Goal: Task Accomplishment & Management: Manage account settings

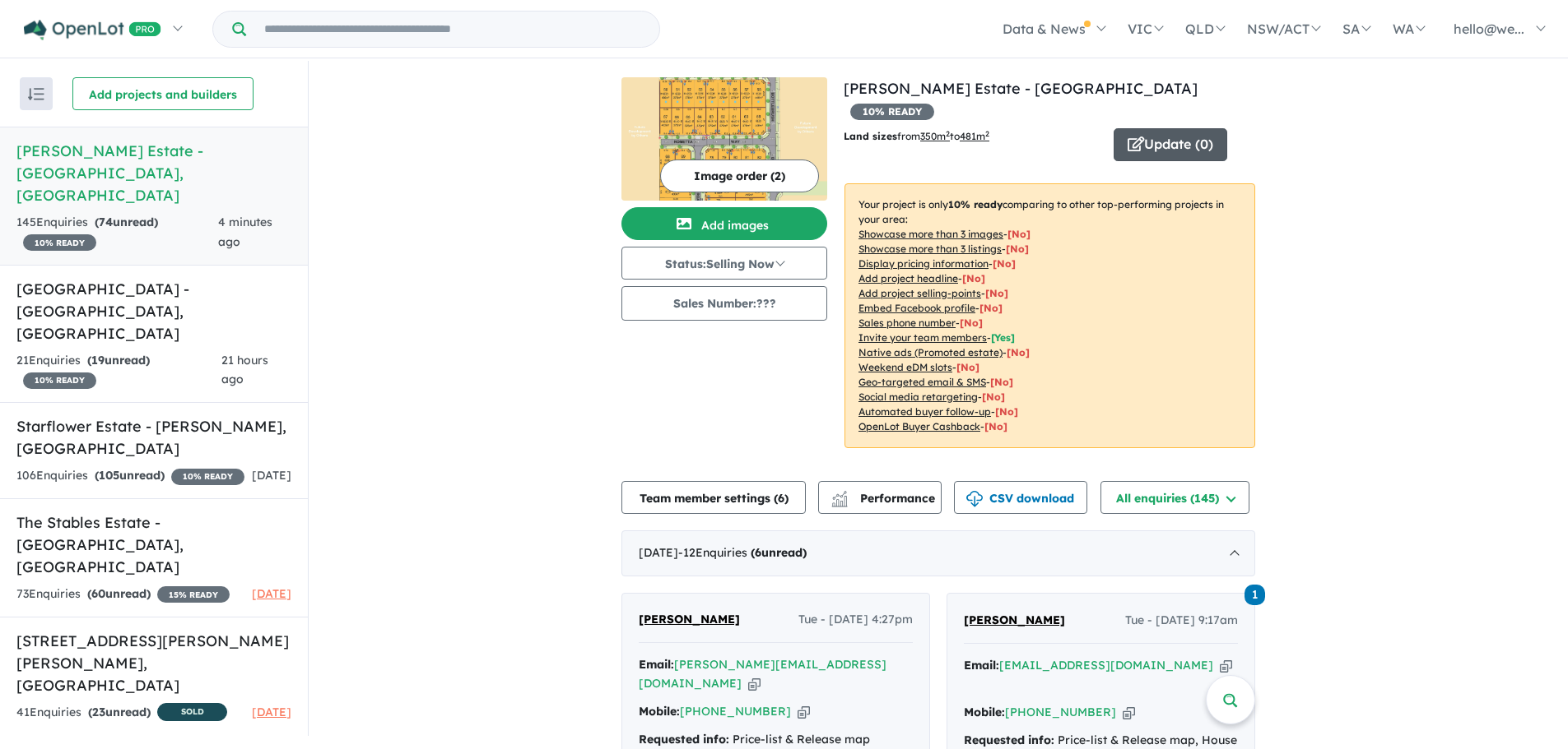
click at [1144, 128] on button "Update ( 0 )" at bounding box center [1170, 145] width 113 height 33
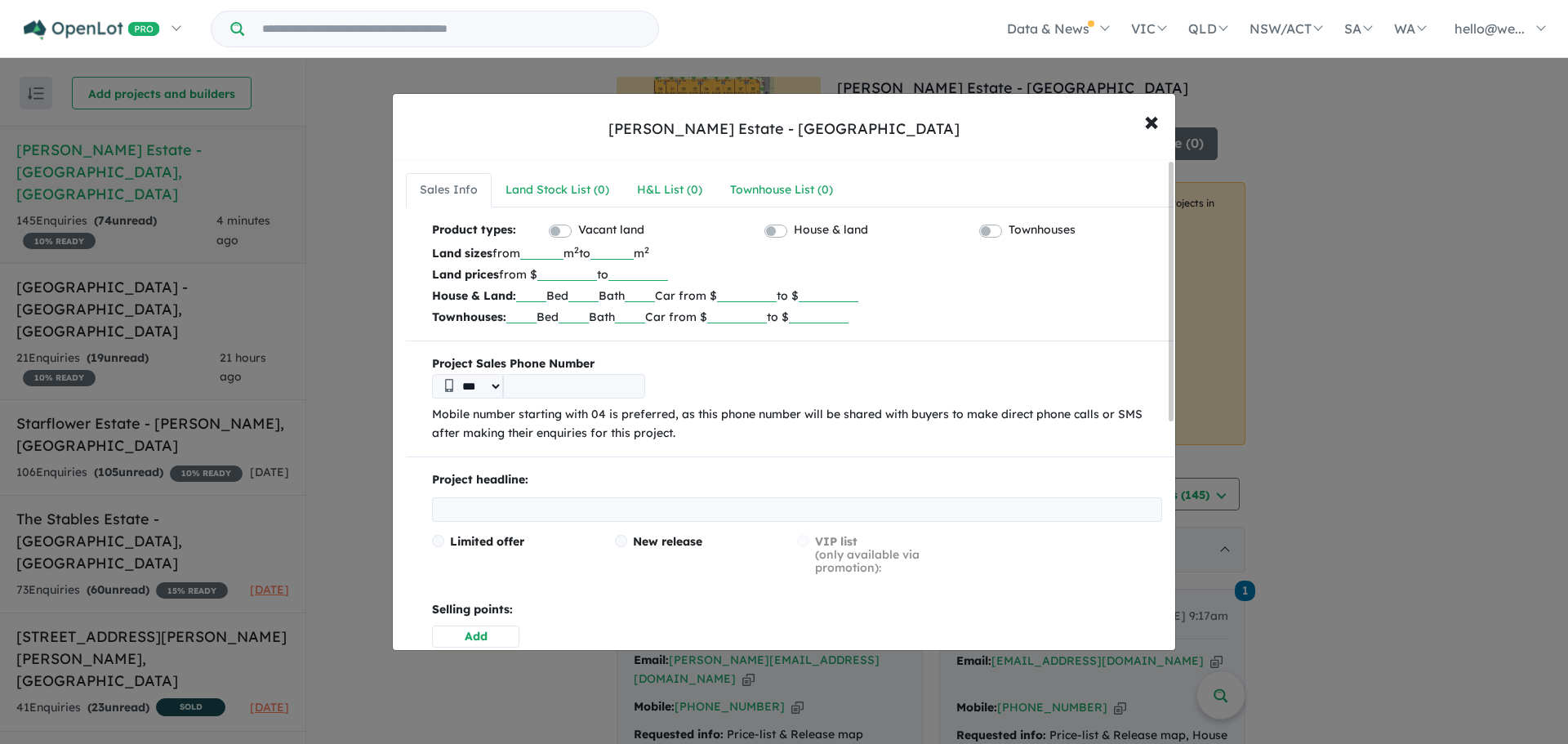
click at [562, 276] on input "number" at bounding box center [567, 273] width 59 height 16
click at [537, 289] on input "text" at bounding box center [530, 293] width 30 height 16
type input "*"
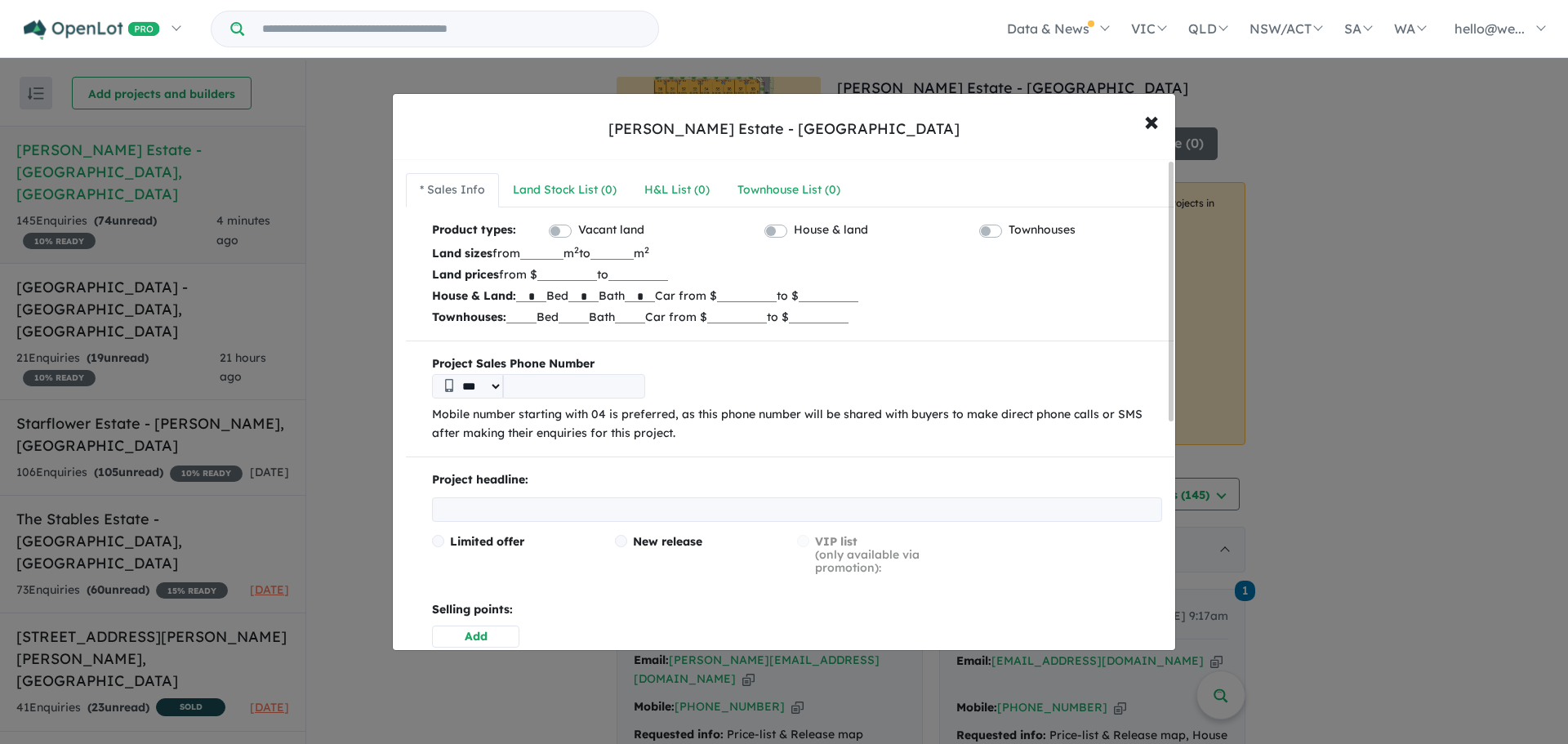
click at [521, 347] on div "Product types: Vacant land House & land Townhouses Land sizes from *** m 2 to *…" at bounding box center [790, 647] width 769 height 853
click at [546, 380] on input "tel" at bounding box center [573, 386] width 142 height 24
type input "**********"
click at [744, 371] on b "Project Sales Phone Number" at bounding box center [797, 364] width 730 height 20
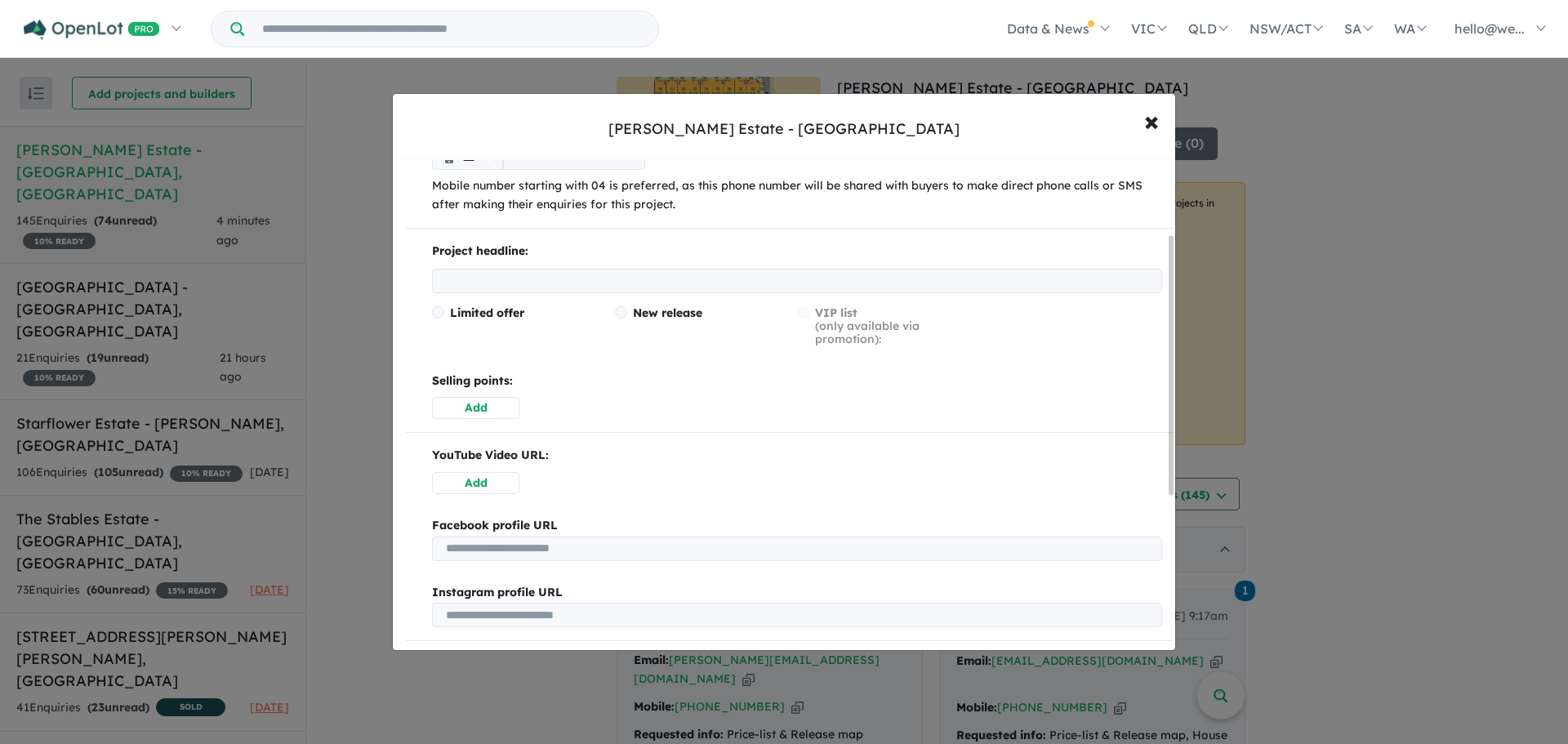
scroll to position [245, 0]
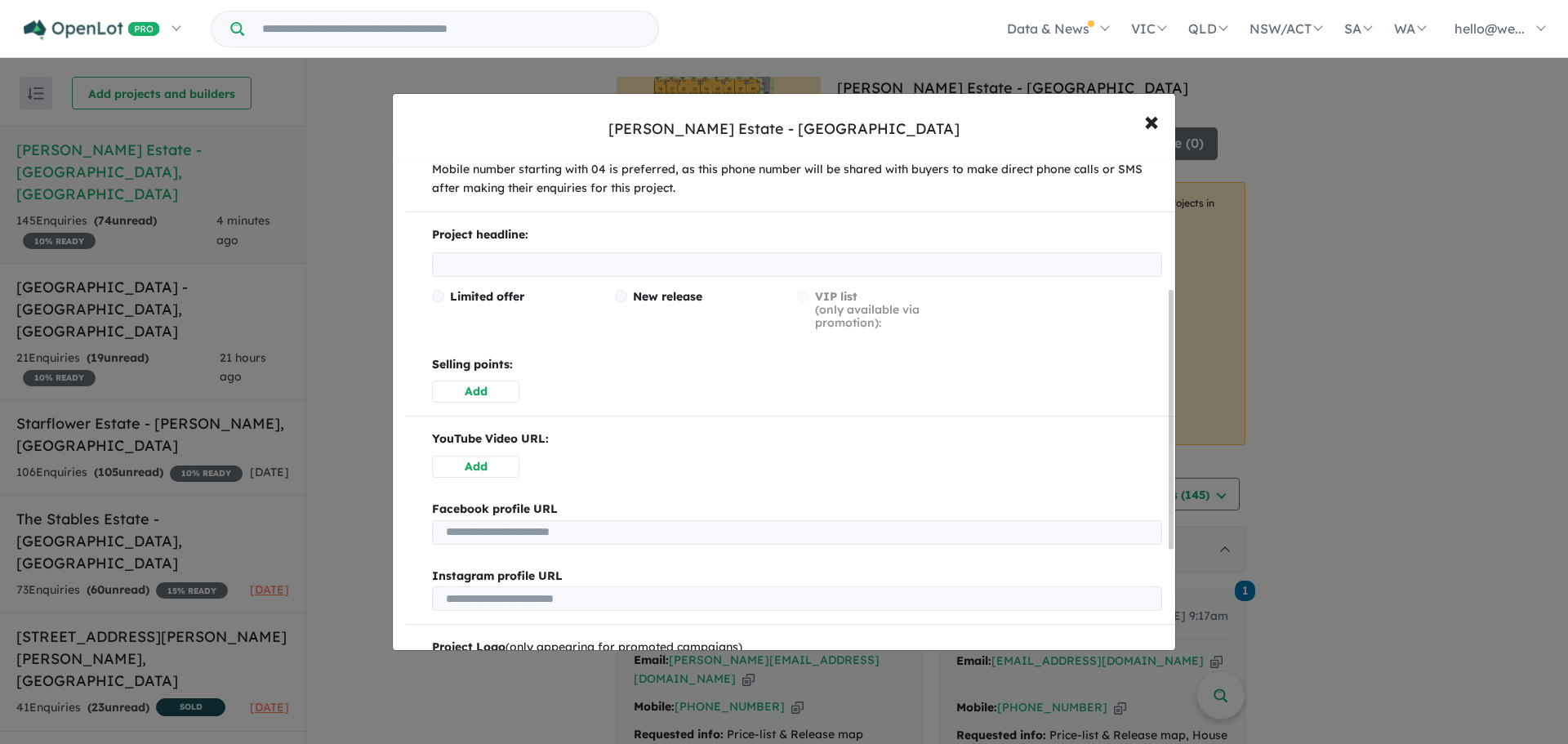
click at [512, 258] on input "text" at bounding box center [797, 265] width 730 height 24
click at [623, 296] on span at bounding box center [621, 296] width 12 height 12
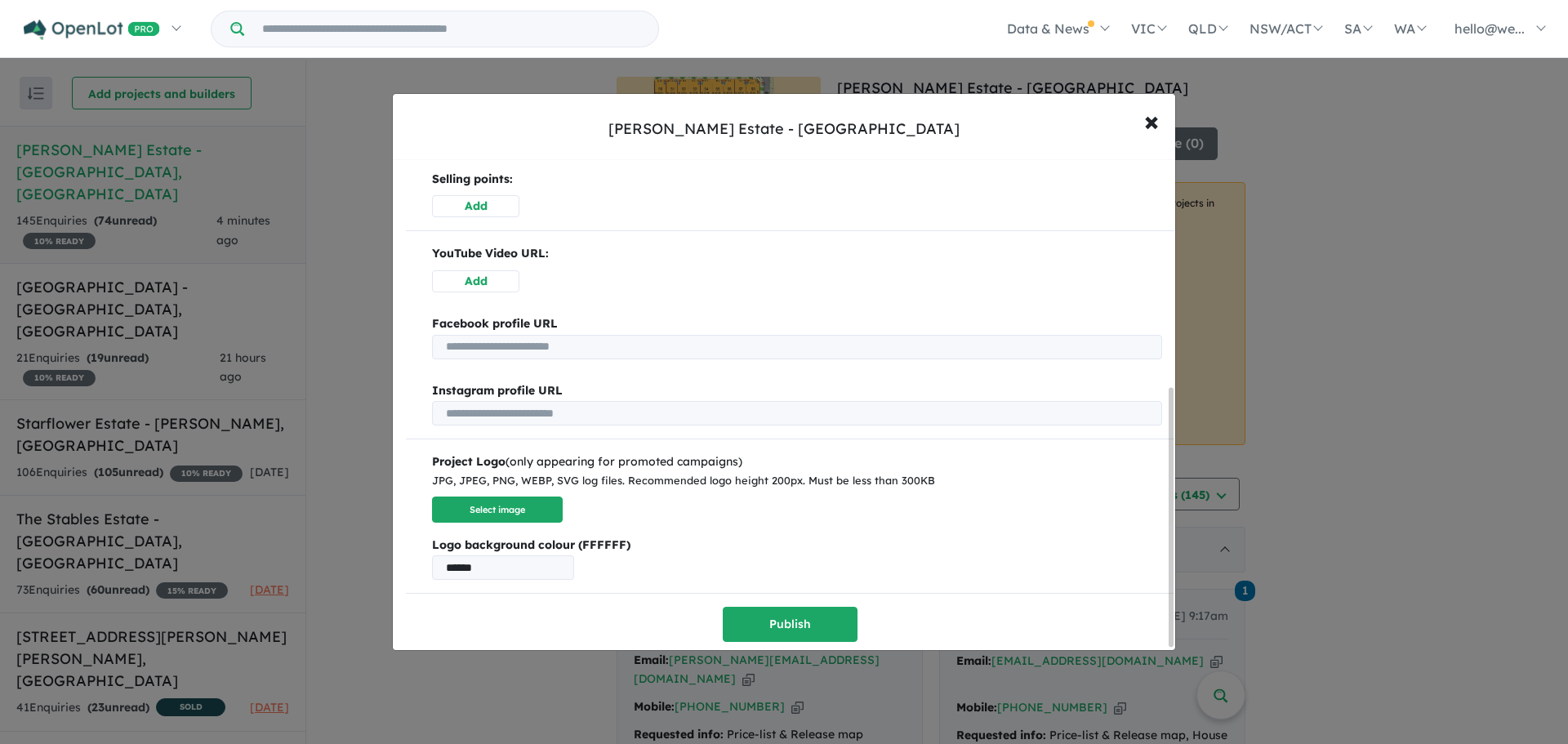
scroll to position [433, 0]
click at [492, 503] on button "Select image" at bounding box center [498, 510] width 131 height 27
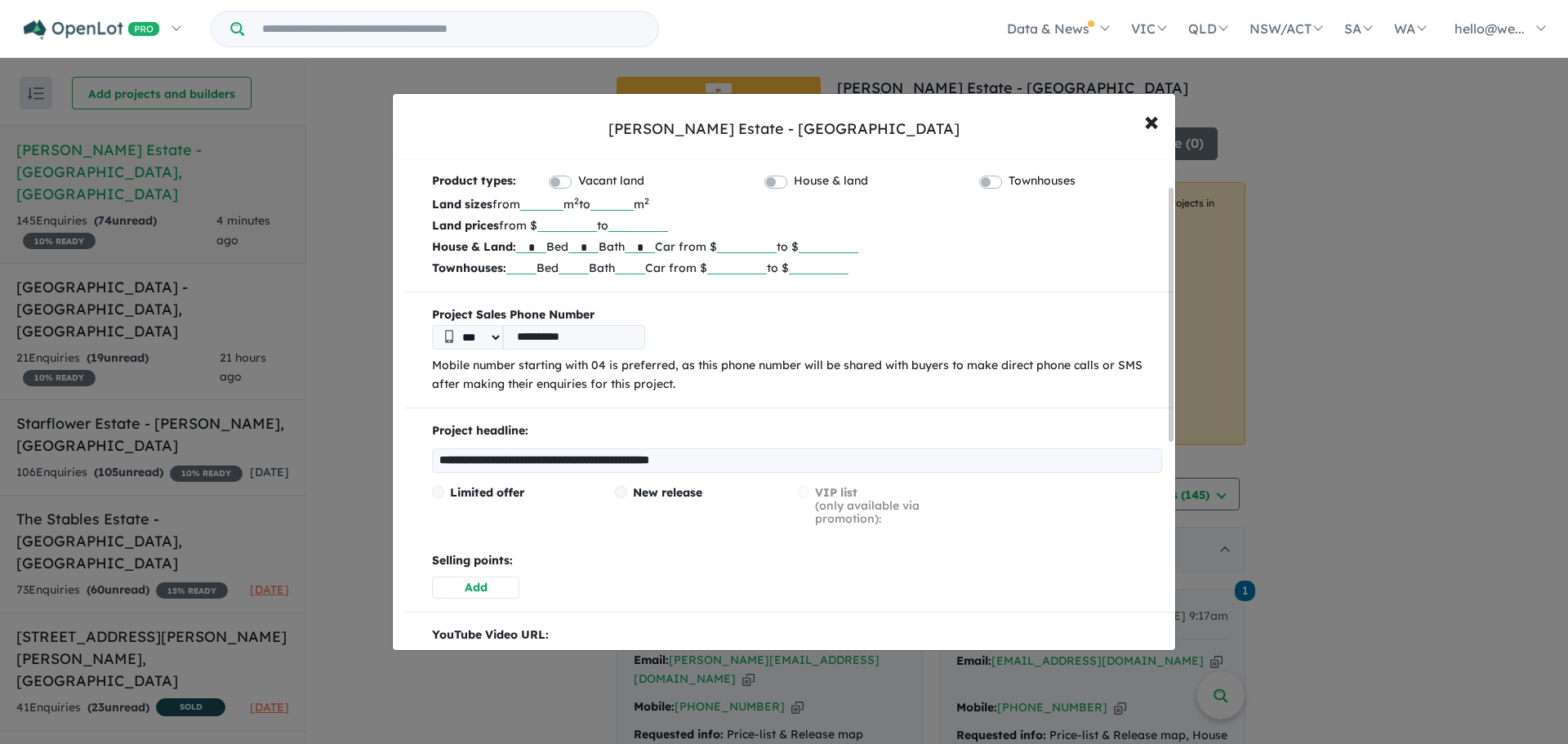
scroll to position [48, 0]
click at [502, 462] on input "**********" at bounding box center [797, 461] width 730 height 24
type input "**********"
click at [618, 416] on div "**********" at bounding box center [790, 609] width 769 height 875
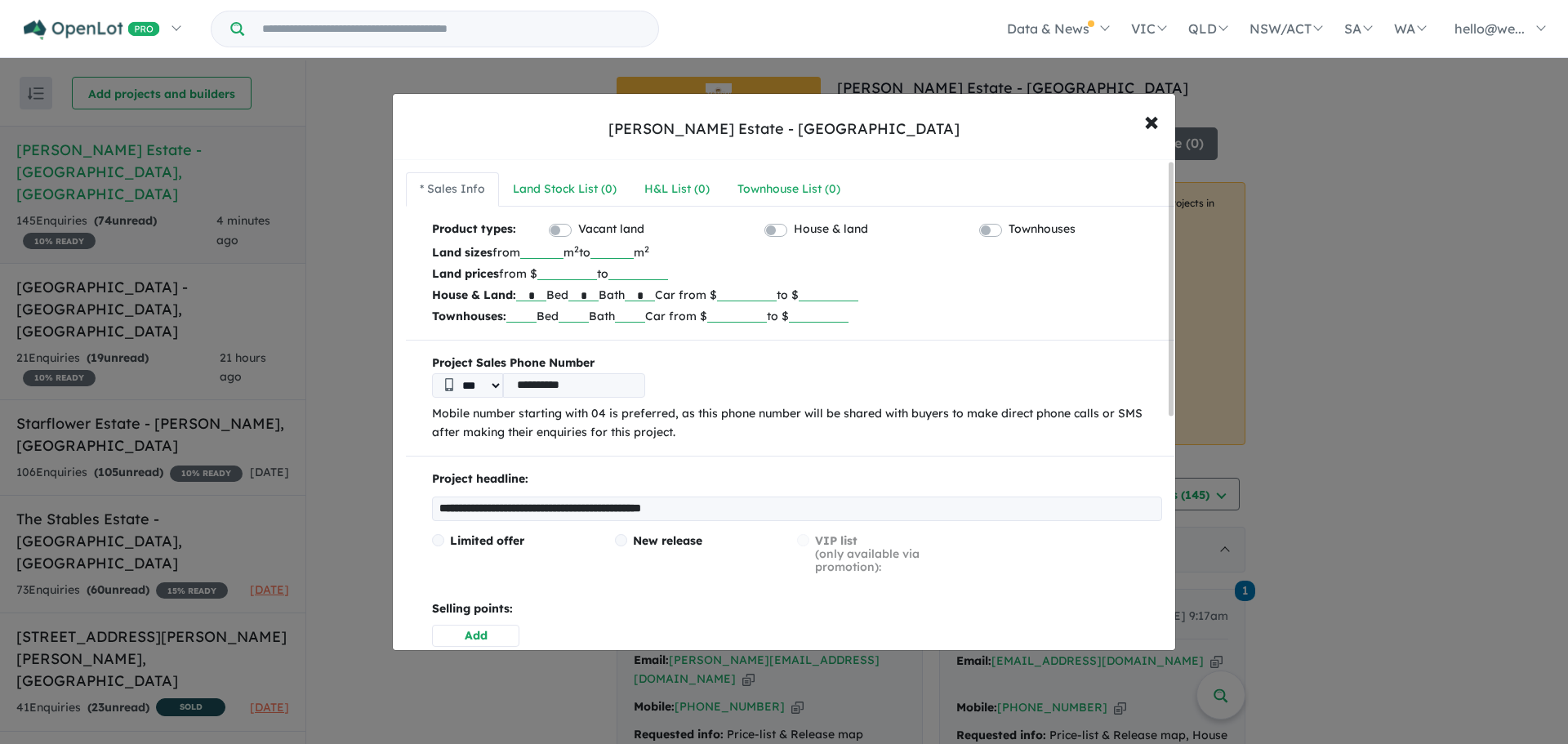
scroll to position [457, 0]
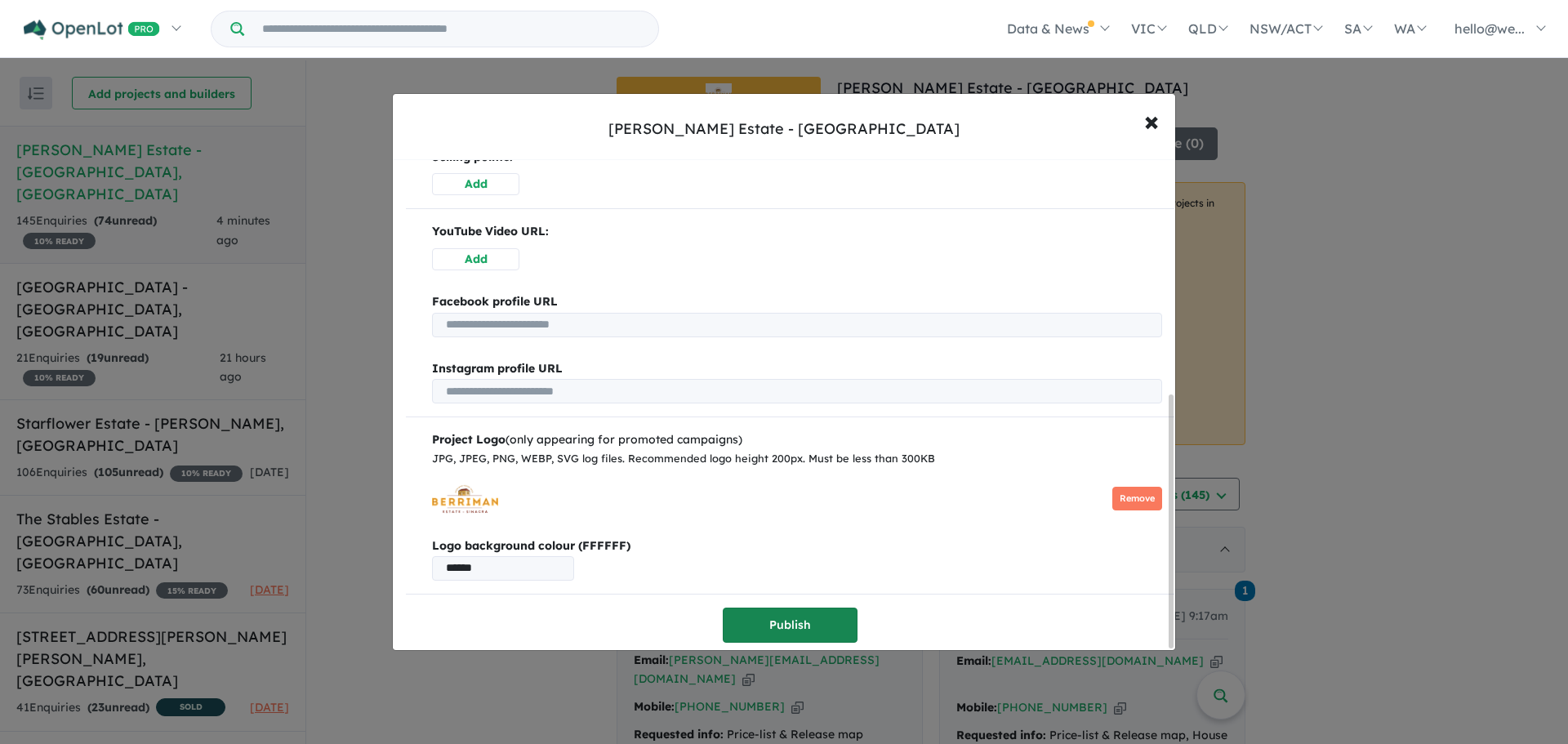
click at [761, 612] on button "Publish" at bounding box center [790, 625] width 135 height 35
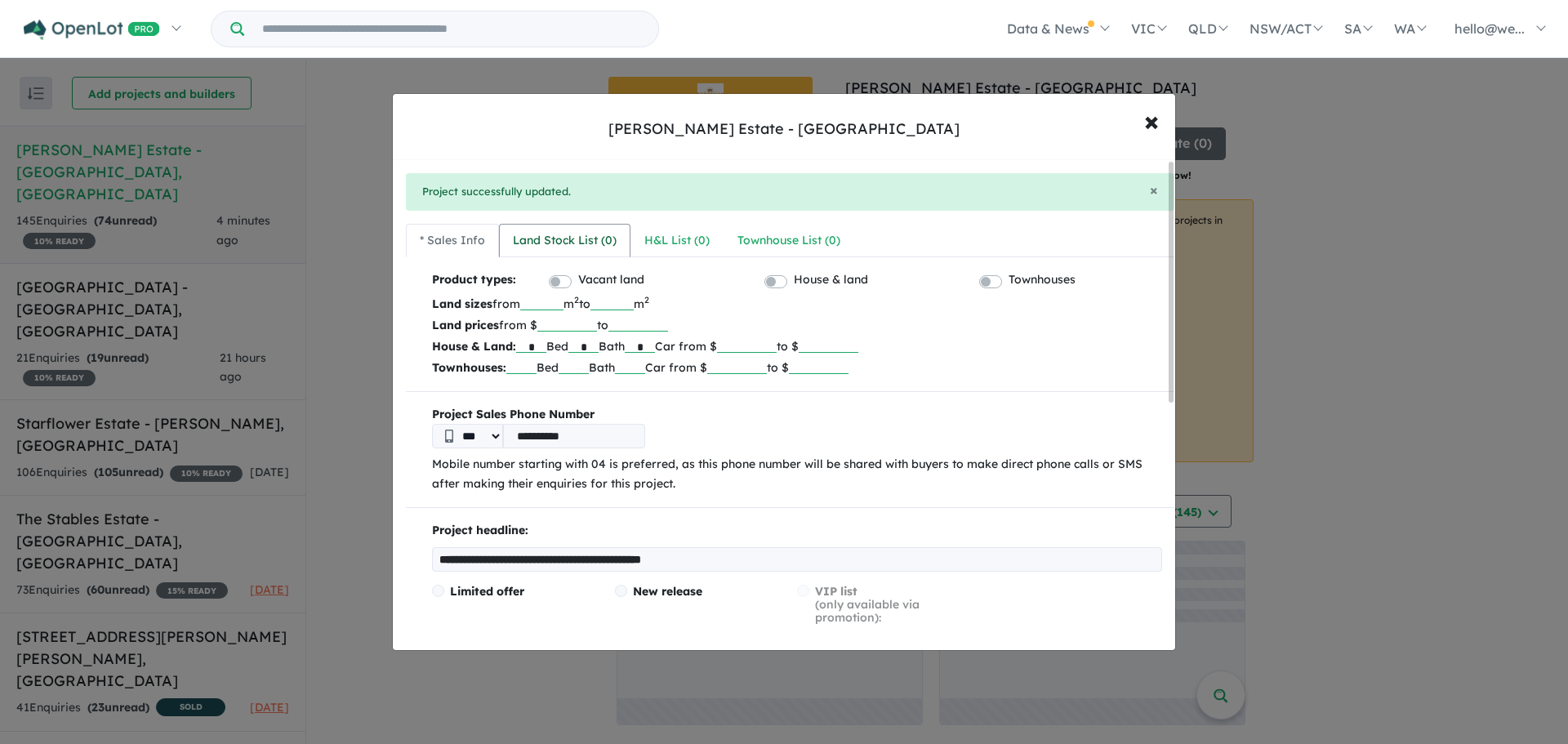
click at [569, 243] on div "Land Stock List ( 0 )" at bounding box center [565, 241] width 104 height 20
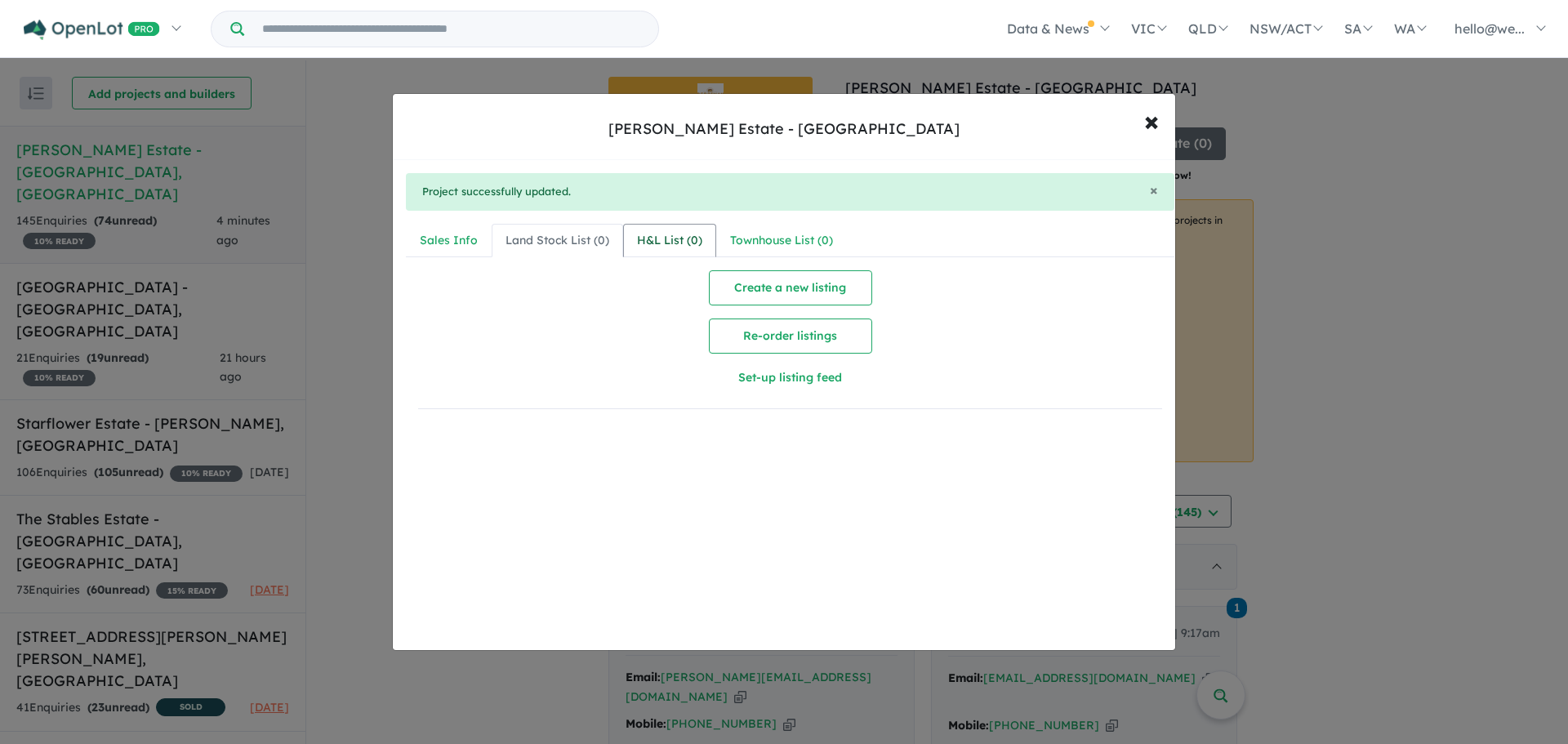
click at [677, 240] on div "H&L List ( 0 )" at bounding box center [670, 241] width 65 height 20
click at [583, 239] on div "Land Stock List ( 0 )" at bounding box center [557, 241] width 104 height 20
click at [775, 286] on button "Create a new listing" at bounding box center [791, 287] width 163 height 35
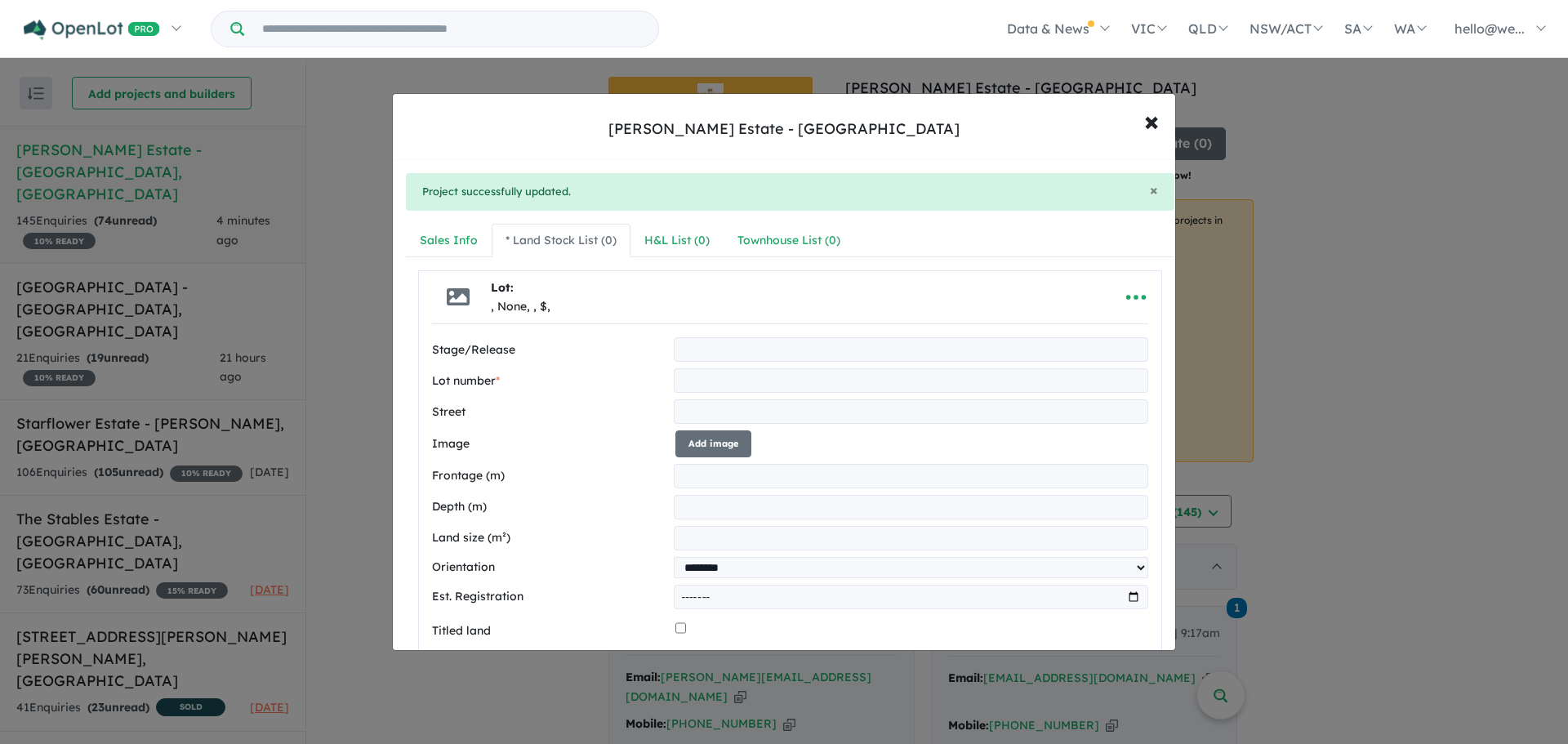
click at [459, 302] on icon at bounding box center [458, 297] width 23 height 23
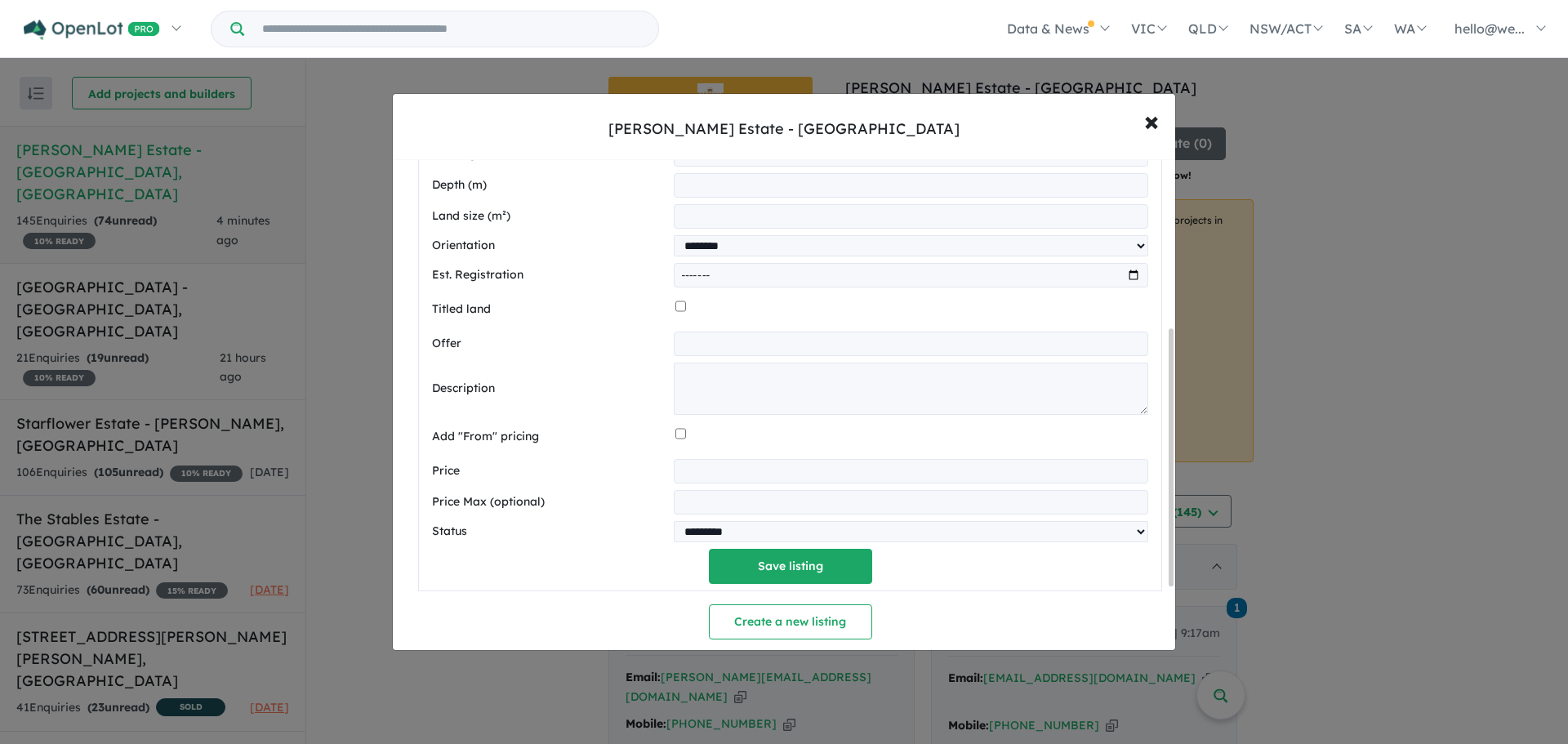
scroll to position [409, 0]
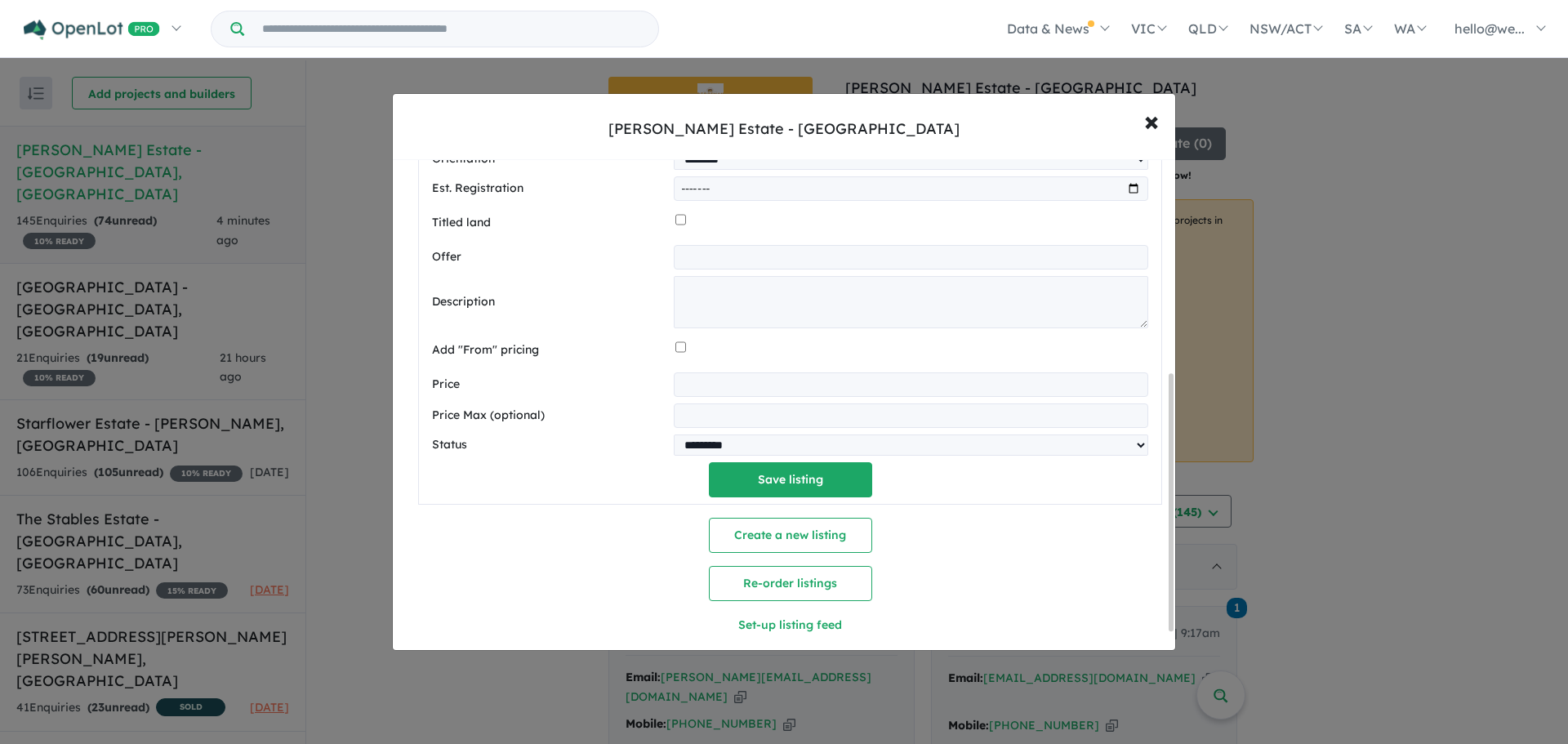
click at [772, 381] on input "number" at bounding box center [911, 384] width 475 height 24
click at [764, 365] on div at bounding box center [912, 350] width 473 height 31
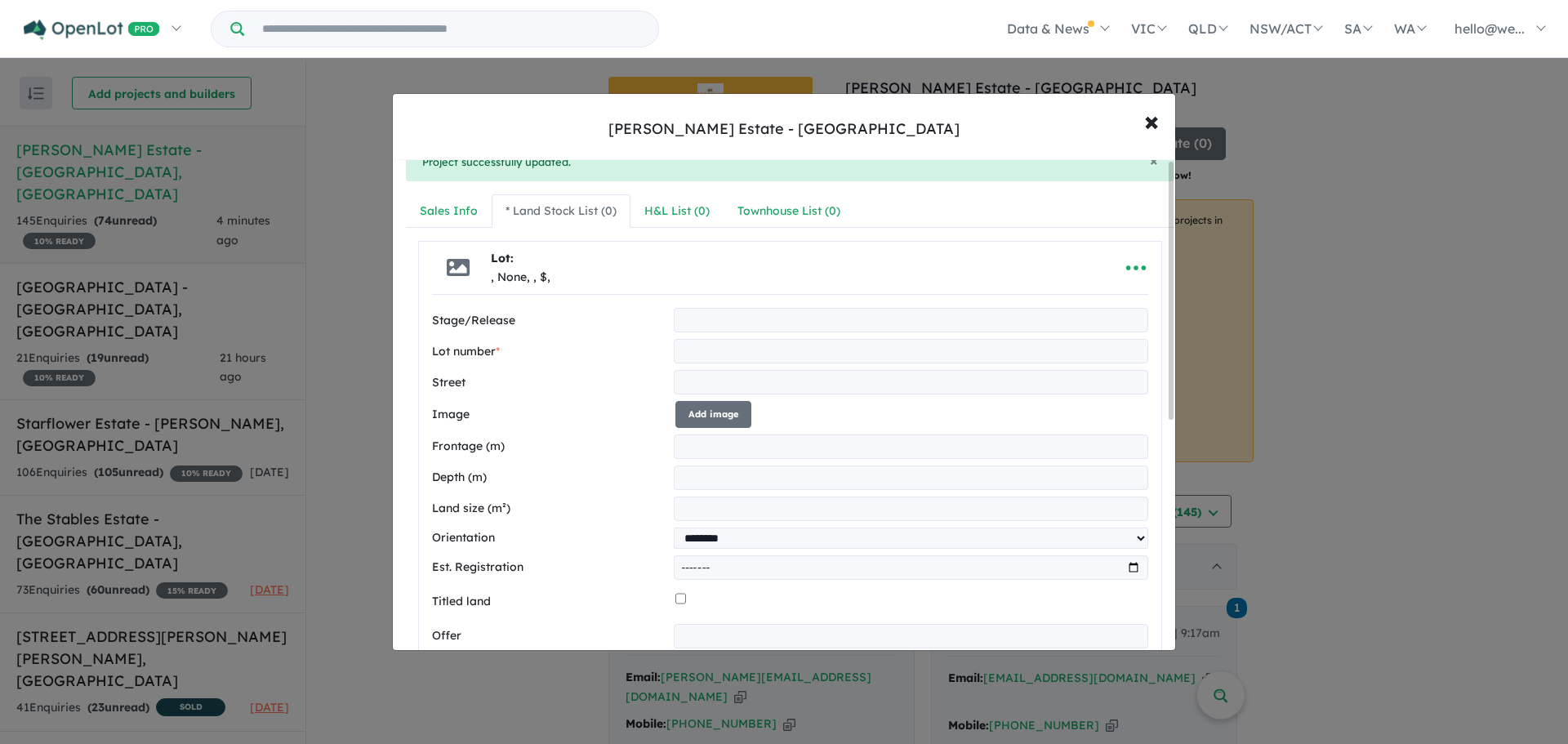
scroll to position [0, 0]
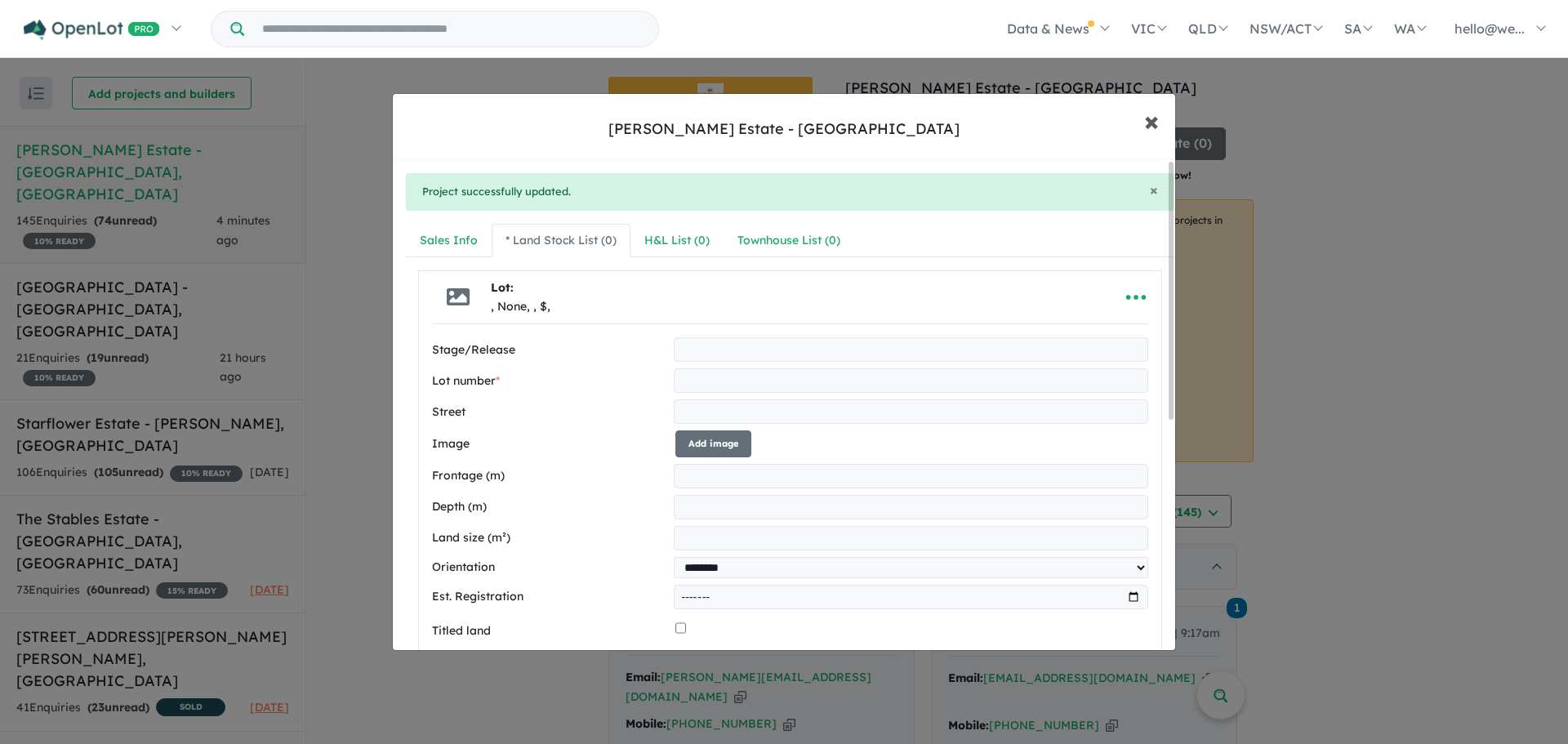
click at [1158, 121] on span "×" at bounding box center [1151, 120] width 15 height 35
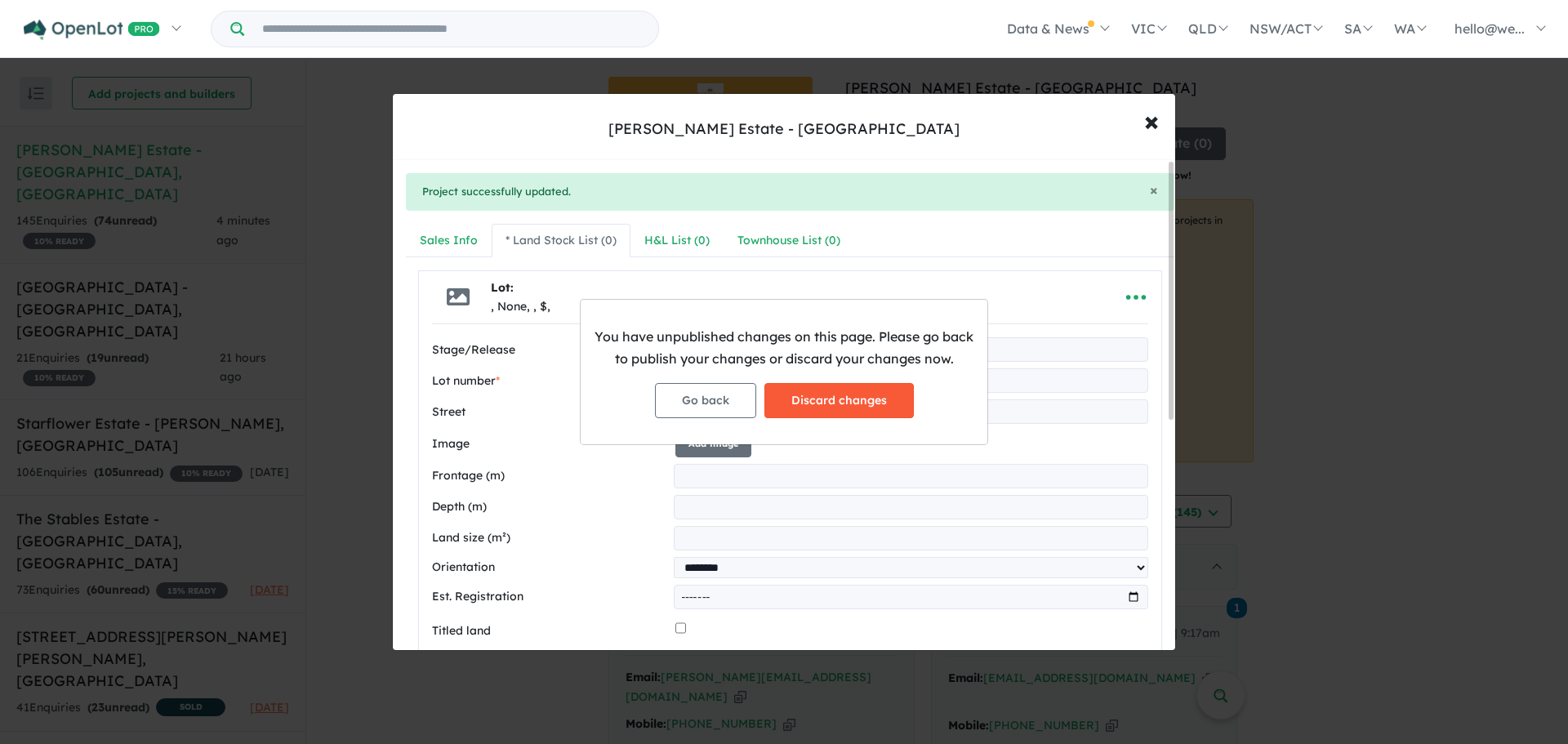
click at [788, 399] on button "Discard changes" at bounding box center [839, 401] width 150 height 35
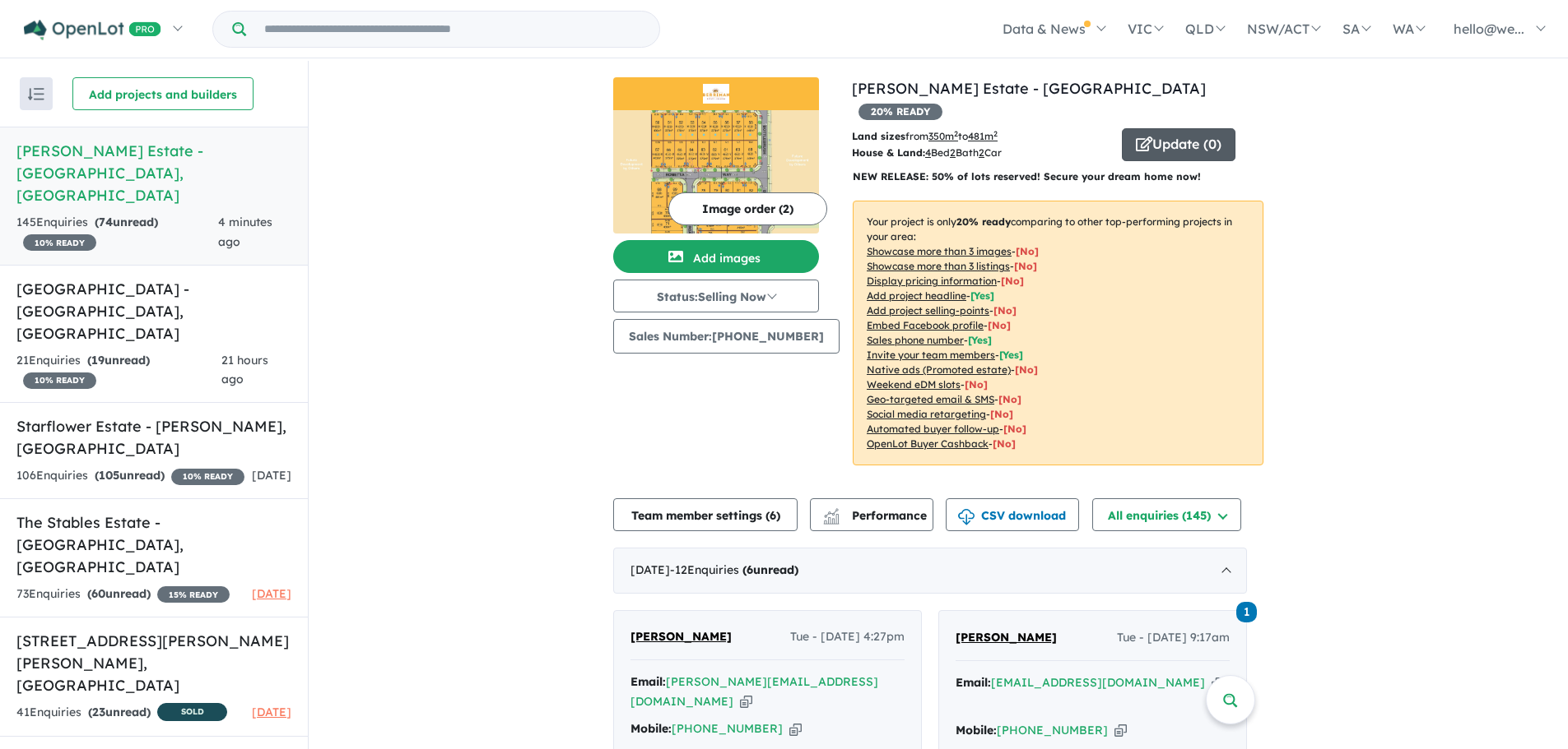
click at [1150, 128] on button "Update ( 0 )" at bounding box center [1178, 145] width 113 height 33
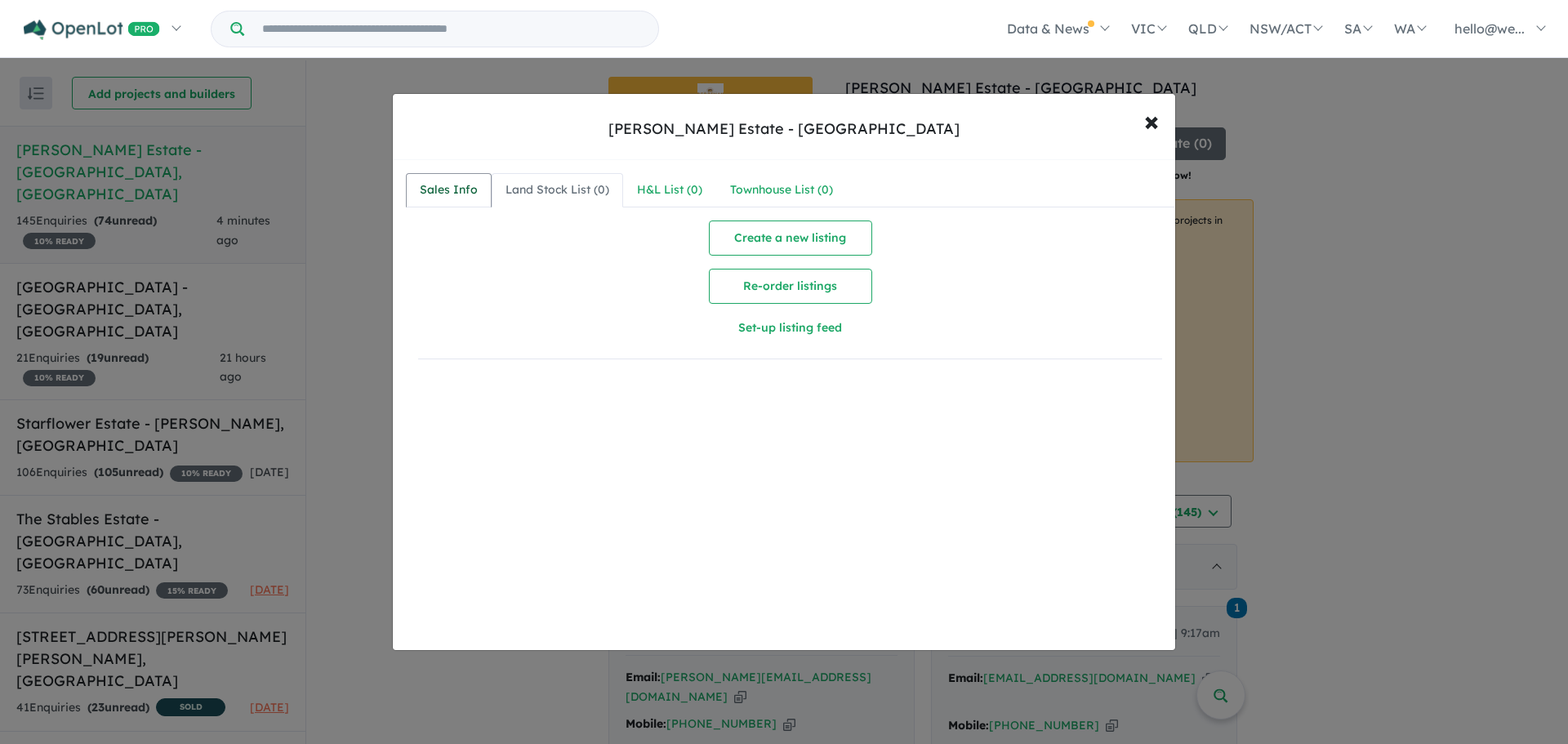
click at [467, 195] on div "Sales Info" at bounding box center [448, 190] width 58 height 20
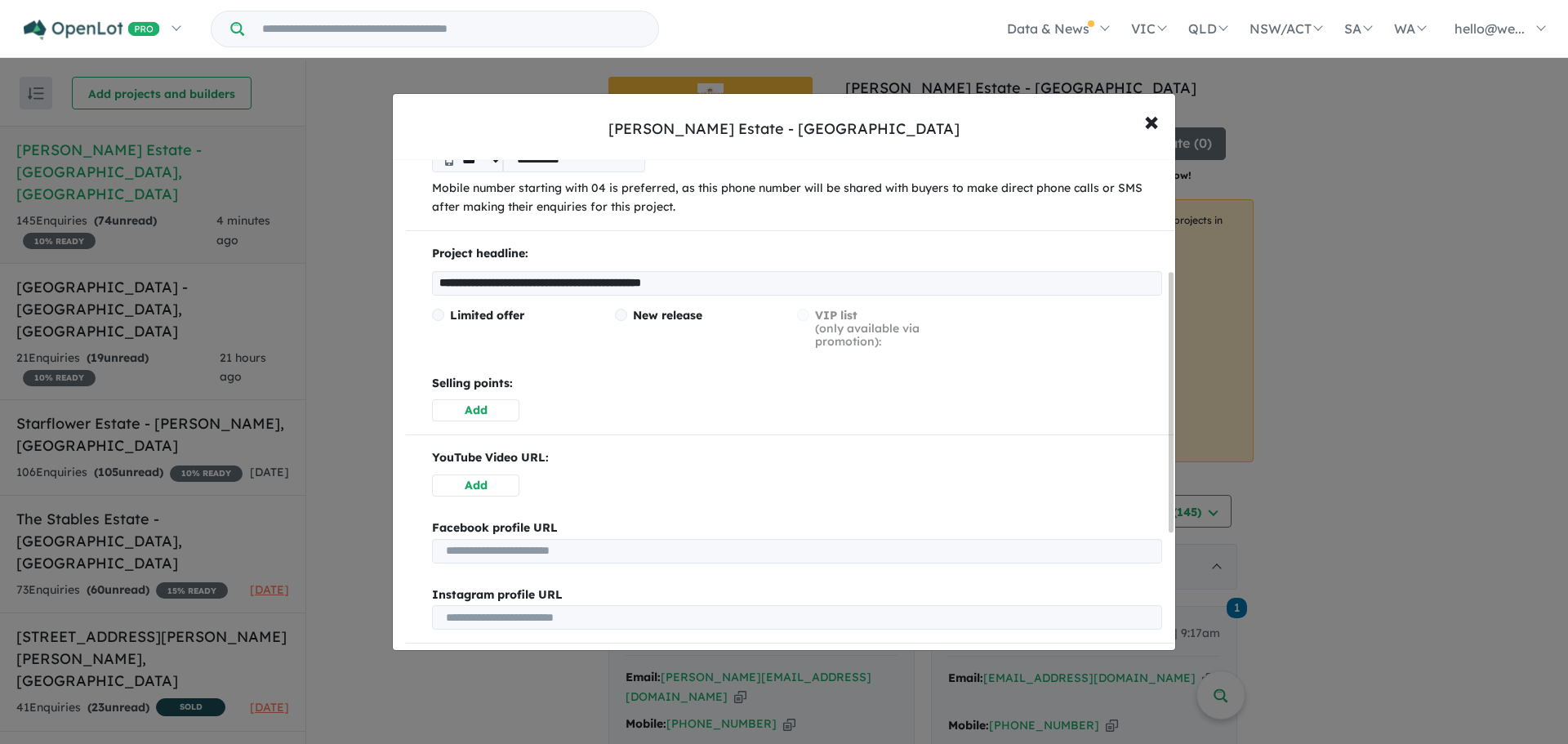
scroll to position [245, 0]
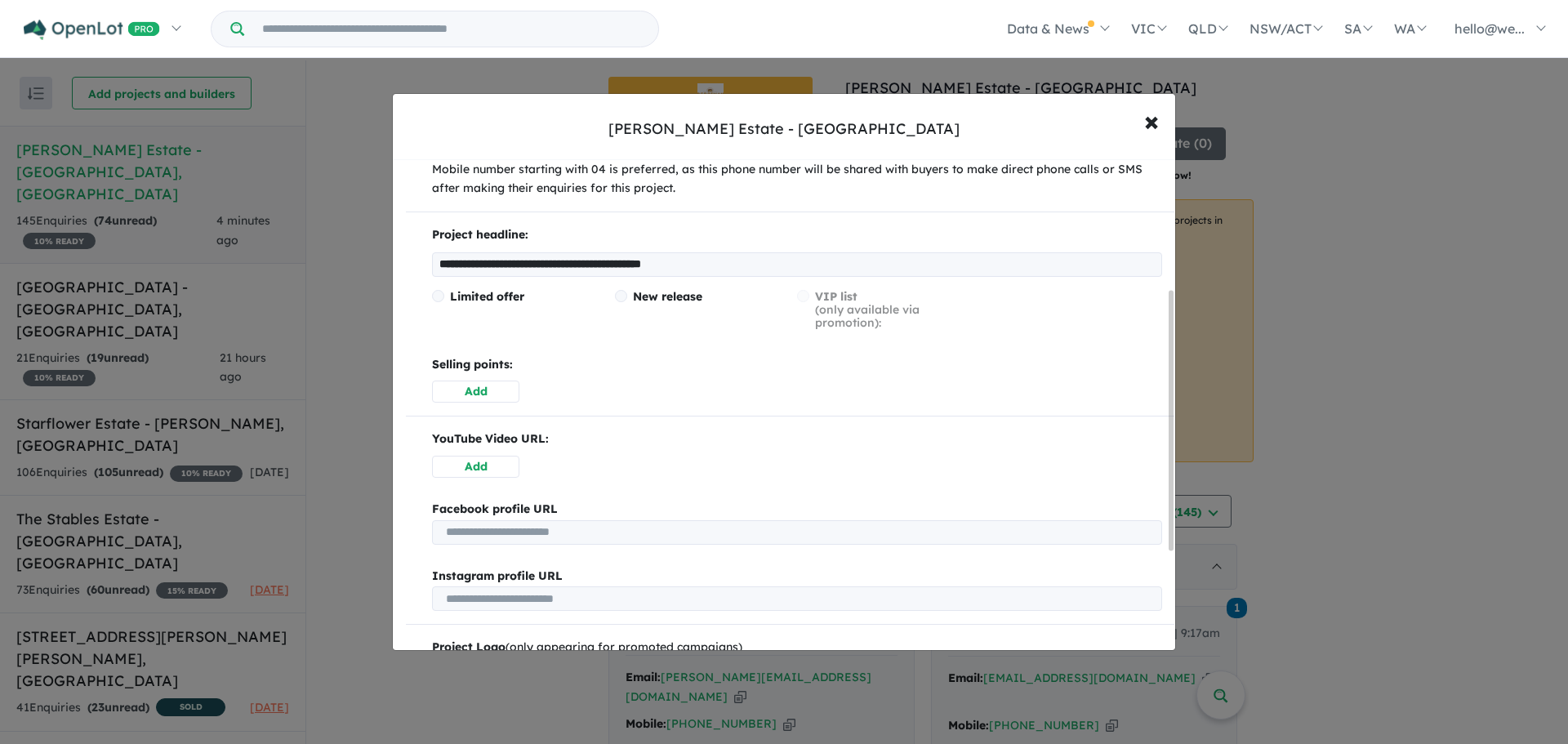
click at [487, 394] on button "Add" at bounding box center [476, 392] width 88 height 22
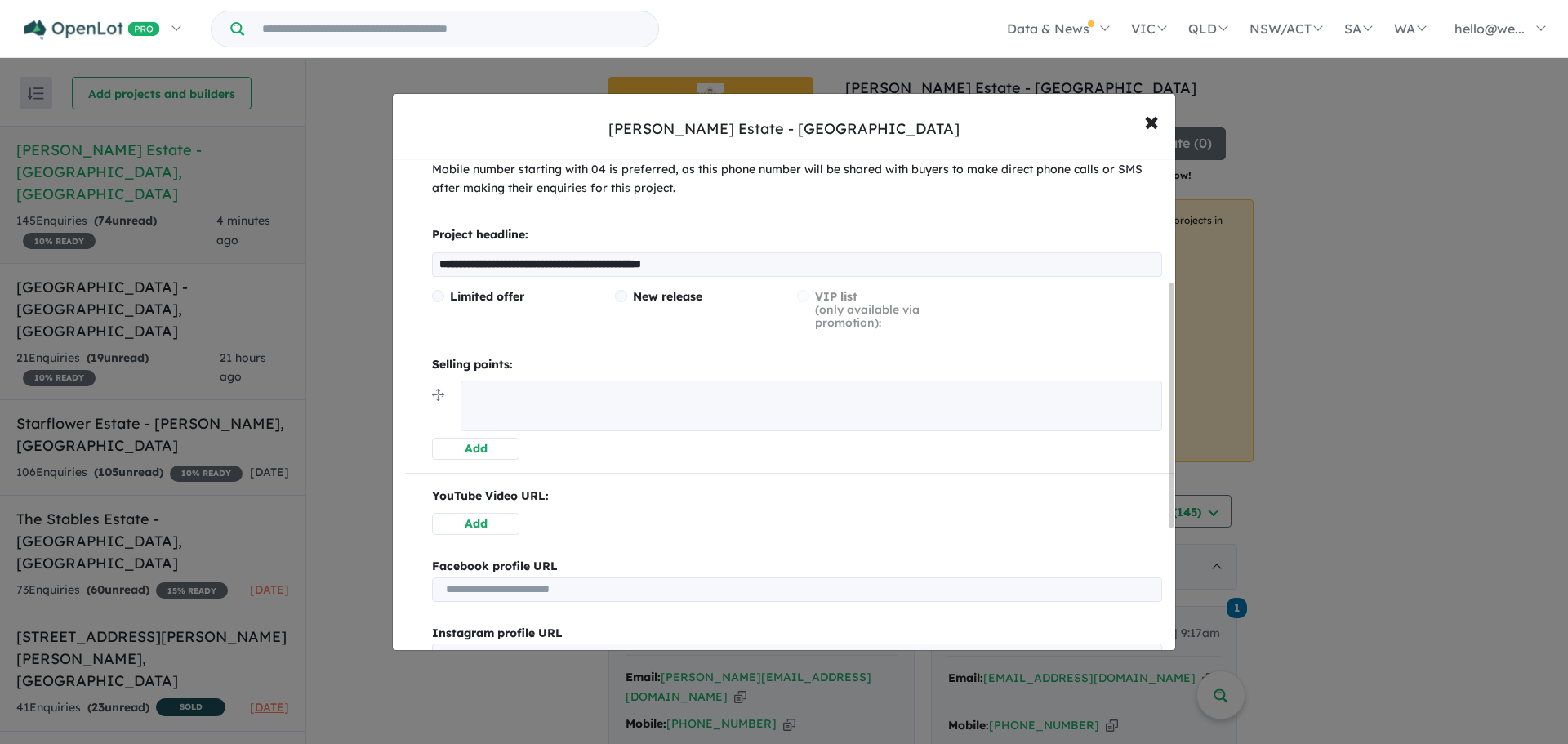
click at [487, 394] on textarea at bounding box center [812, 406] width 701 height 51
paste textarea "**********"
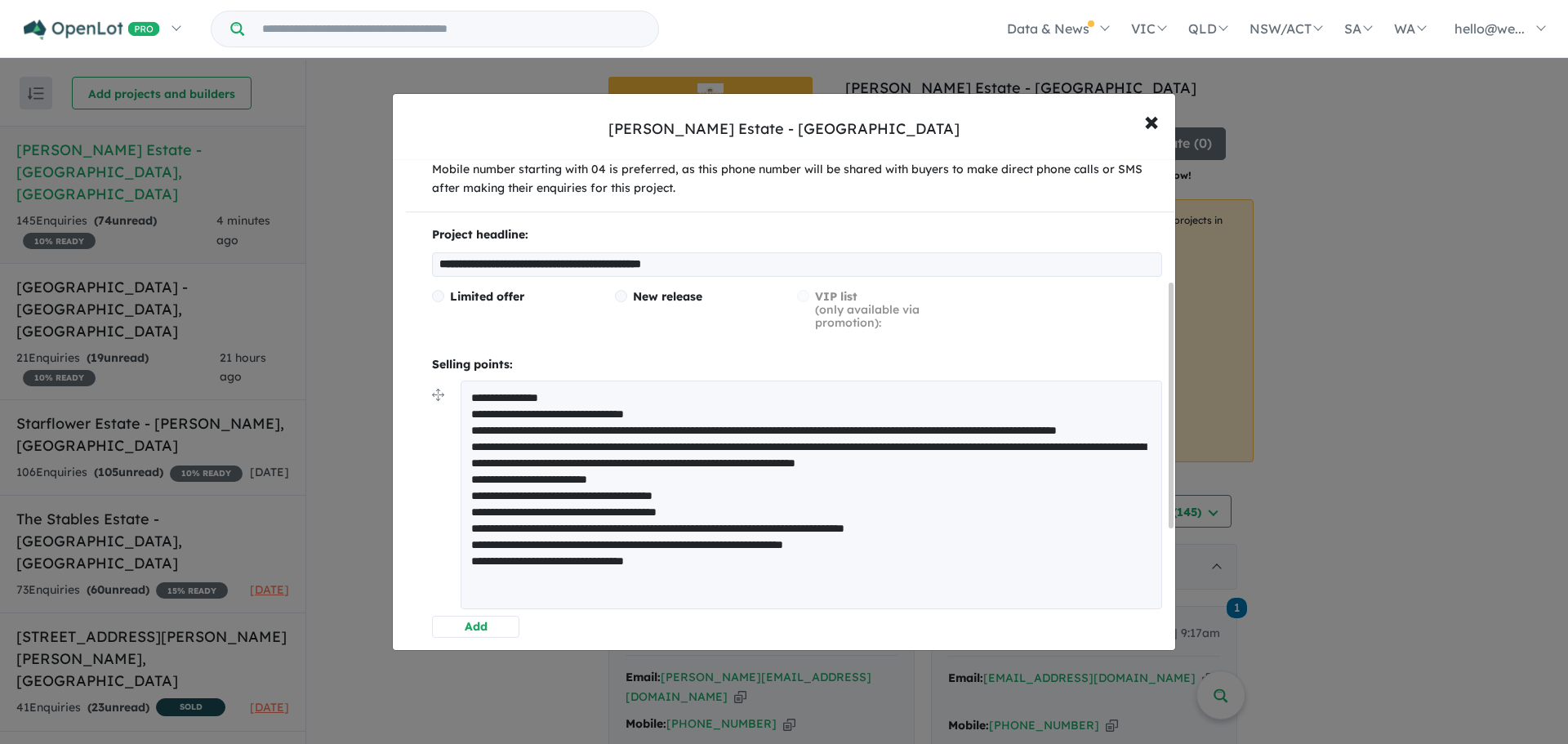
click at [469, 395] on textarea "**********" at bounding box center [812, 495] width 701 height 229
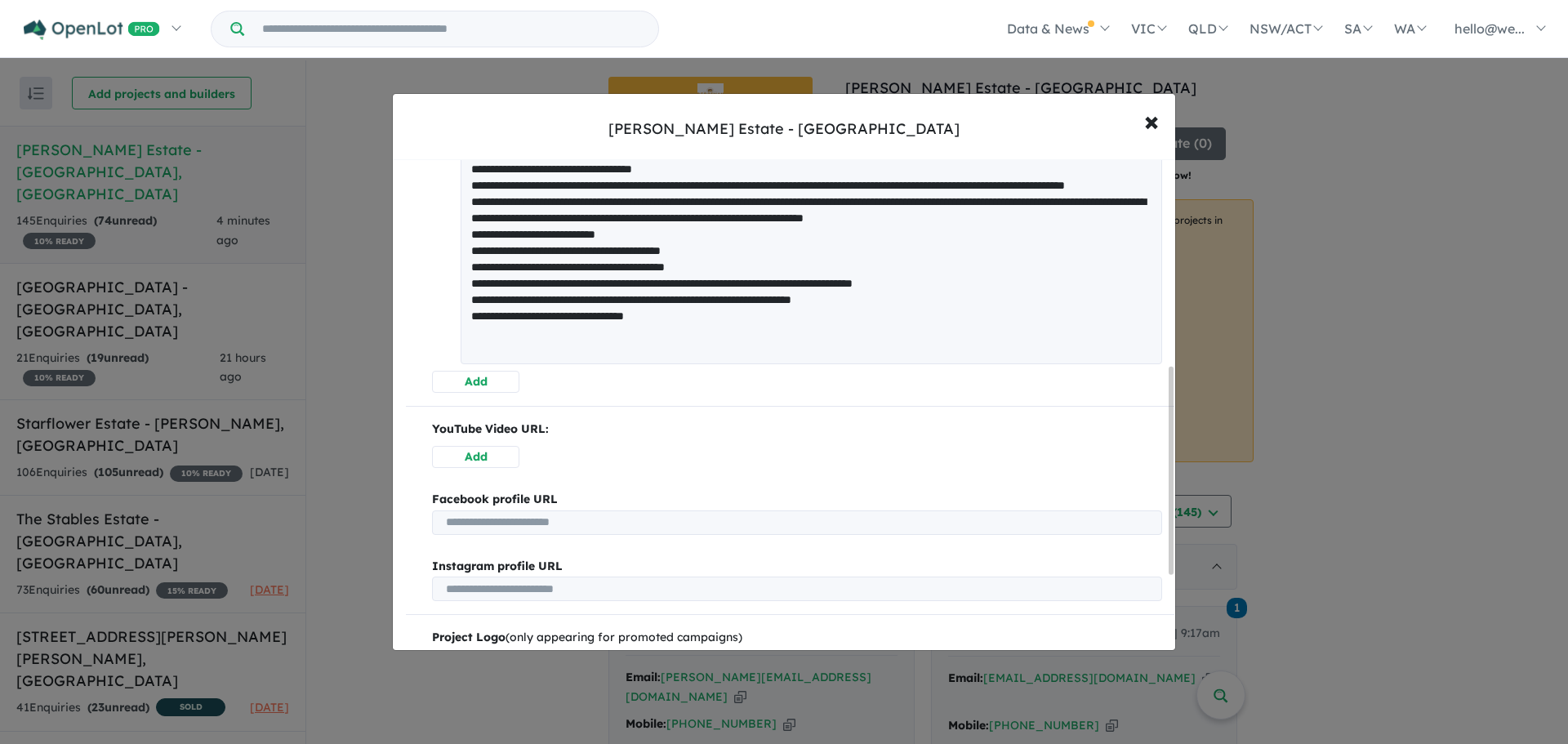
type textarea "**********"
click at [481, 384] on button "Add" at bounding box center [476, 382] width 88 height 22
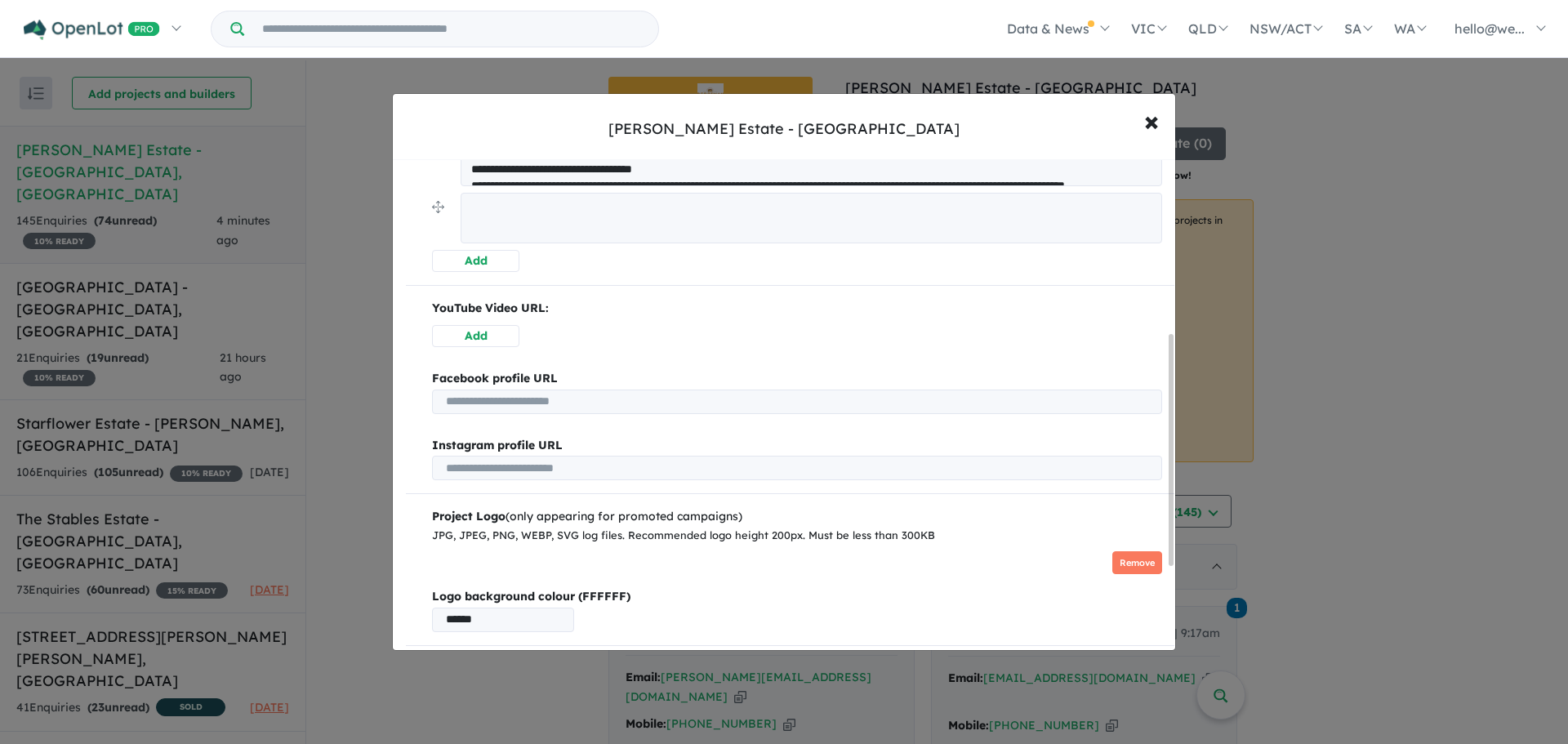
scroll to position [369, 0]
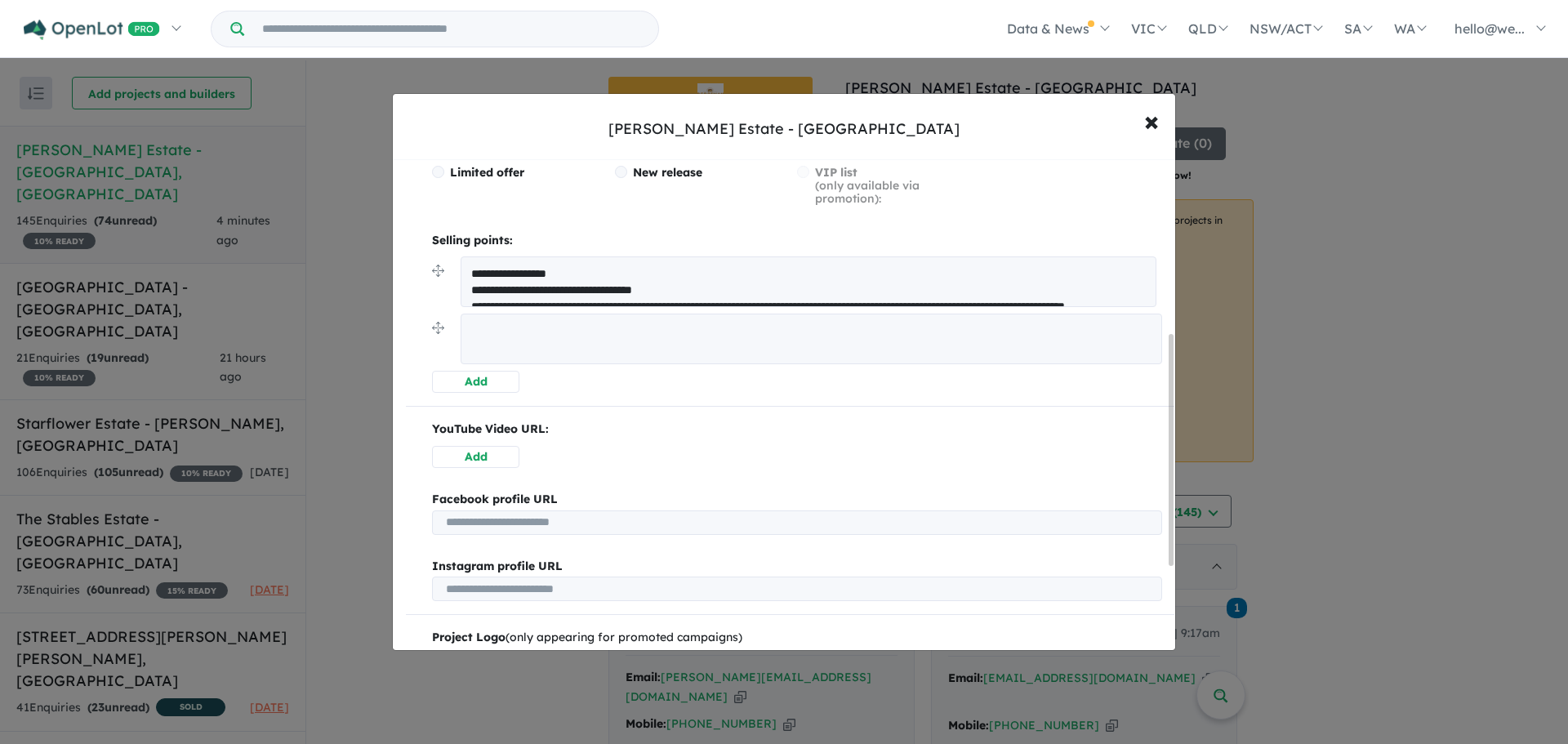
click at [694, 343] on textarea at bounding box center [812, 339] width 701 height 51
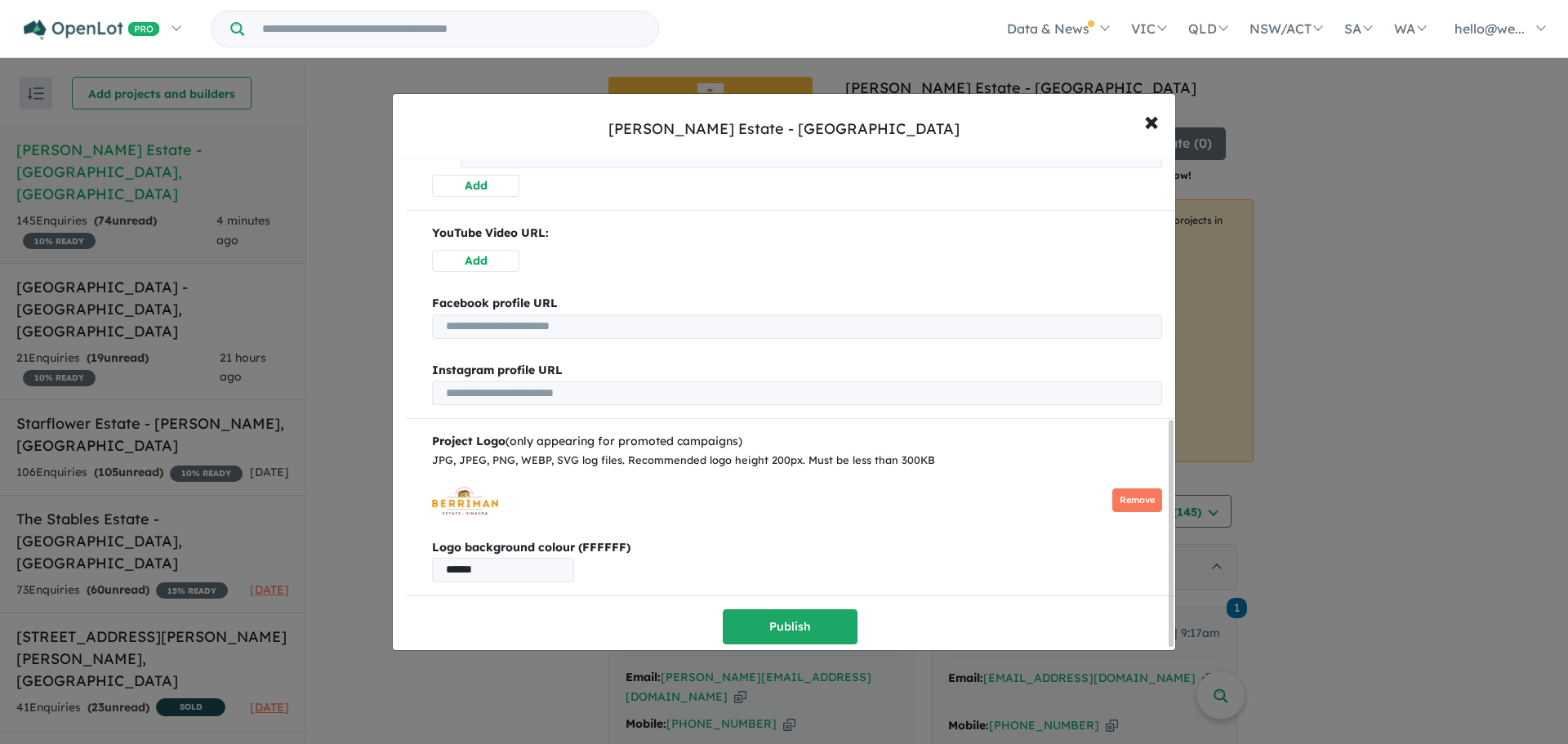
scroll to position [571, 0]
click at [804, 600] on div "**********" at bounding box center [790, 148] width 769 height 989
click at [802, 608] on button "Publish" at bounding box center [790, 625] width 135 height 35
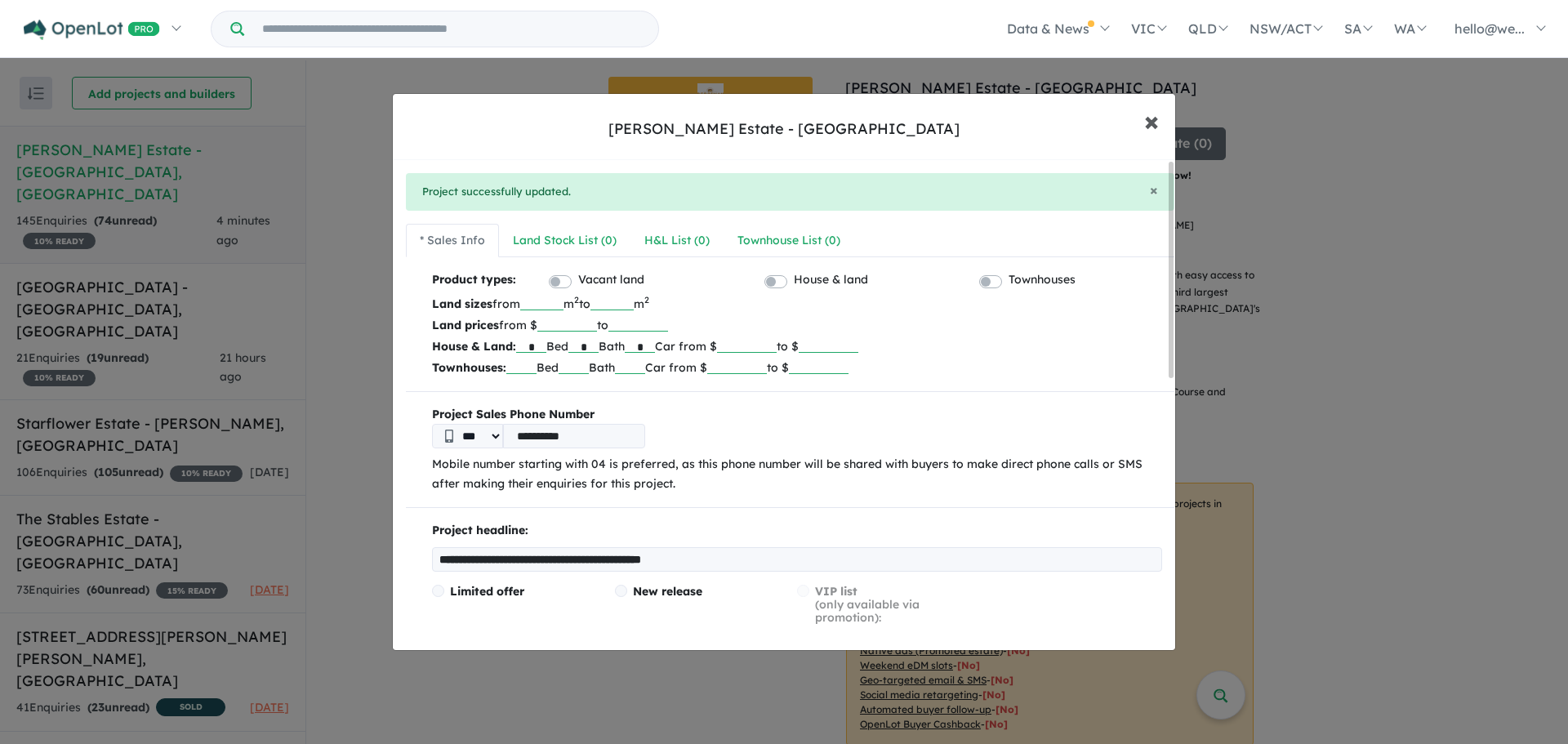
click at [1146, 120] on span "×" at bounding box center [1151, 120] width 15 height 35
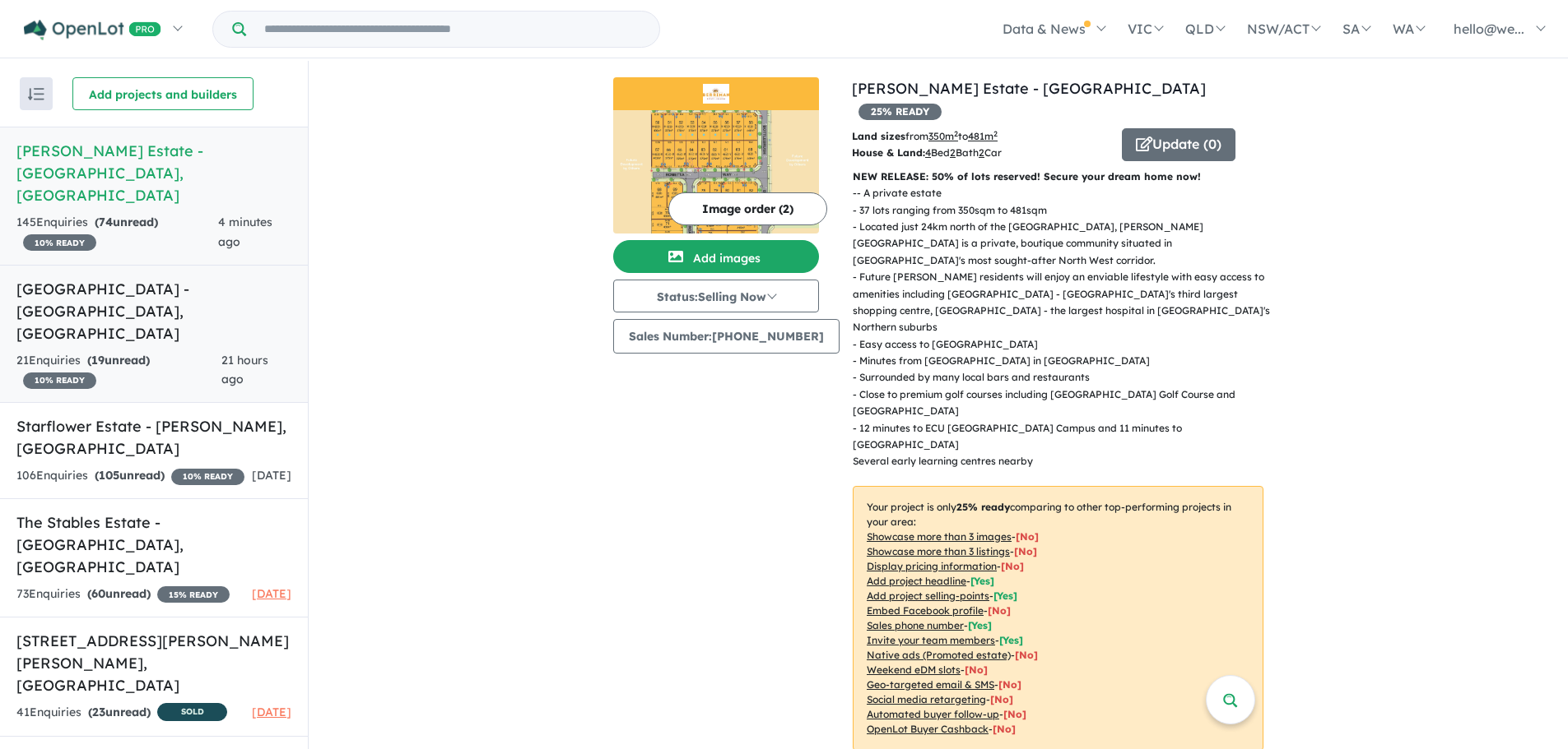
click at [163, 352] on div "21 Enquir ies ( 19 unread) 10 % READY" at bounding box center [119, 371] width 205 height 40
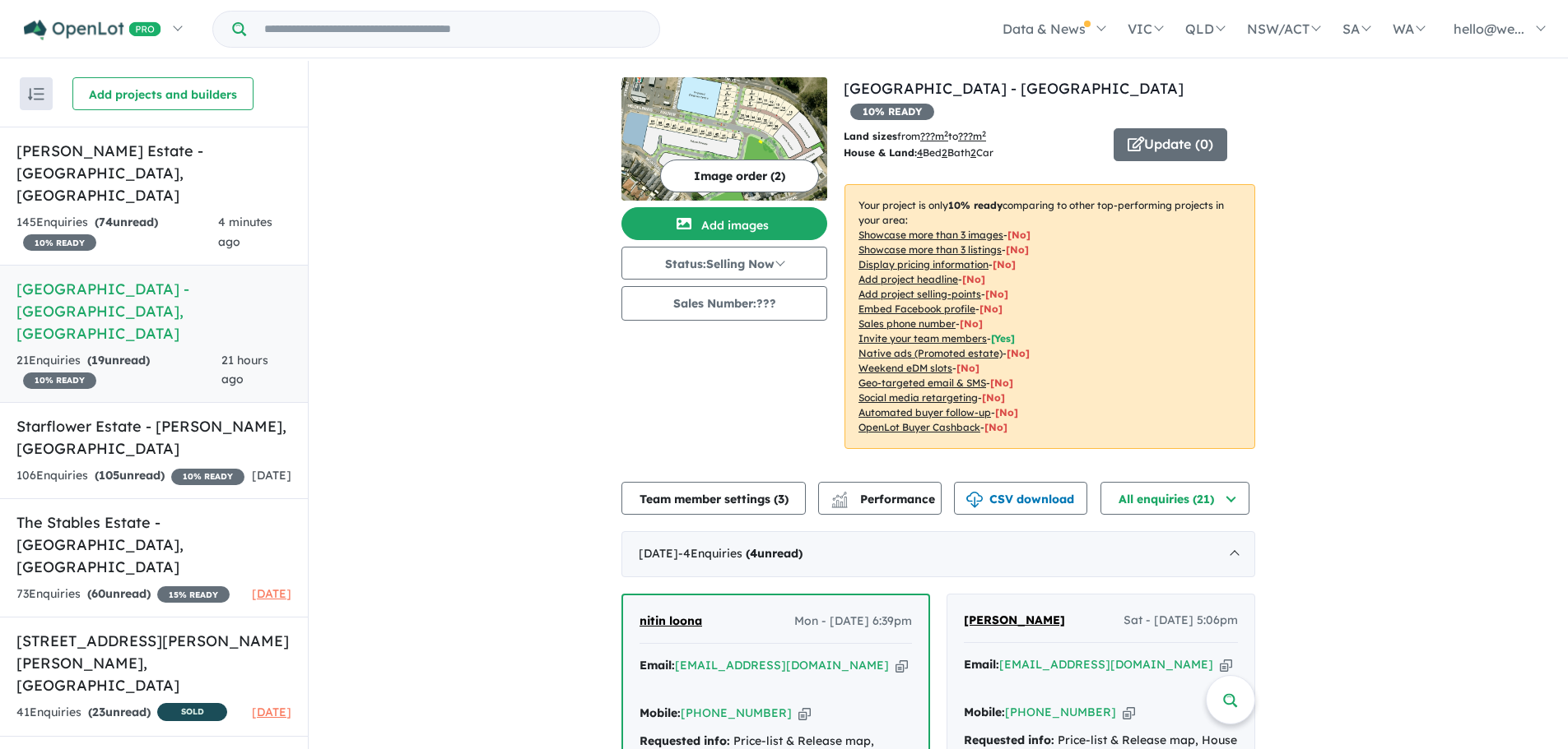
click at [716, 141] on img at bounding box center [723, 139] width 205 height 123
click at [1157, 128] on button "Update ( 0 )" at bounding box center [1170, 145] width 113 height 33
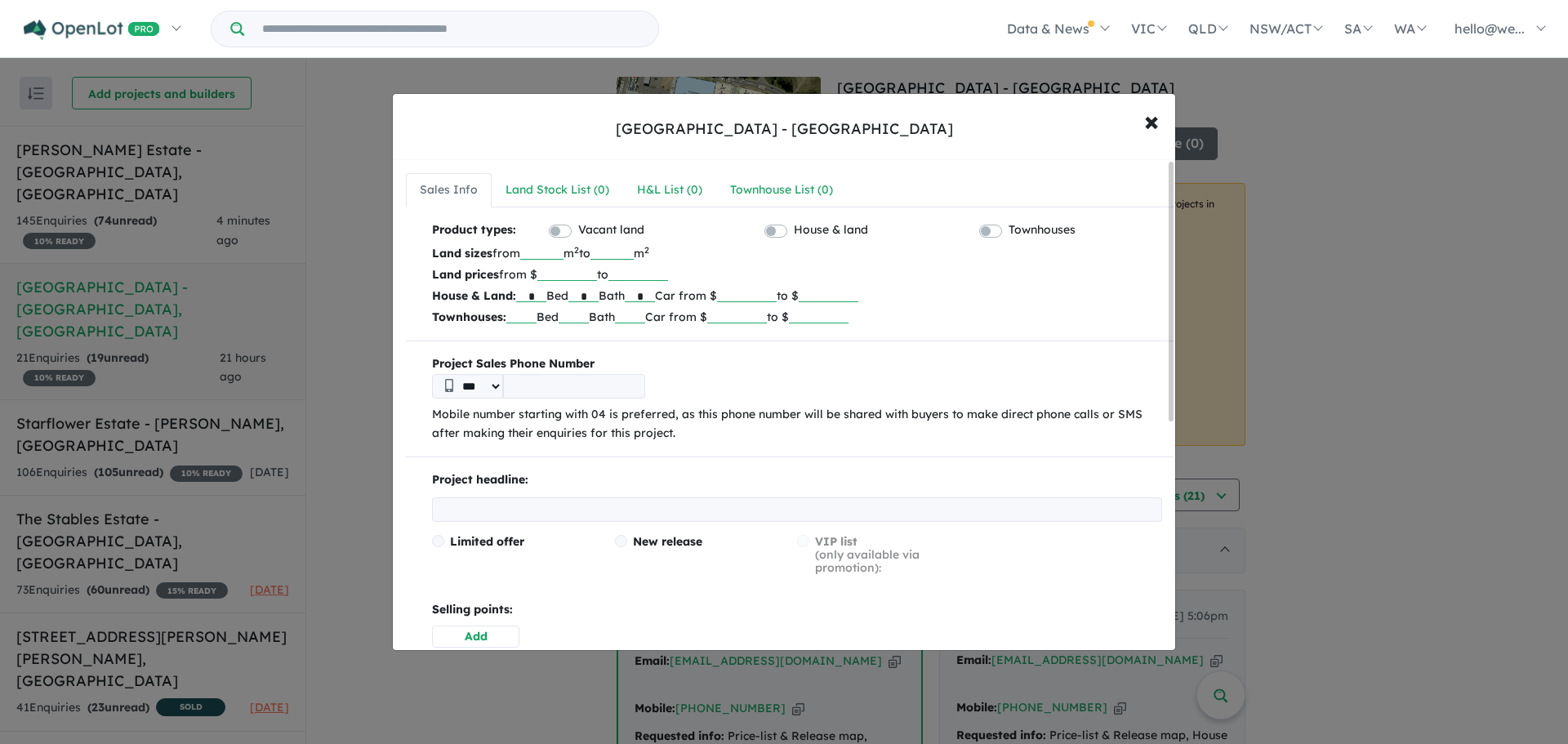
click at [535, 256] on input "number" at bounding box center [542, 251] width 43 height 16
type input "***"
click at [559, 272] on input "number" at bounding box center [567, 273] width 59 height 16
type input "******"
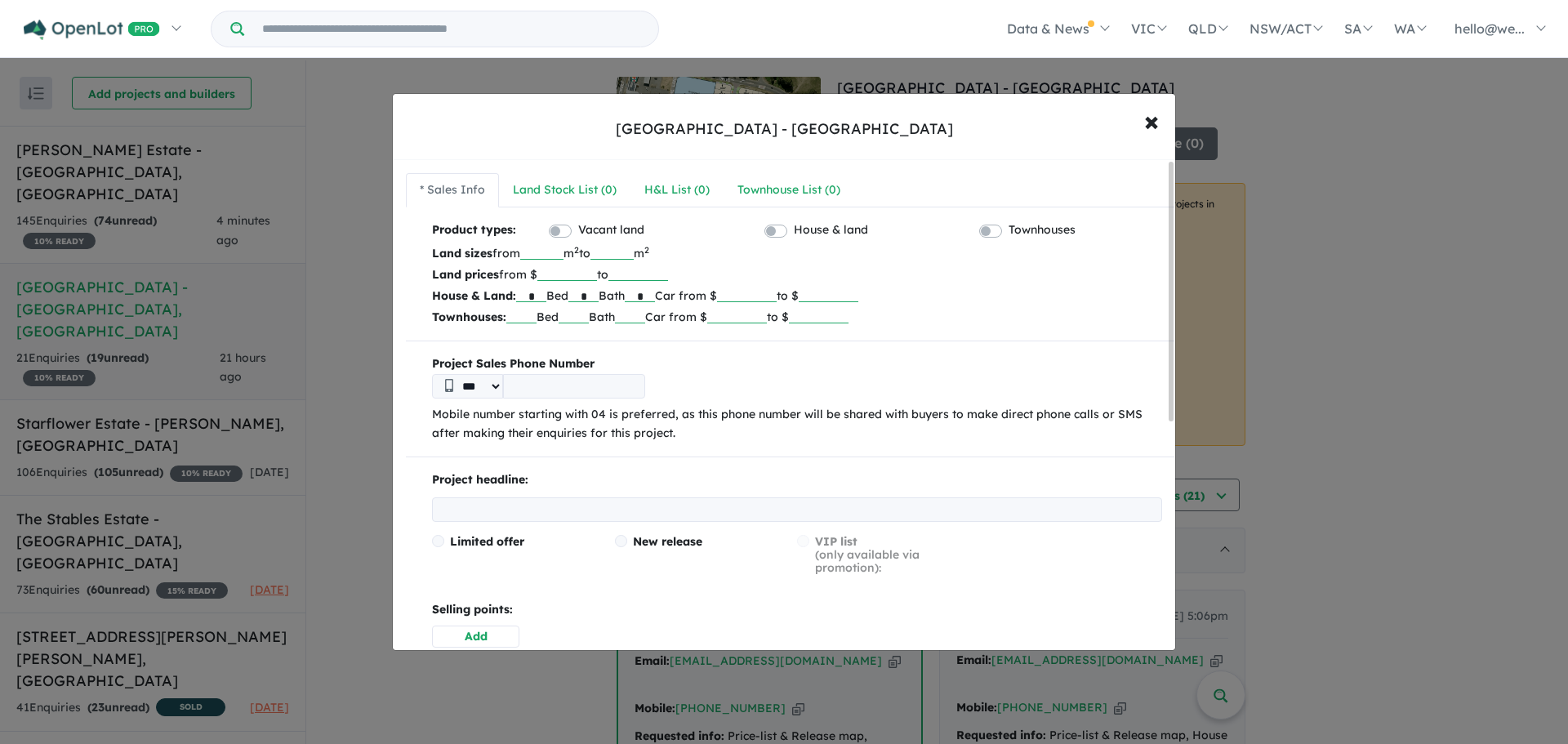
type input "******"
click at [637, 354] on b "Project Sales Phone Number" at bounding box center [797, 364] width 730 height 20
click at [609, 383] on input "tel" at bounding box center [573, 386] width 142 height 24
type input "**********"
drag, startPoint x: 660, startPoint y: 403, endPoint x: 651, endPoint y: 422, distance: 21.0
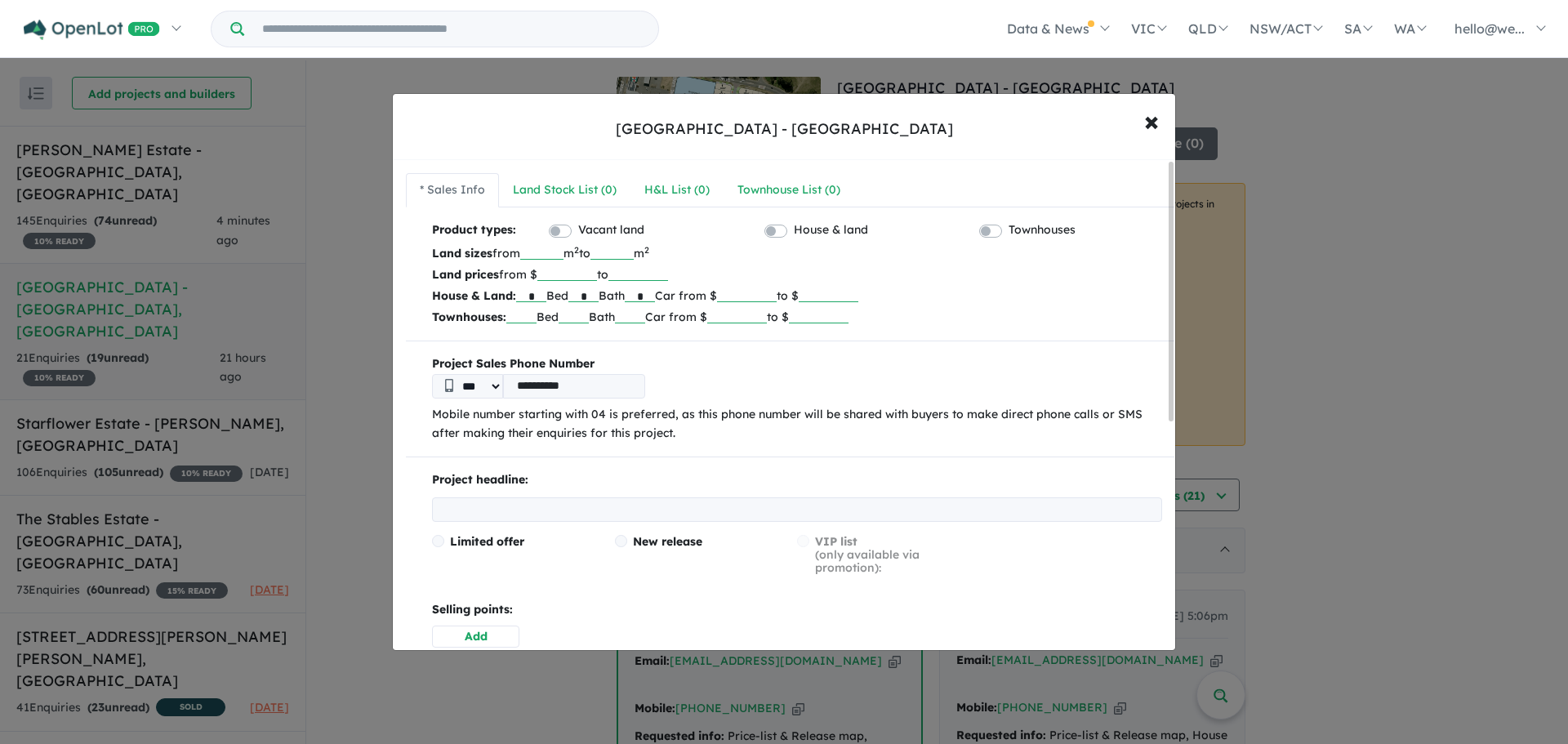
click at [658, 409] on div "**********" at bounding box center [790, 399] width 769 height 89
click at [535, 503] on input "text" at bounding box center [797, 509] width 730 height 24
paste input "**********"
type input "**********"
click at [634, 543] on span "New release" at bounding box center [667, 541] width 70 height 15
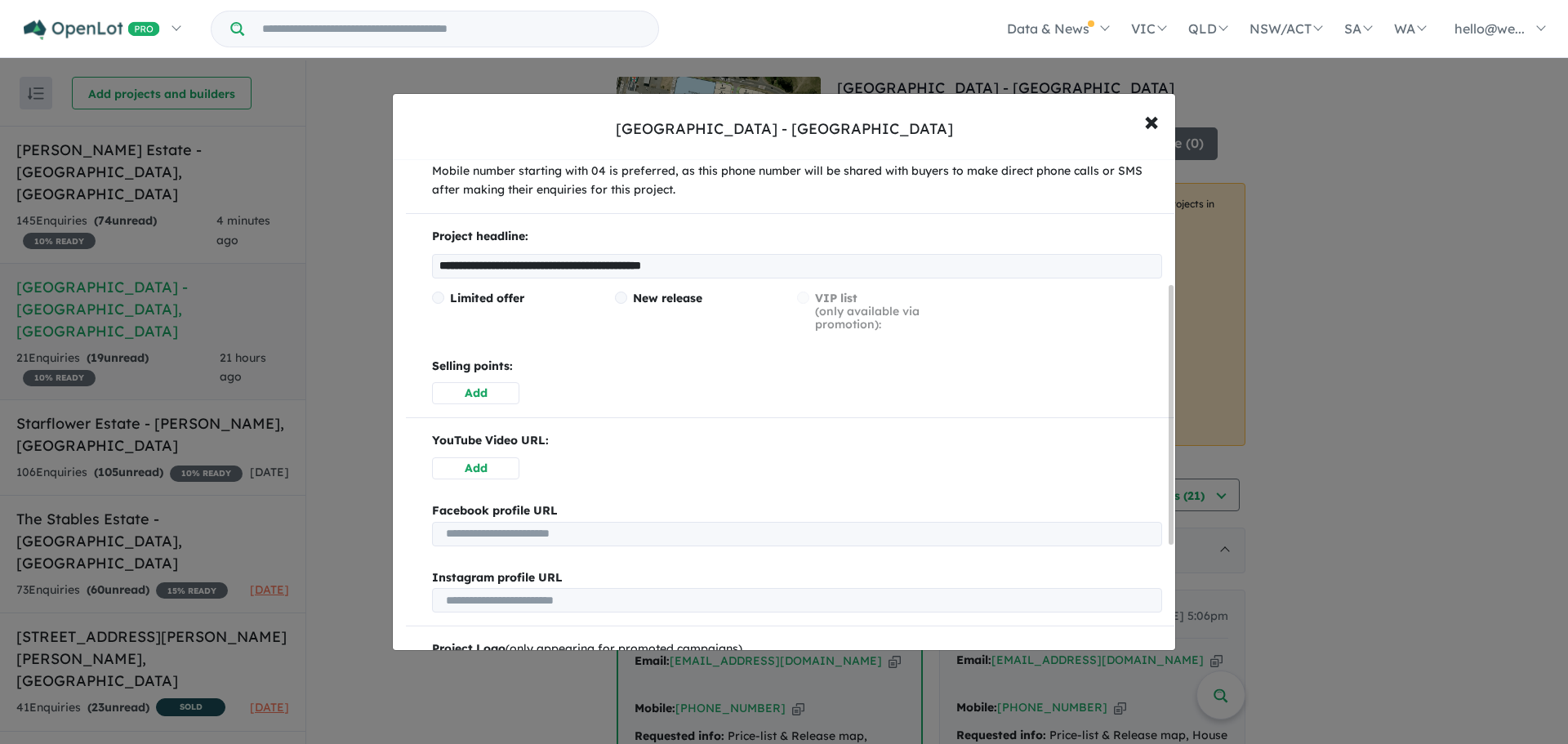
scroll to position [245, 0]
click at [482, 392] on button "Add" at bounding box center [476, 392] width 88 height 22
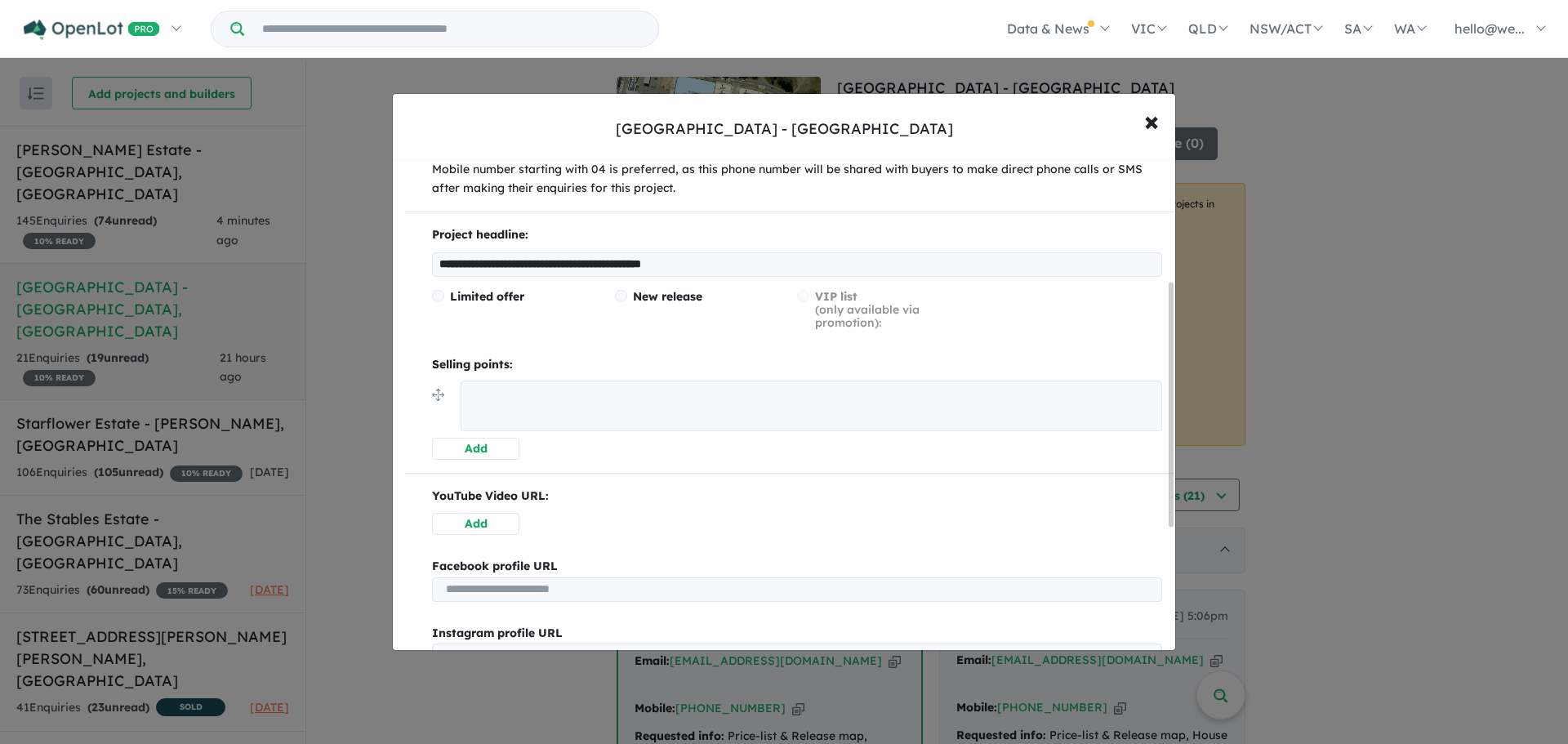
click at [494, 406] on textarea at bounding box center [812, 406] width 701 height 51
paste textarea "**********"
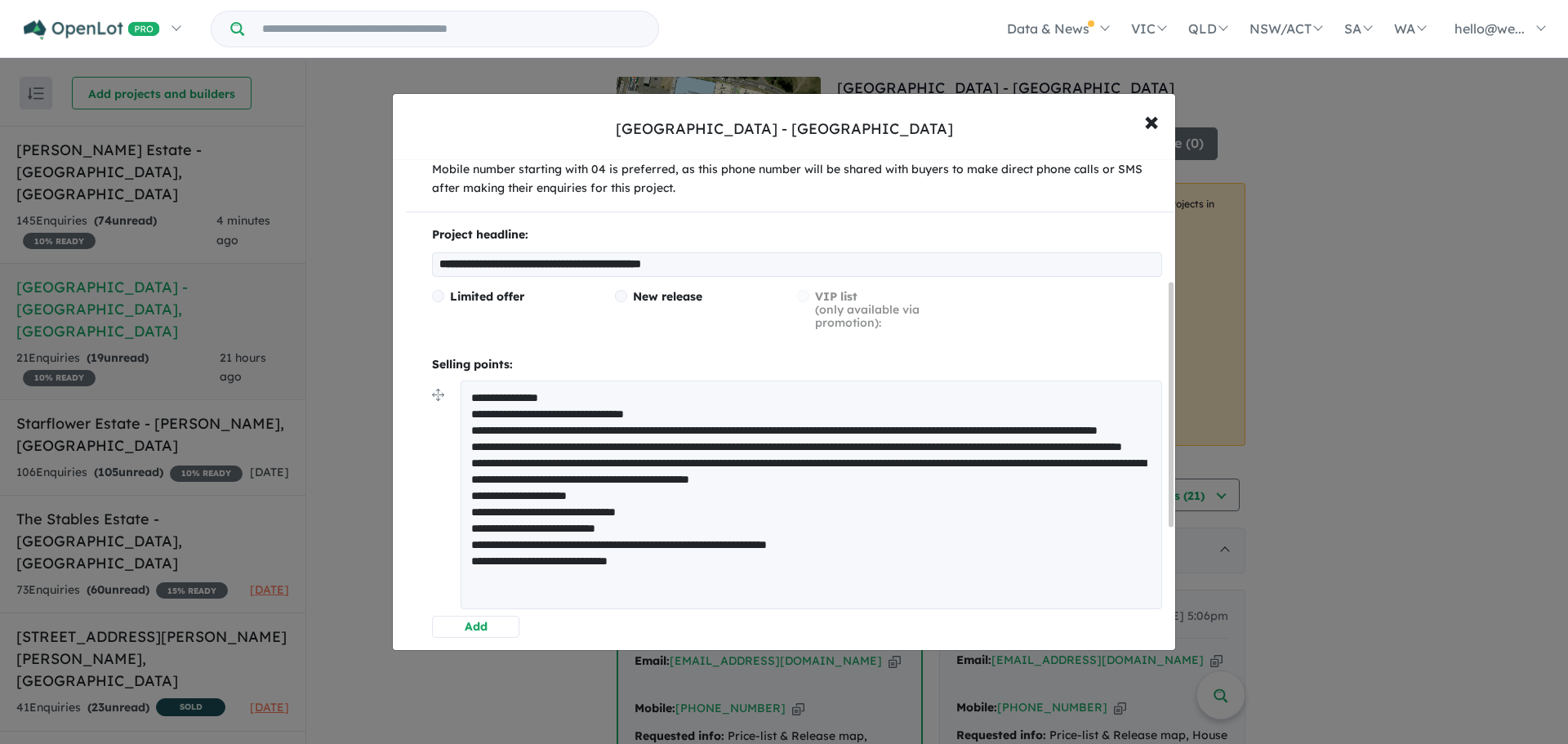
click at [471, 399] on textarea "**********" at bounding box center [812, 495] width 701 height 229
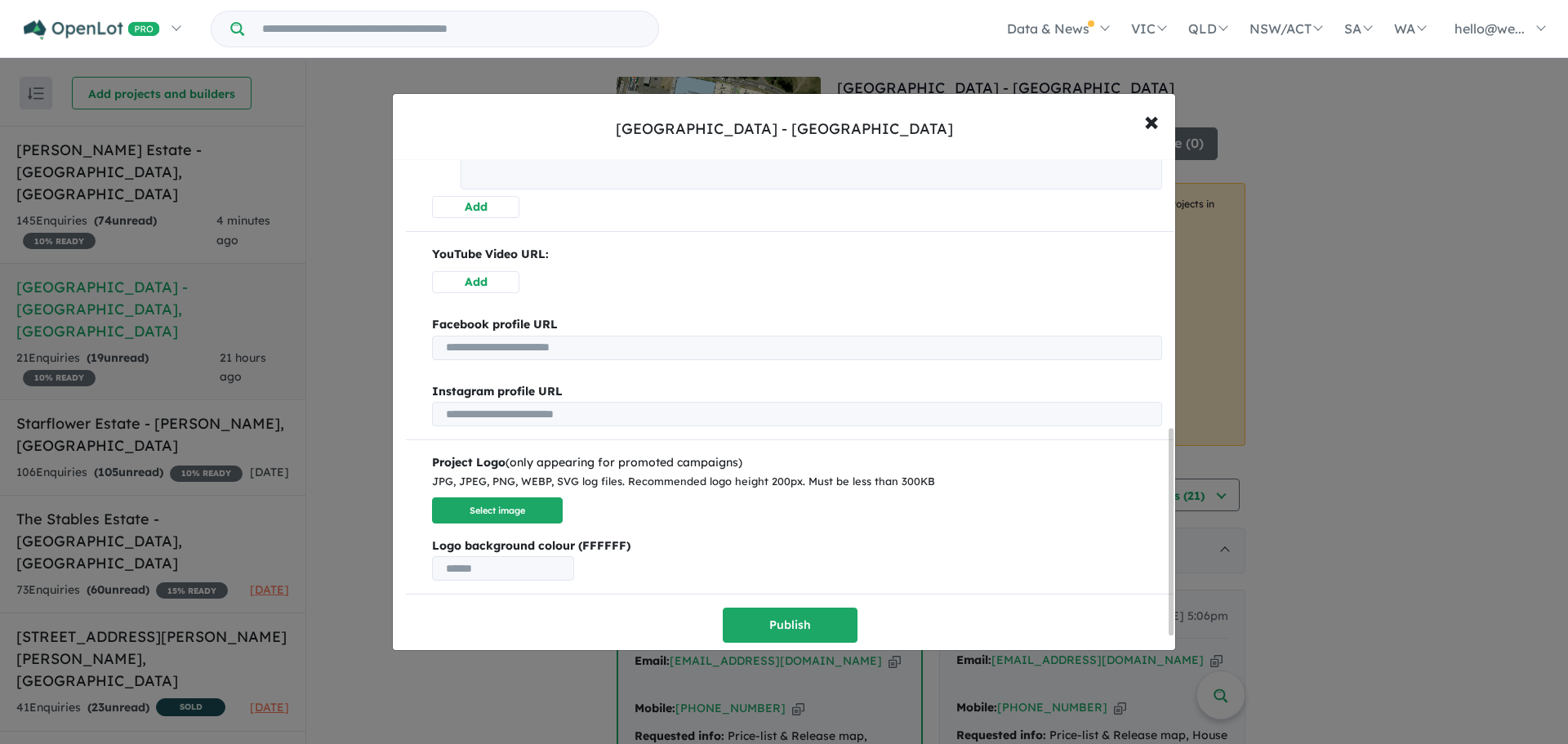
scroll to position [669, 0]
type textarea "**********"
click at [520, 507] on button "Select image" at bounding box center [498, 510] width 131 height 27
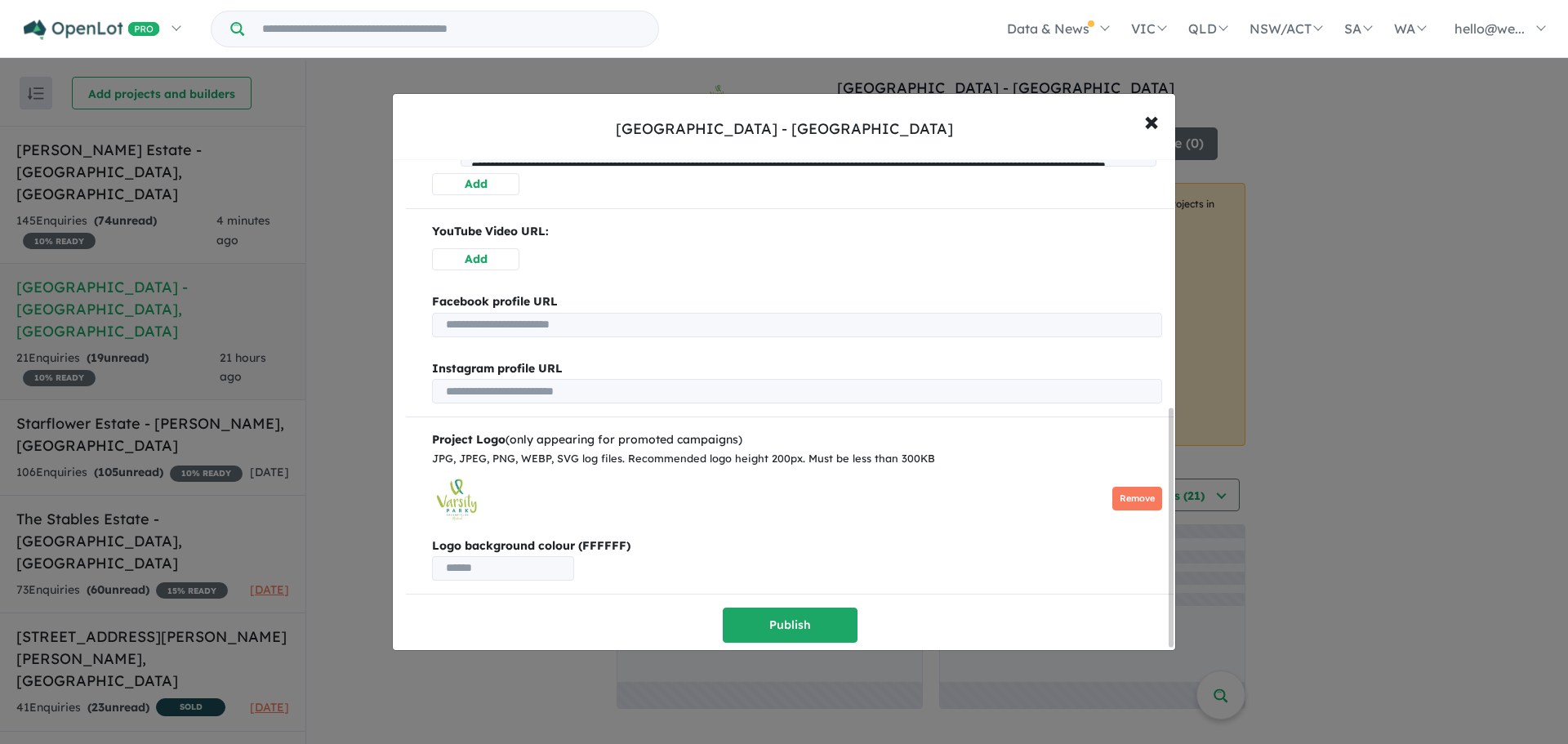
scroll to position [513, 0]
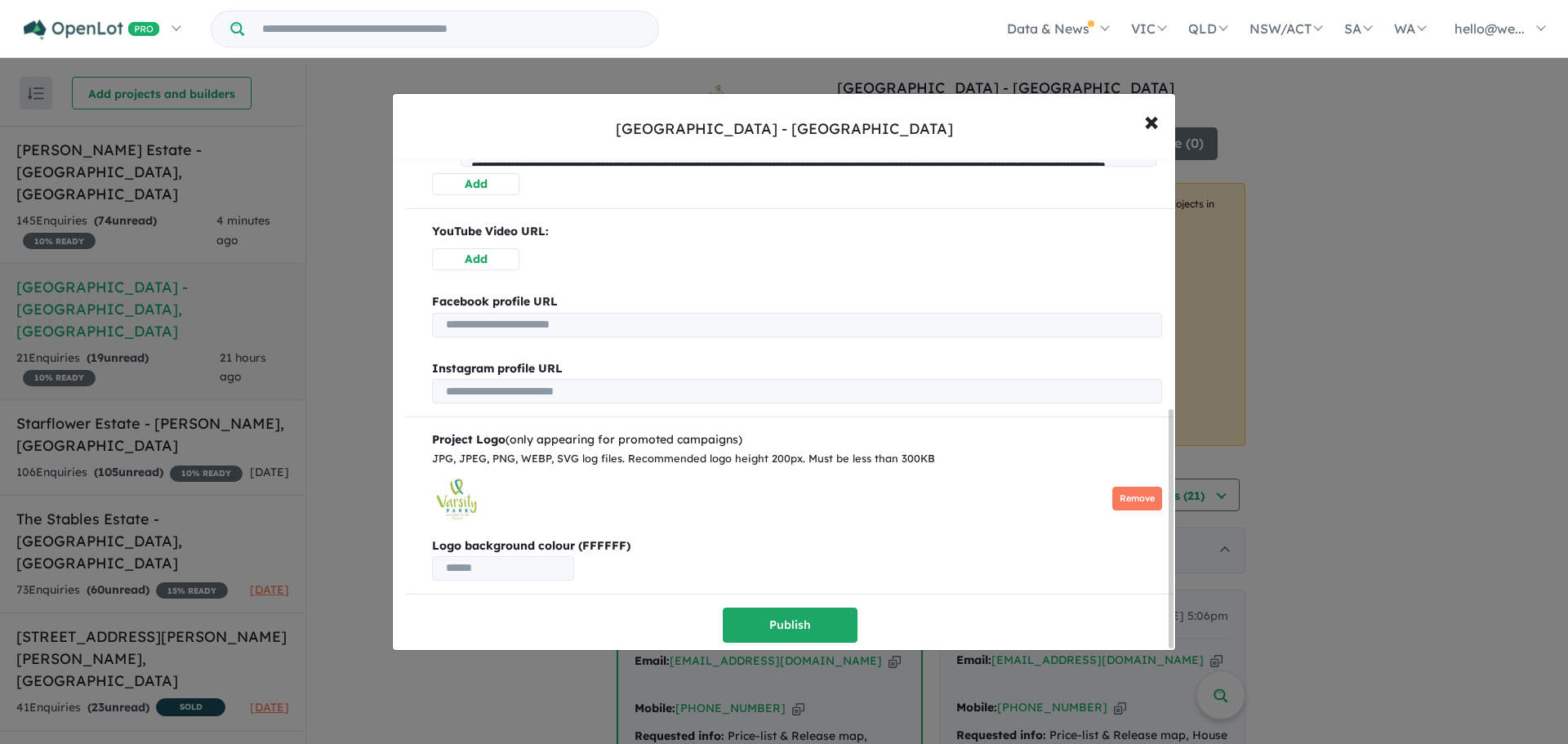
click at [476, 566] on input "text" at bounding box center [503, 569] width 142 height 24
type input "*******"
click at [637, 564] on p "Logo background colour (FFFFFF) *******" at bounding box center [797, 558] width 730 height 44
click at [749, 621] on button "Publish" at bounding box center [790, 625] width 135 height 35
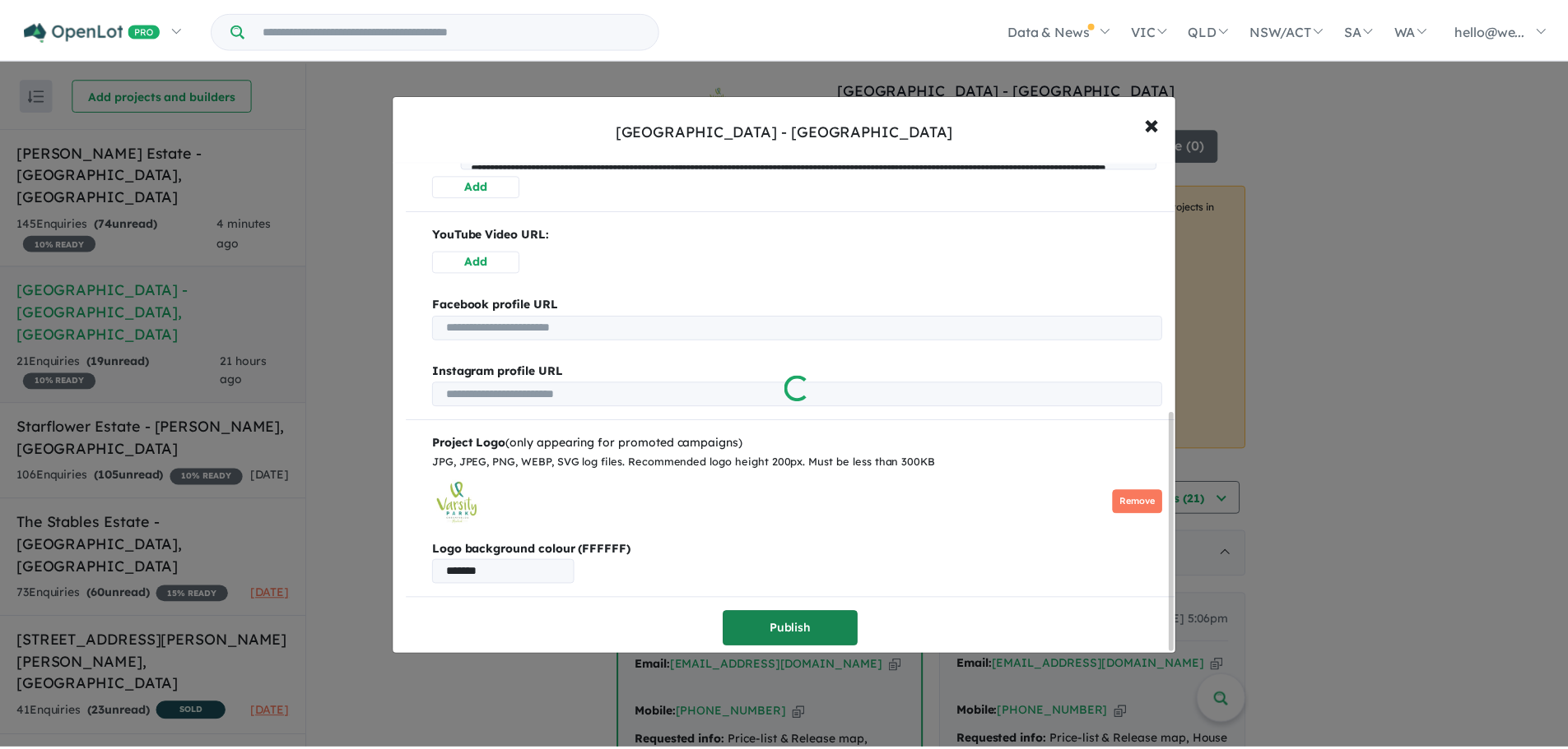
scroll to position [0, 0]
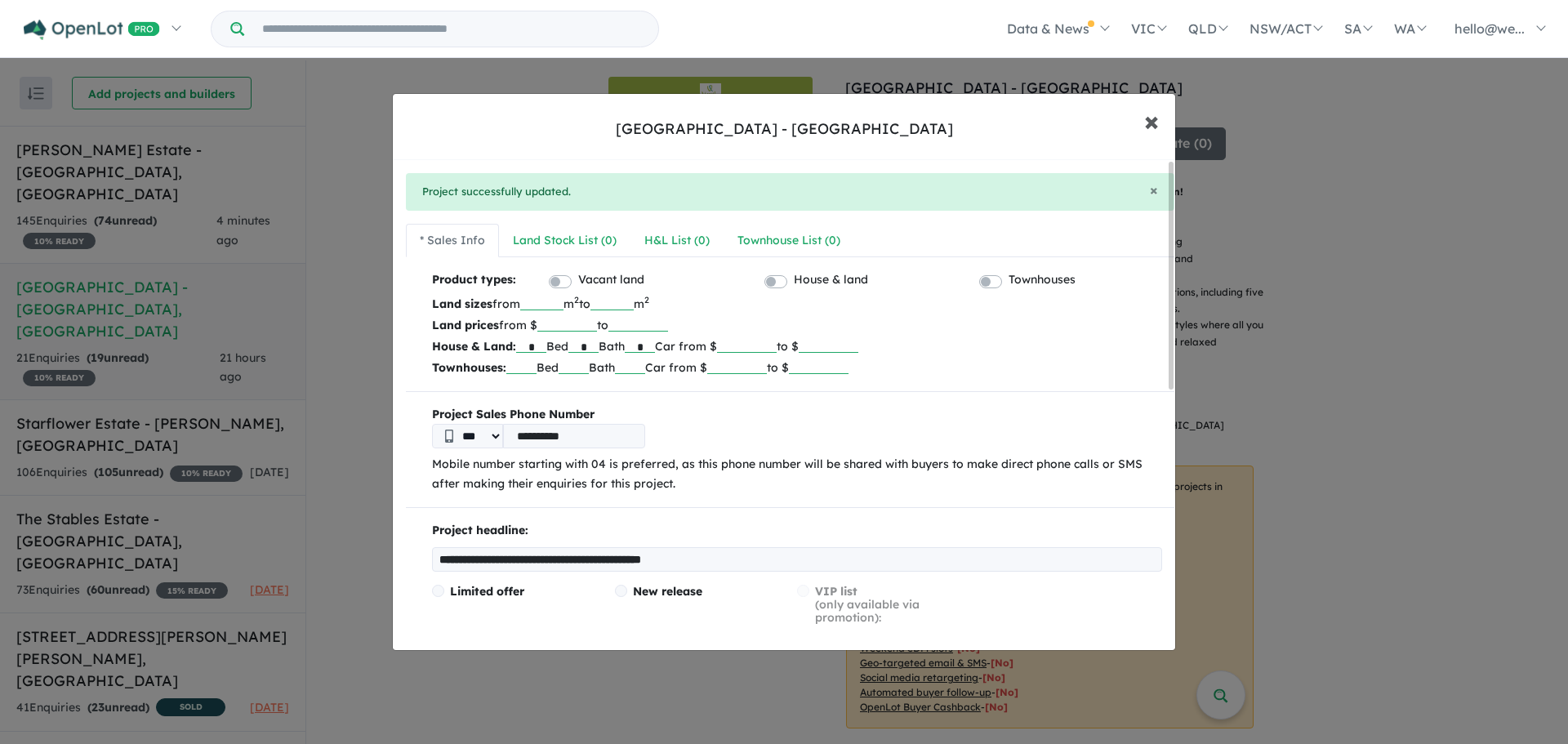
click at [1153, 125] on span "×" at bounding box center [1151, 120] width 15 height 35
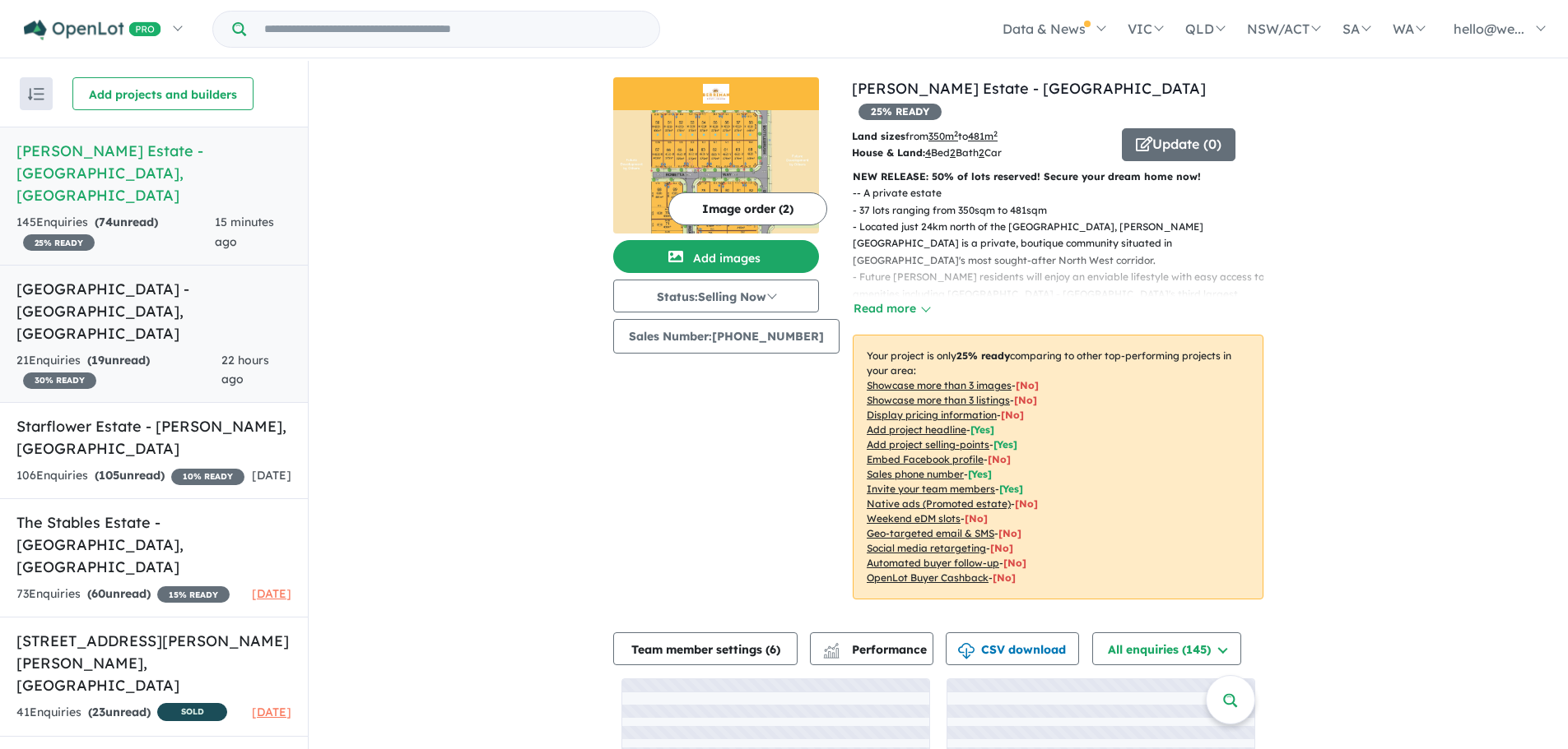
click at [109, 278] on h5 "[GEOGRAPHIC_DATA] - [GEOGRAPHIC_DATA] , [GEOGRAPHIC_DATA]" at bounding box center [153, 311] width 275 height 67
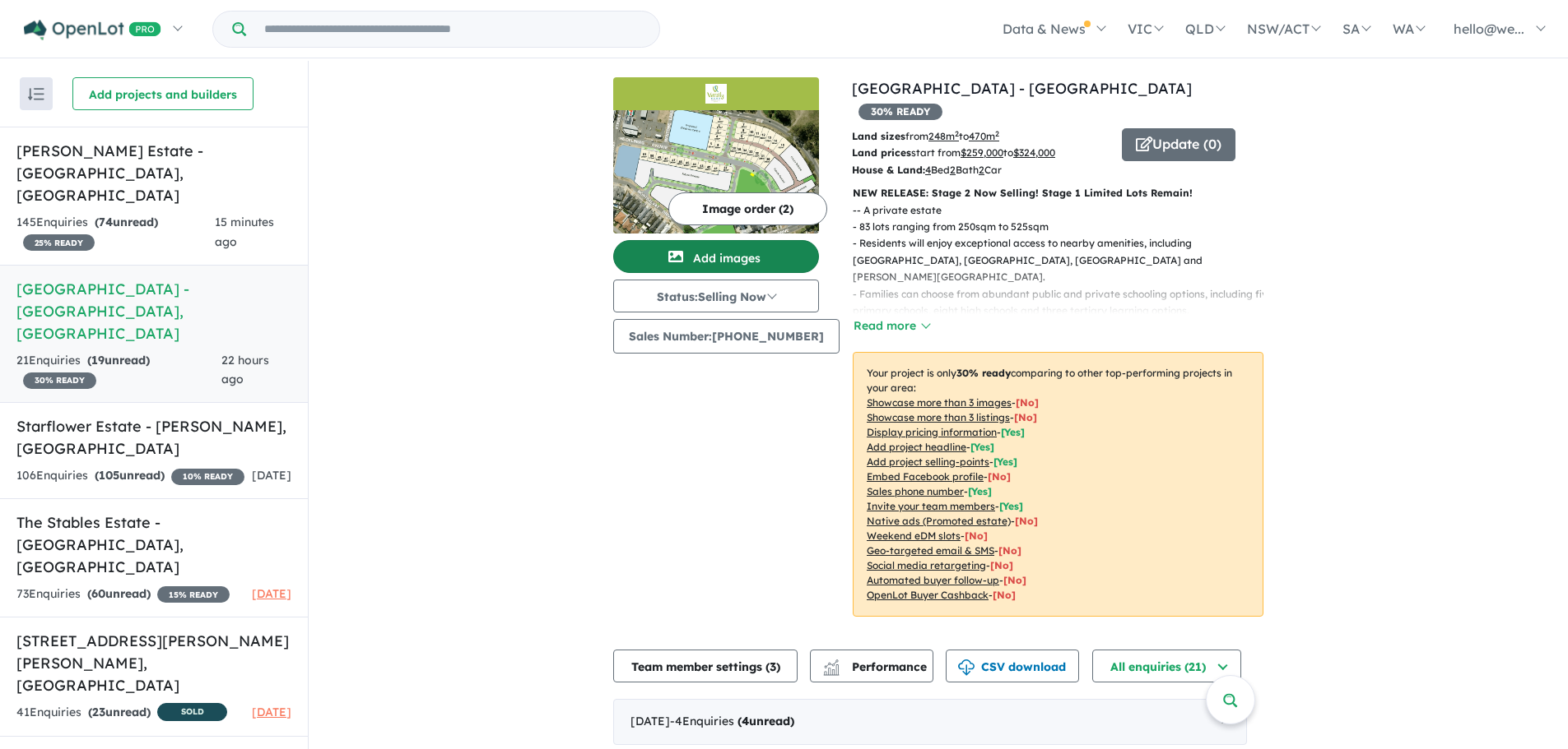
click at [749, 260] on button "Add images" at bounding box center [716, 256] width 205 height 33
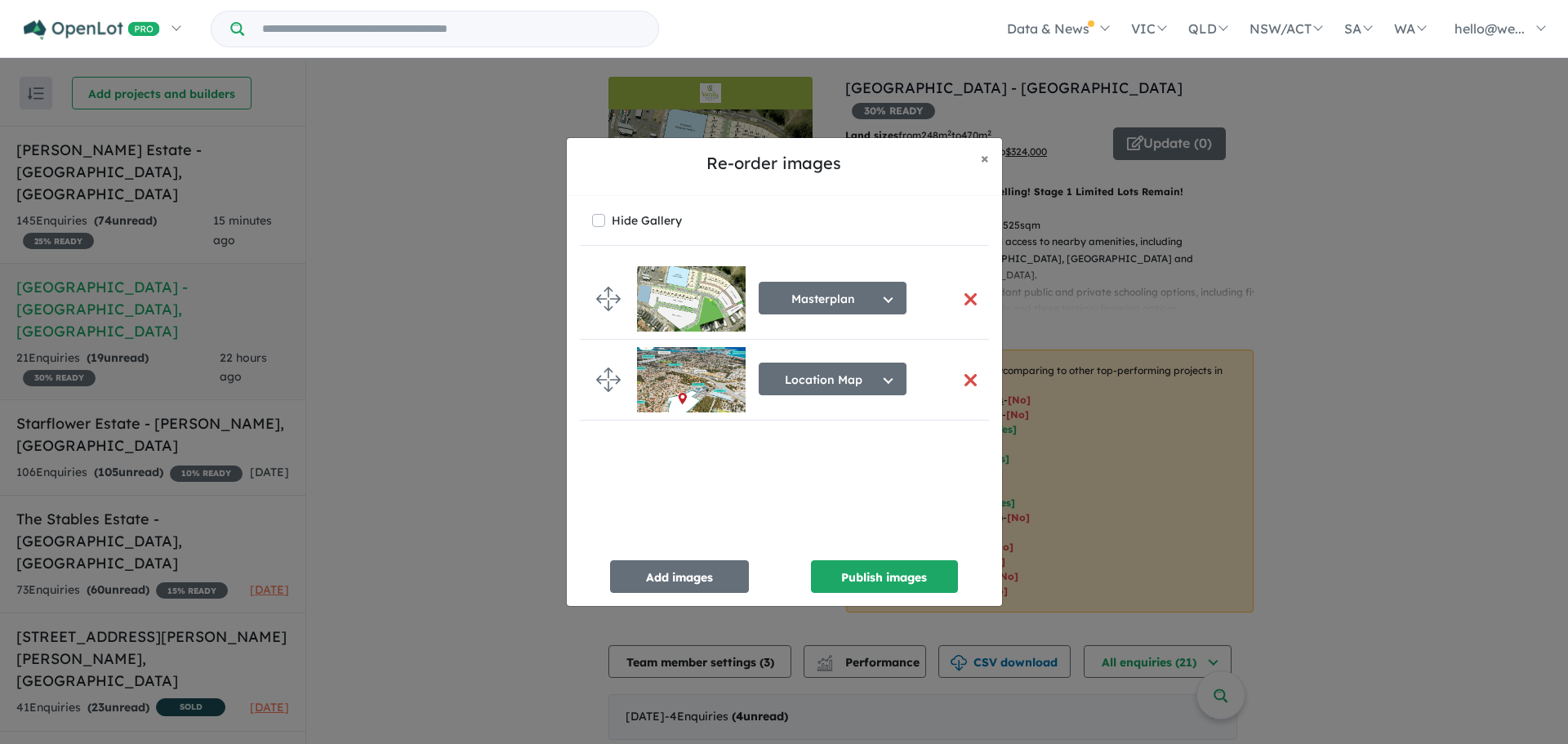
click at [961, 303] on button "button" at bounding box center [971, 299] width 34 height 35
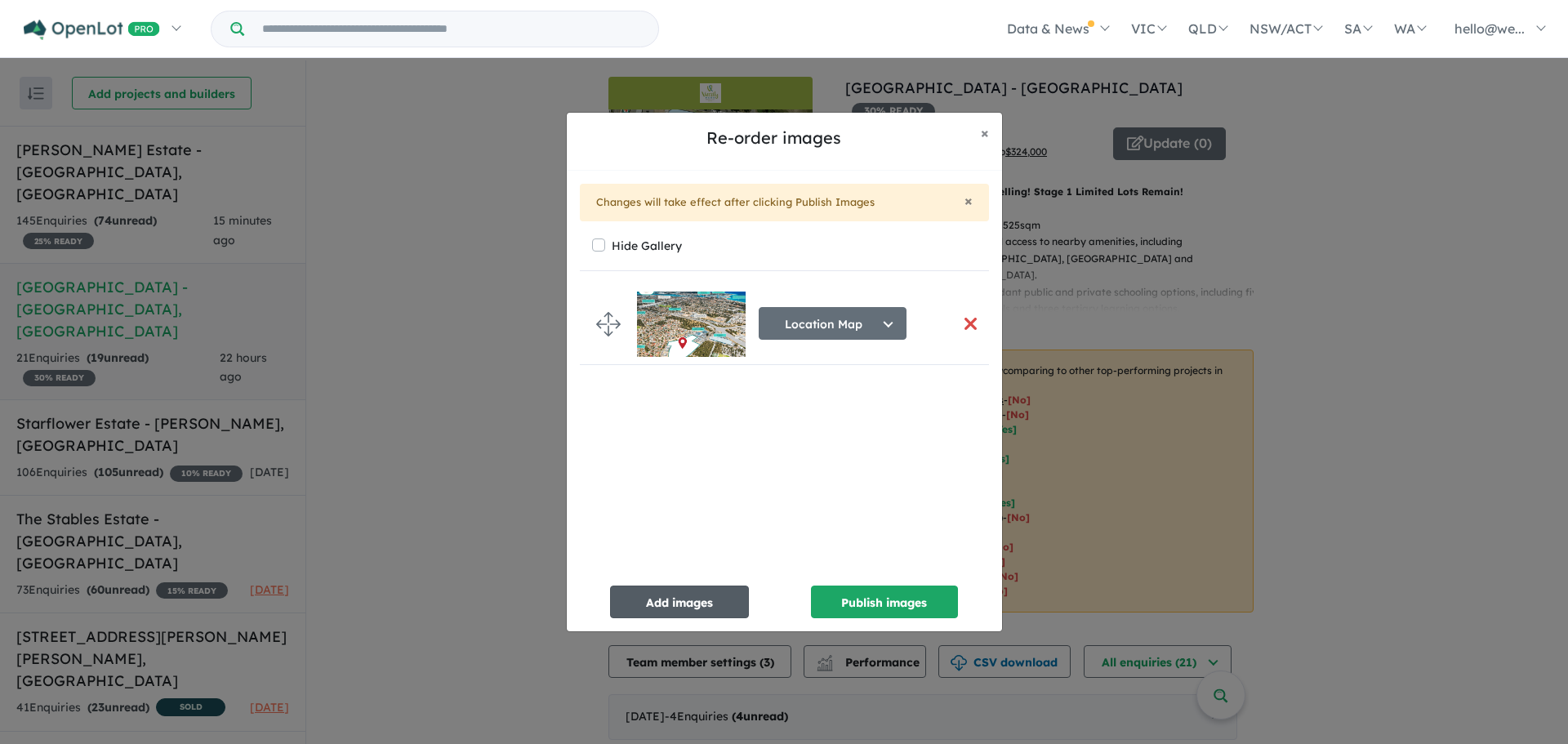
click at [693, 601] on button "Add images" at bounding box center [679, 602] width 138 height 33
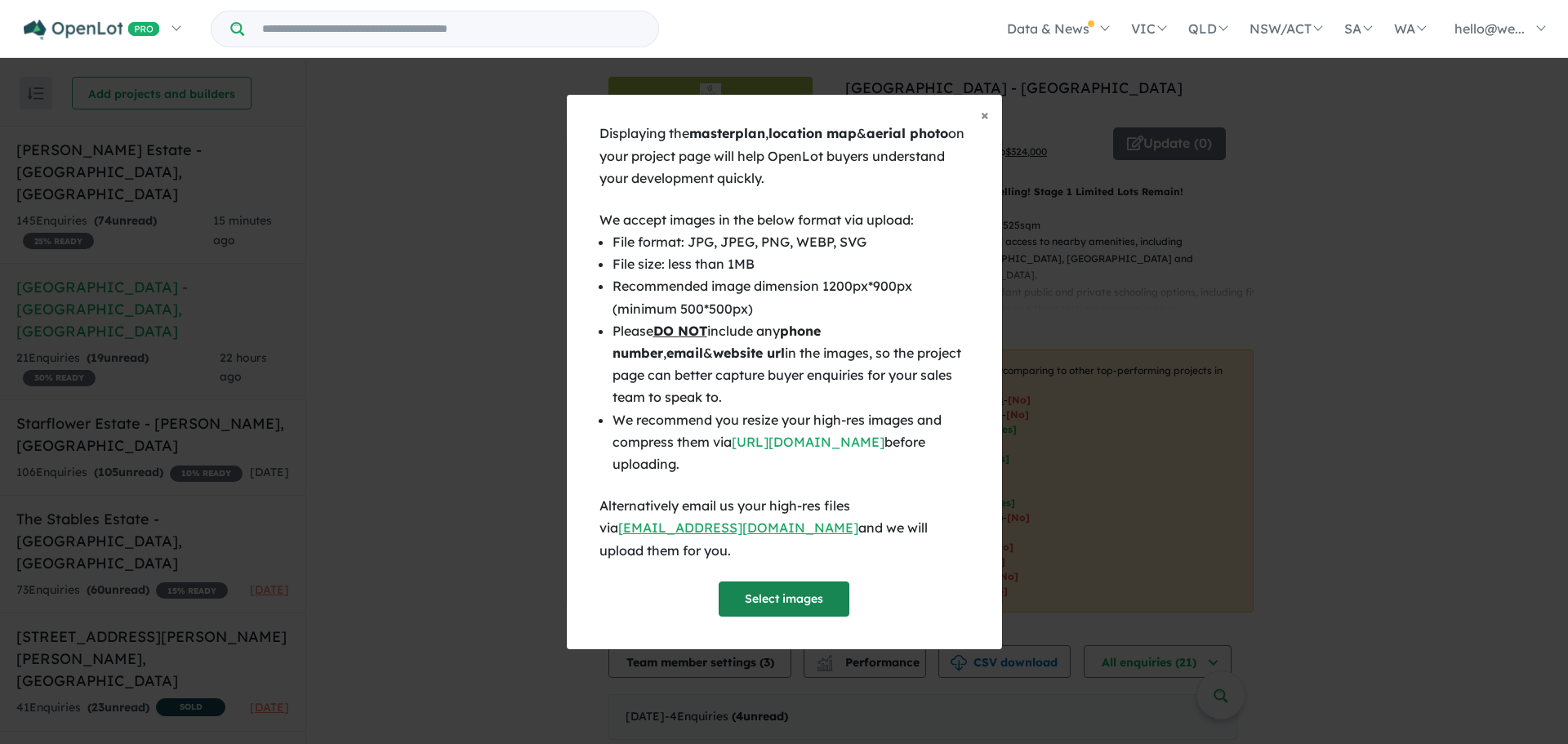
click at [783, 597] on button "Select images" at bounding box center [784, 599] width 131 height 35
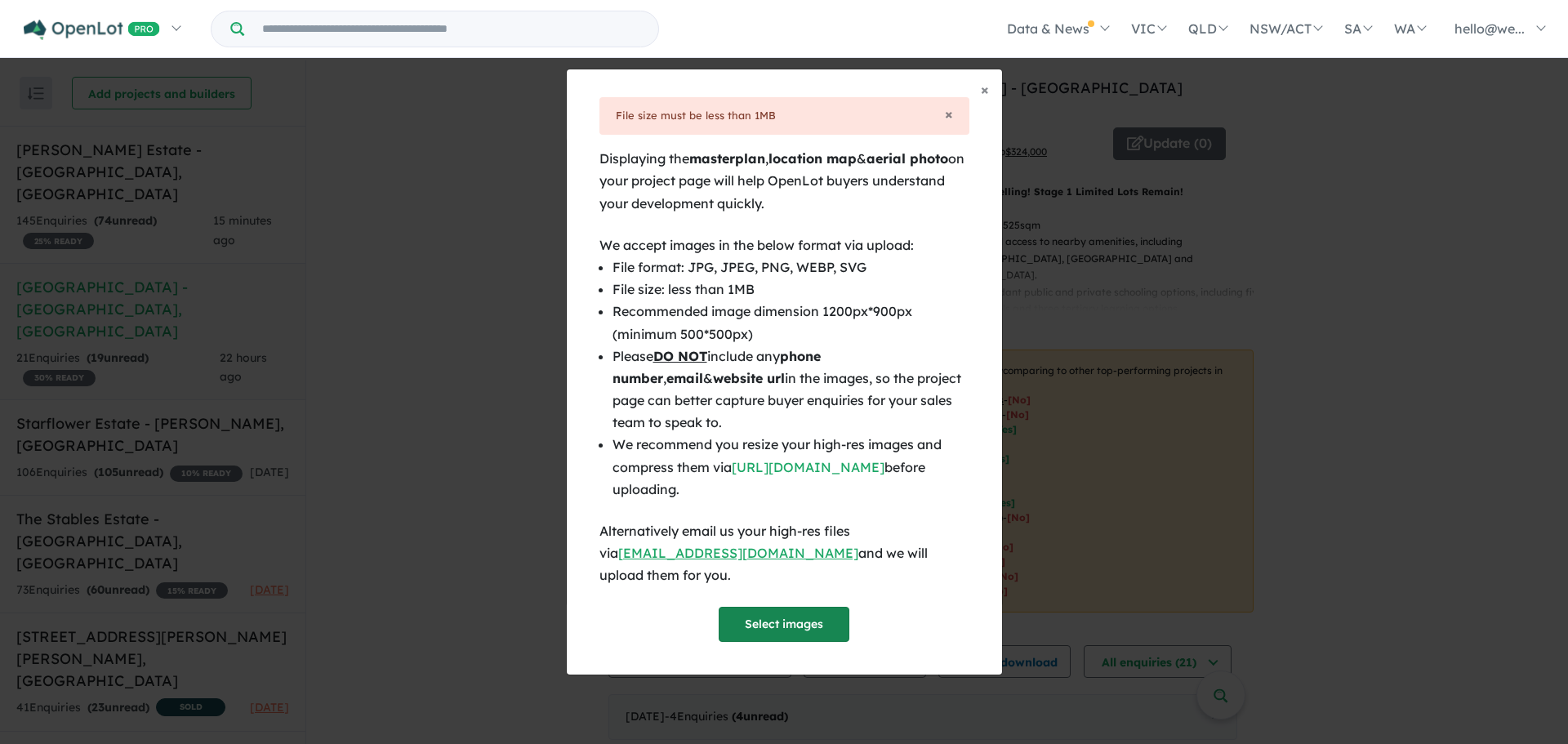
click at [769, 614] on button "Select images" at bounding box center [784, 624] width 131 height 35
click at [787, 613] on button "Select images" at bounding box center [784, 624] width 131 height 35
click at [983, 99] on span "×" at bounding box center [984, 89] width 8 height 19
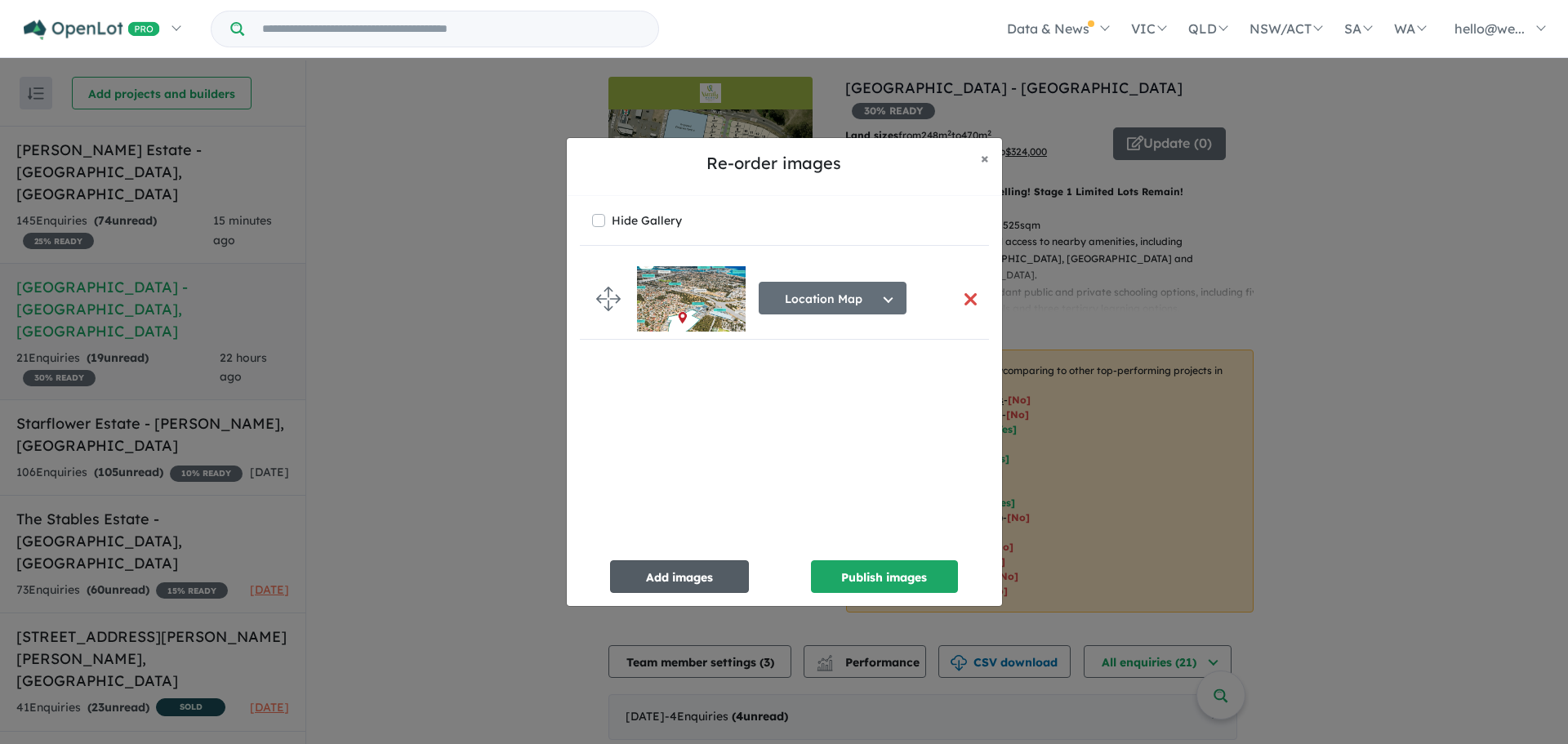
click at [683, 569] on button "Add images" at bounding box center [679, 577] width 138 height 33
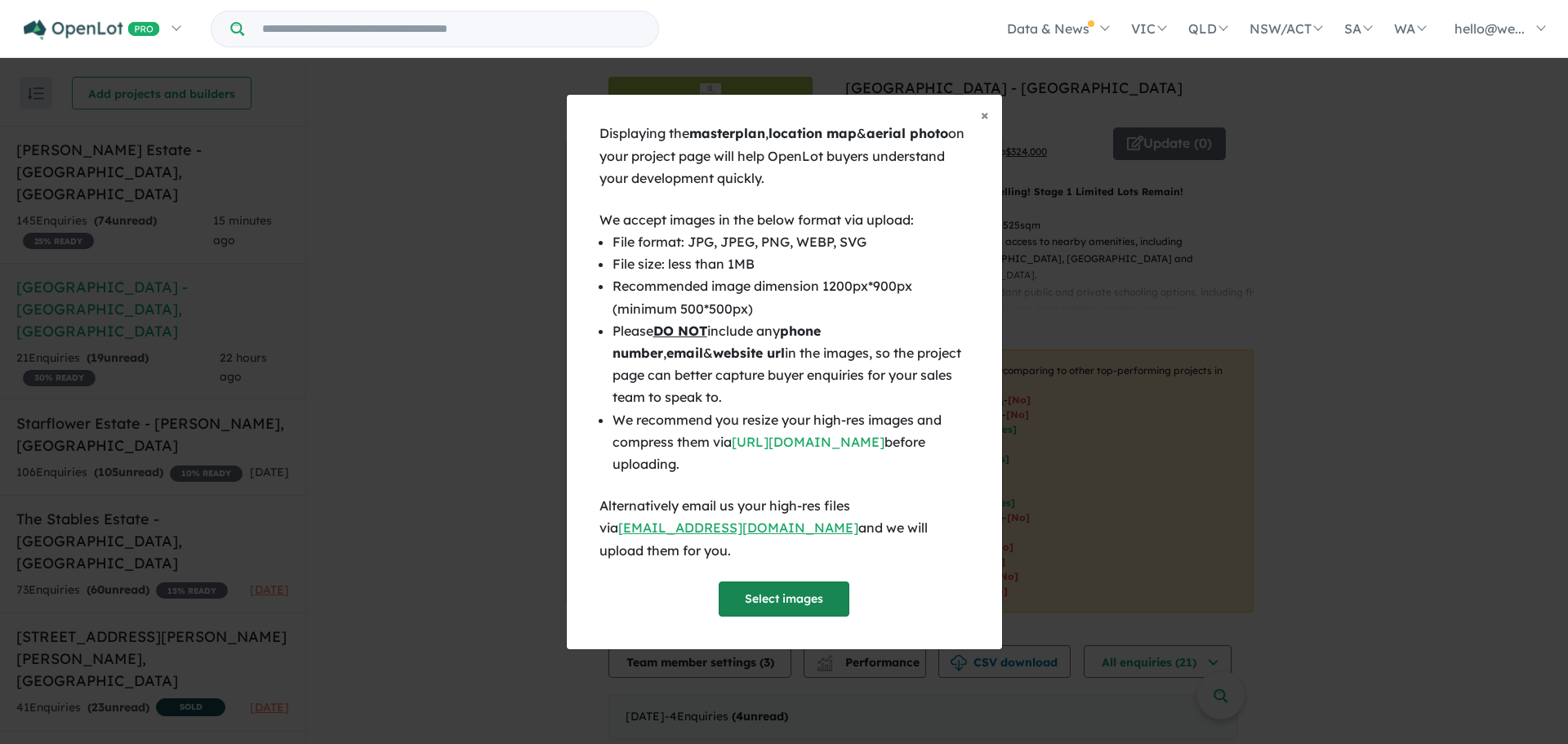
click at [753, 581] on button "Select images" at bounding box center [784, 599] width 131 height 35
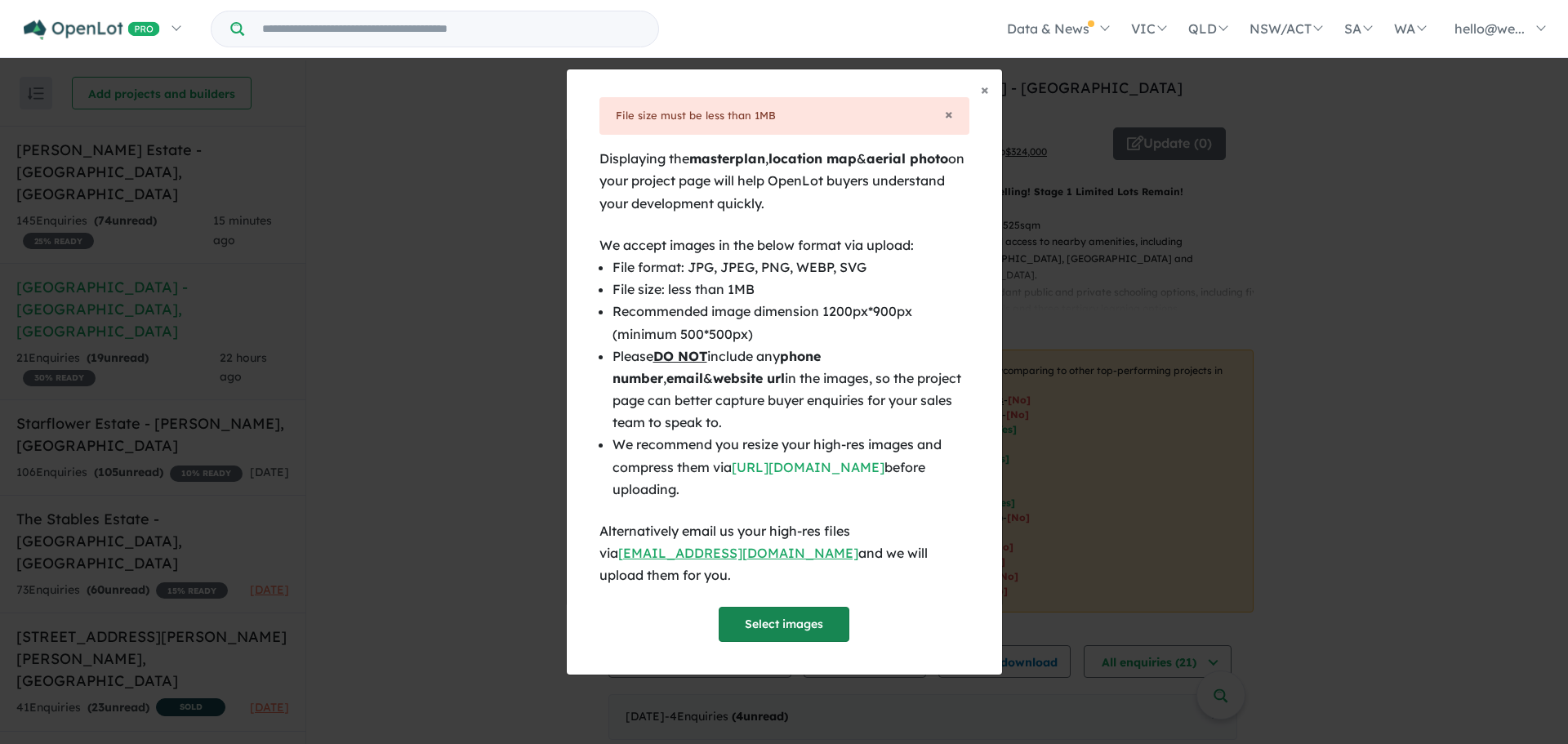
click at [821, 611] on button "Select images" at bounding box center [784, 624] width 131 height 35
click at [984, 98] on span "×" at bounding box center [984, 89] width 8 height 19
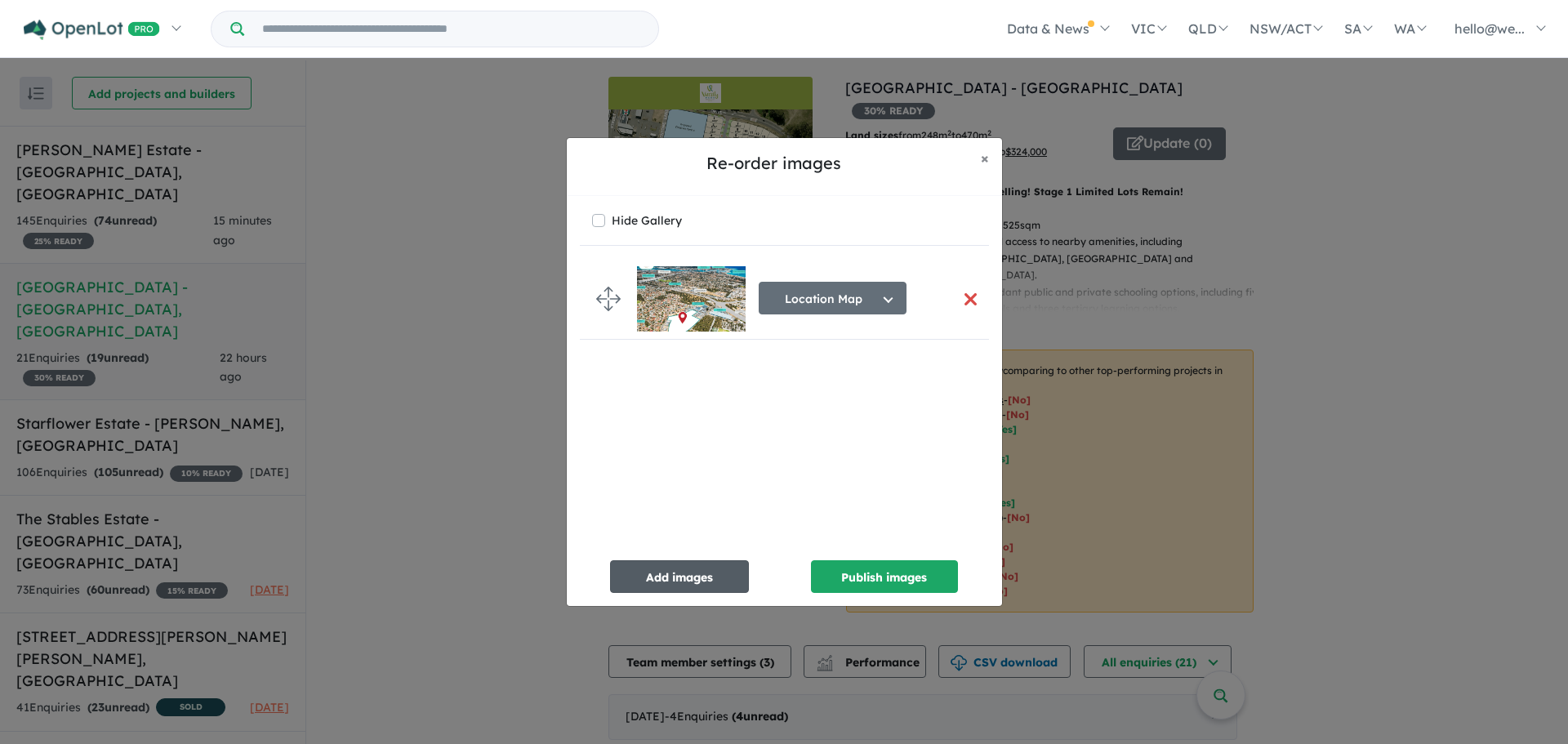
click at [707, 569] on button "Add images" at bounding box center [679, 577] width 138 height 33
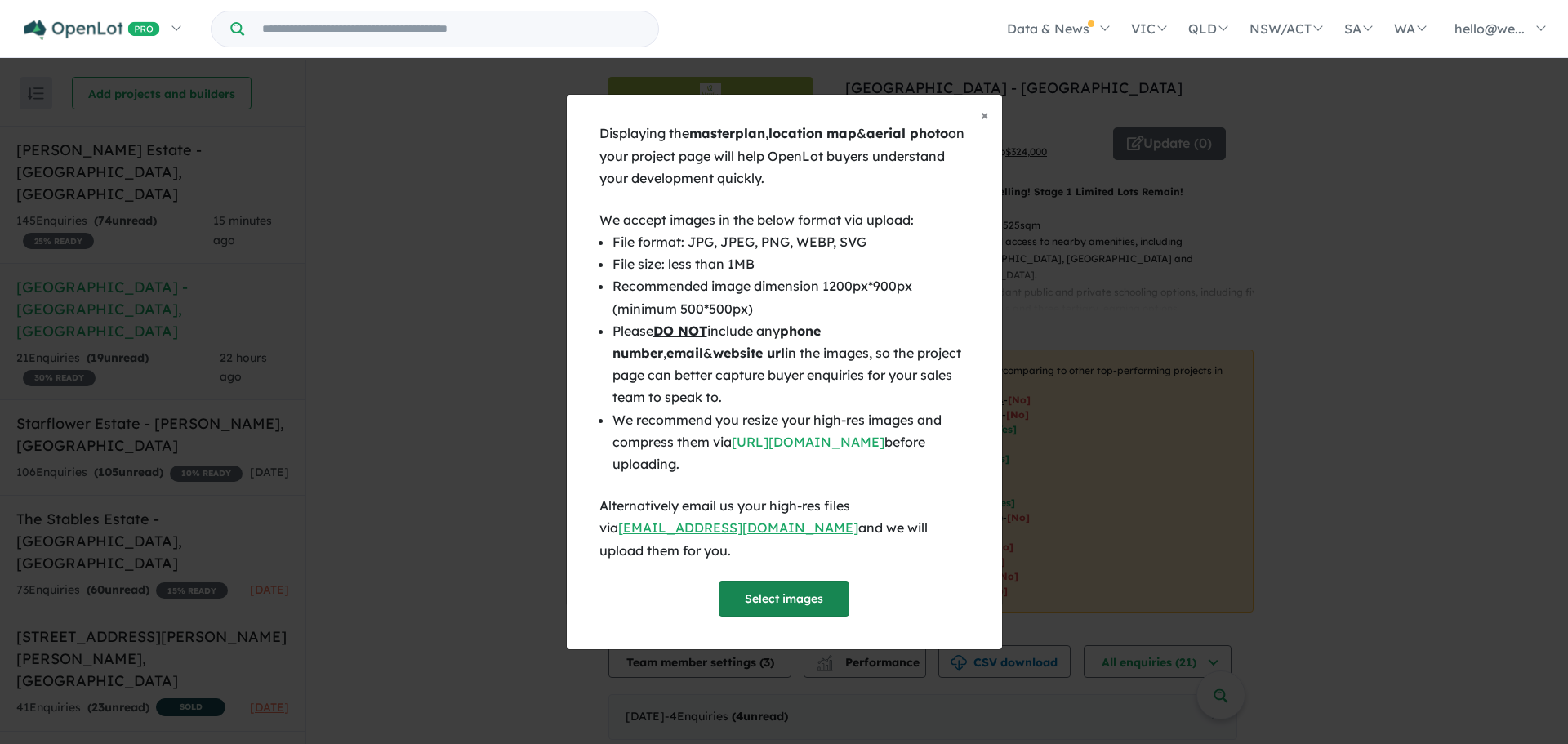
click at [764, 591] on button "Select images" at bounding box center [784, 599] width 131 height 35
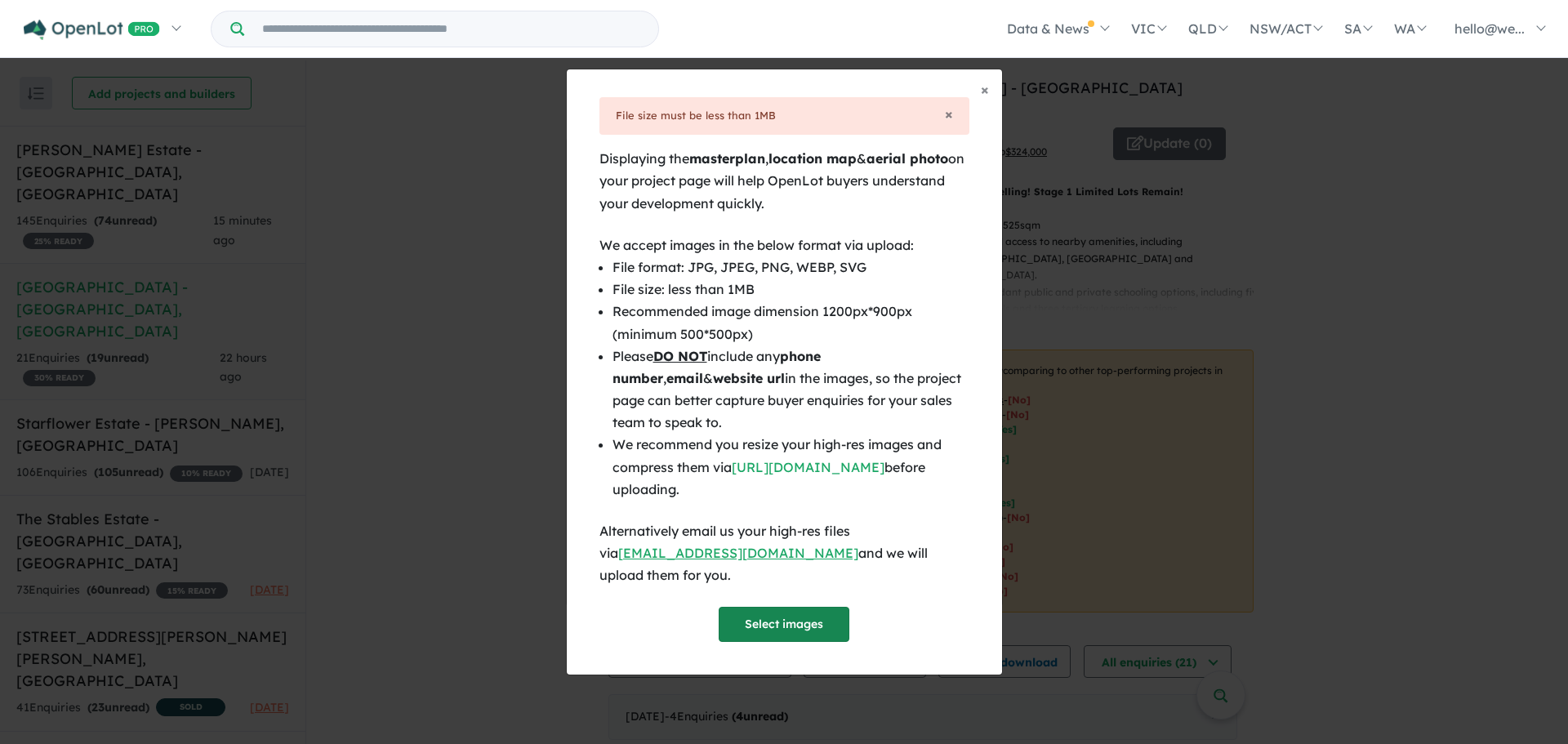
click at [819, 619] on button "Select images" at bounding box center [784, 624] width 131 height 35
click at [769, 612] on button "Select images" at bounding box center [784, 624] width 131 height 35
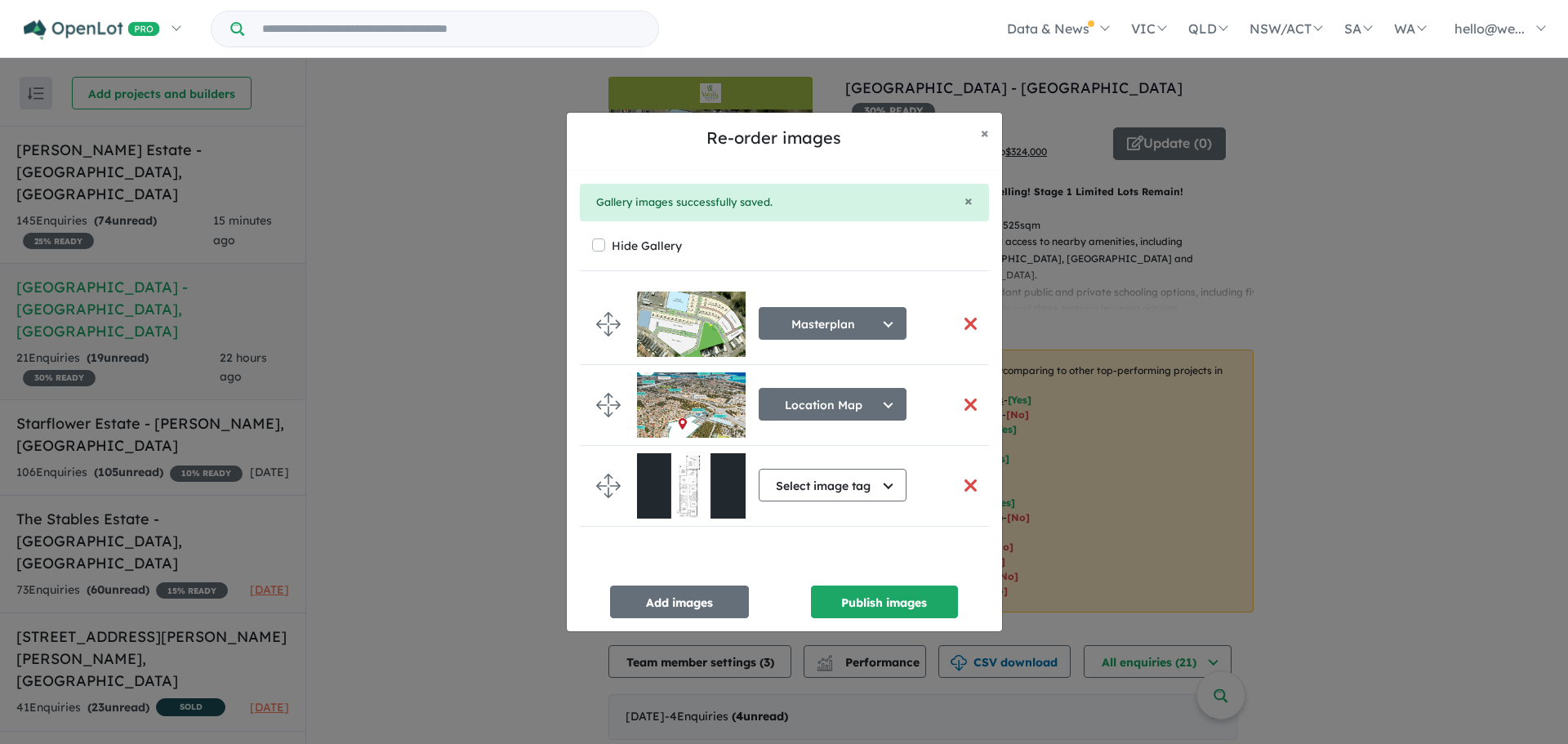
click at [969, 483] on button "button" at bounding box center [971, 485] width 34 height 35
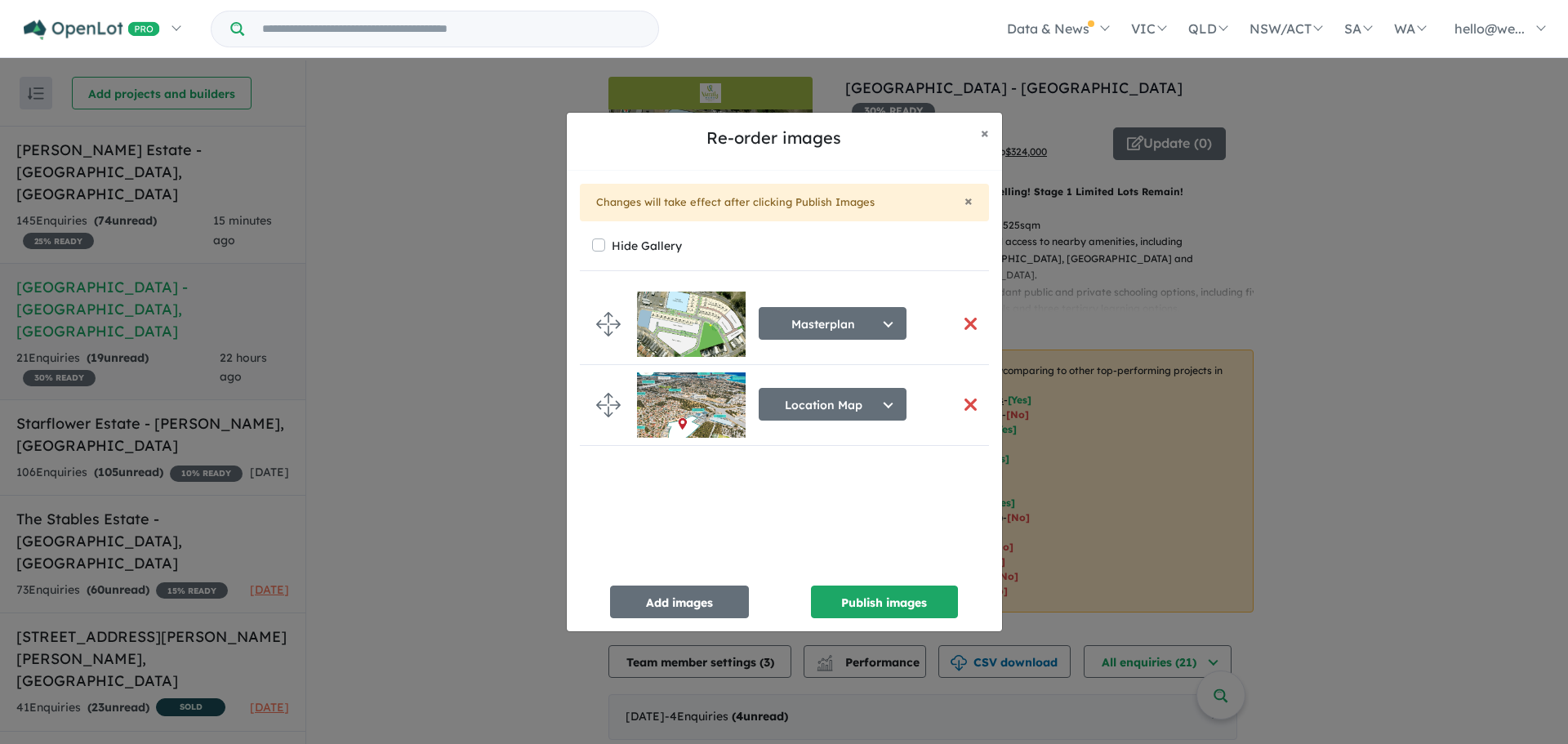
click at [969, 322] on button "button" at bounding box center [971, 323] width 34 height 35
click at [963, 323] on button "button" at bounding box center [971, 323] width 34 height 35
click at [963, 328] on button "button" at bounding box center [971, 323] width 34 height 35
click at [709, 613] on button "Add images" at bounding box center [679, 602] width 138 height 33
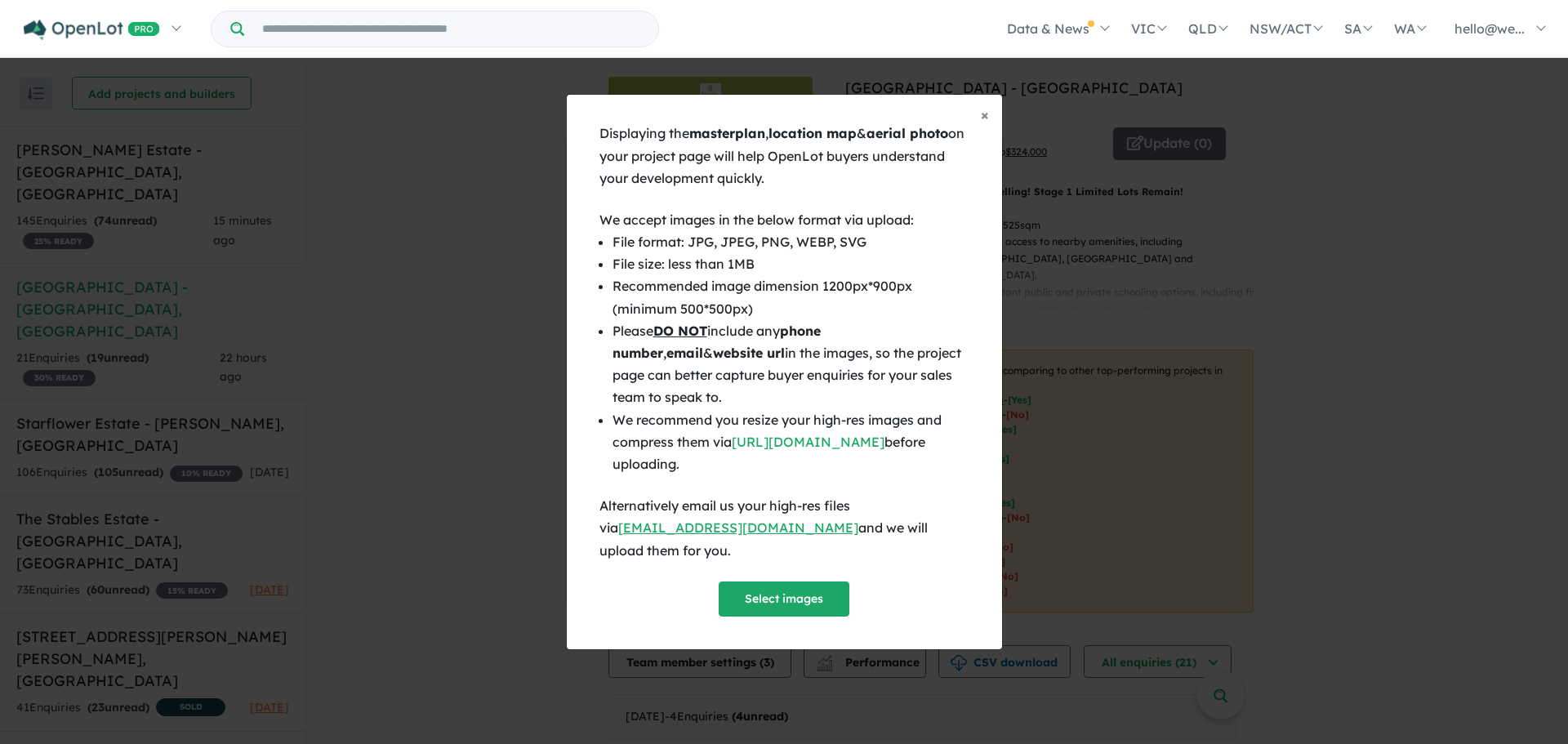
click at [778, 569] on div "Displaying the masterplan , location map & aerial photo on your project page wi…" at bounding box center [784, 369] width 370 height 494
click at [778, 581] on button "Select images" at bounding box center [784, 599] width 131 height 35
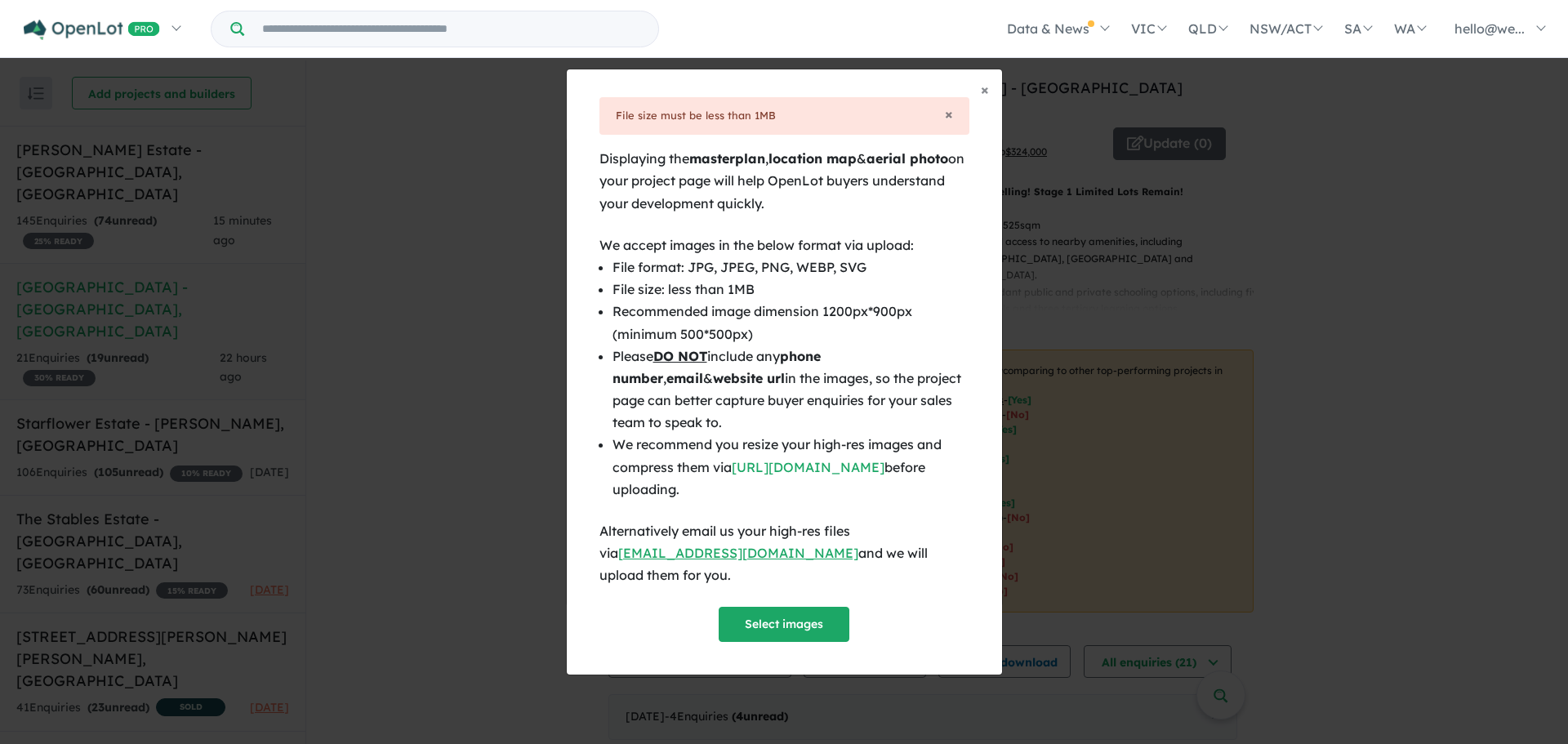
click at [812, 636] on div "× File size must be less than 1MB Displaying the masterplan , location map & ae…" at bounding box center [784, 385] width 435 height 577
click at [810, 607] on button "Select images" at bounding box center [784, 624] width 131 height 35
click at [775, 607] on button "Select images" at bounding box center [784, 624] width 131 height 35
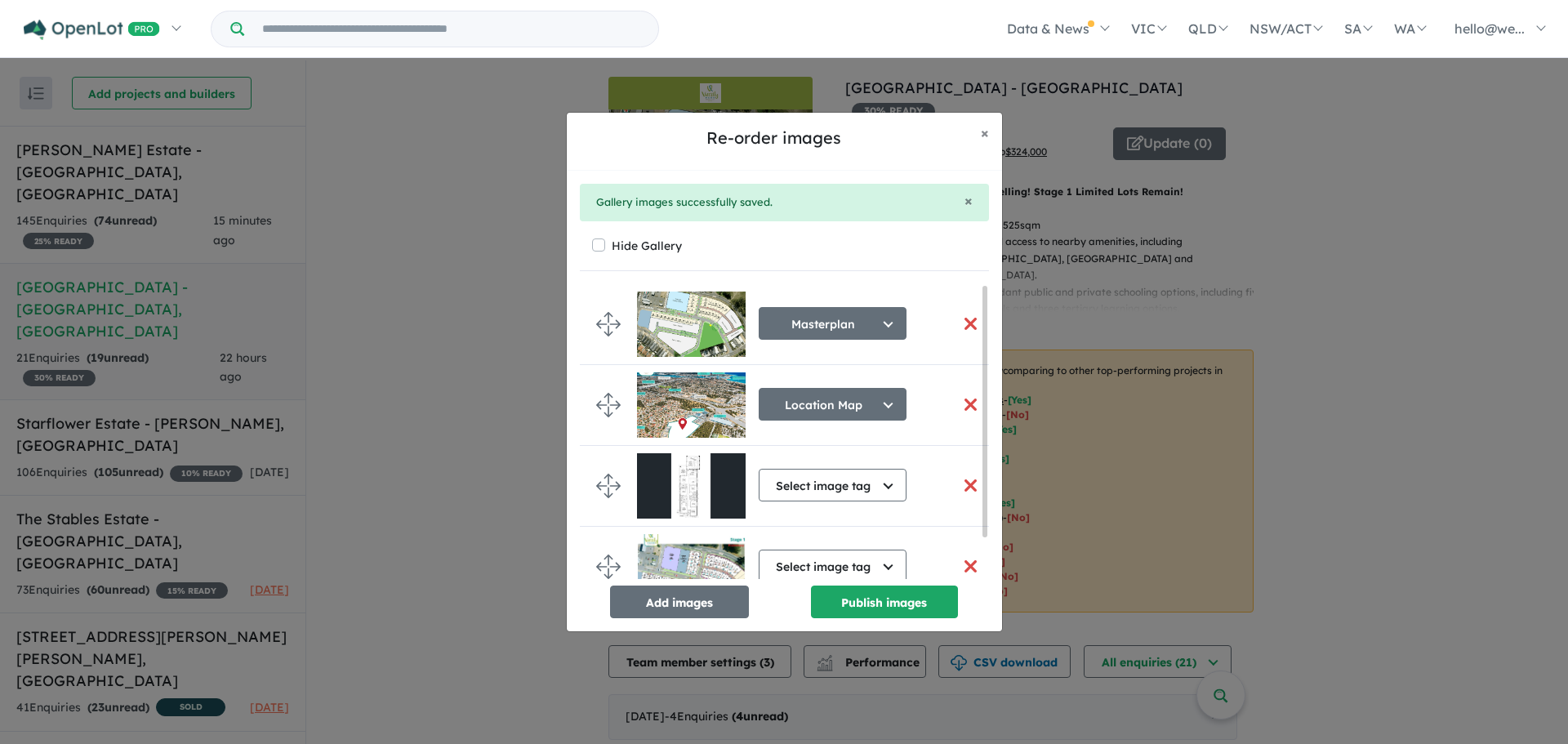
click at [969, 326] on button "button" at bounding box center [971, 323] width 34 height 35
click at [959, 487] on button "button" at bounding box center [971, 485] width 34 height 35
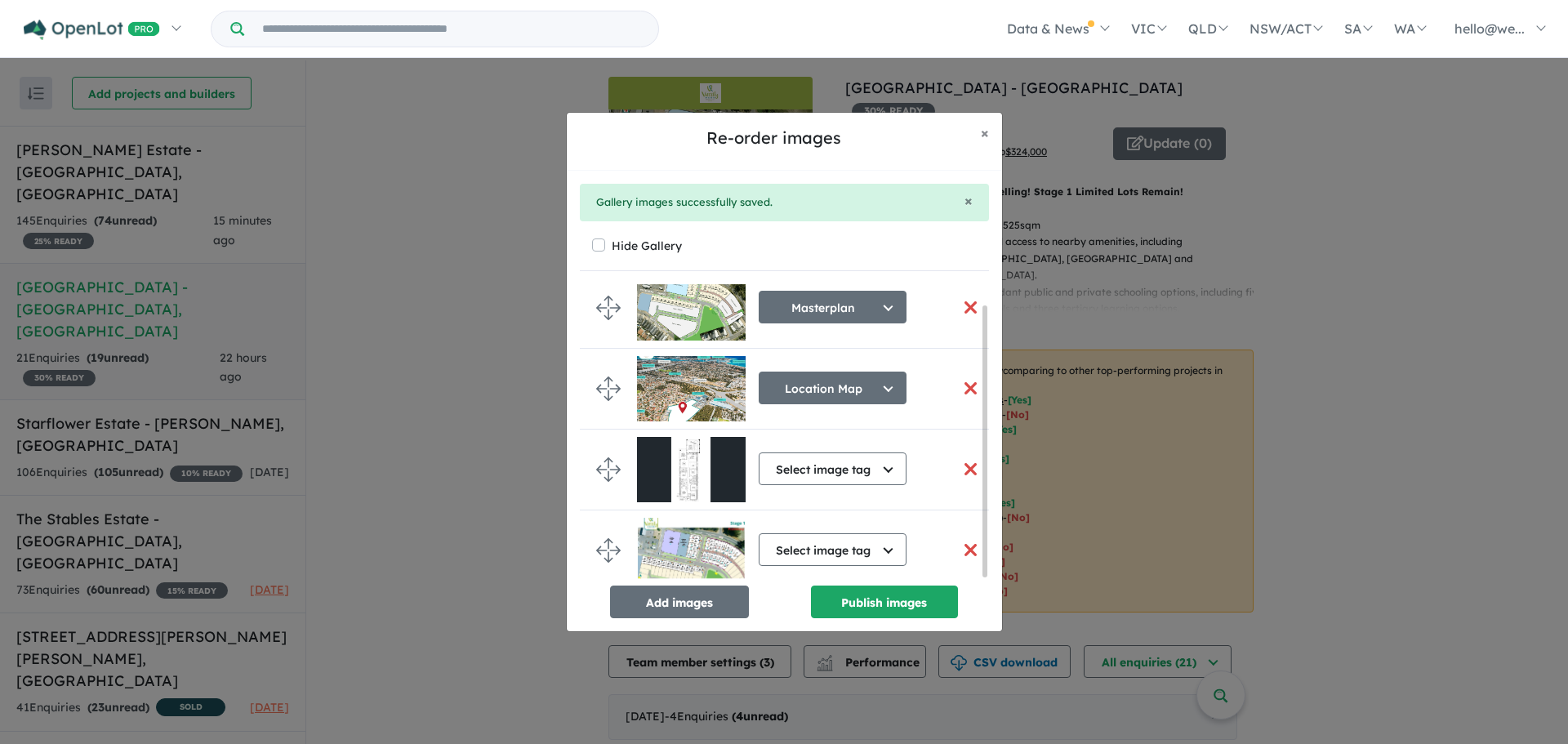
scroll to position [22, 0]
click at [857, 546] on button "Select image tag" at bounding box center [832, 550] width 148 height 33
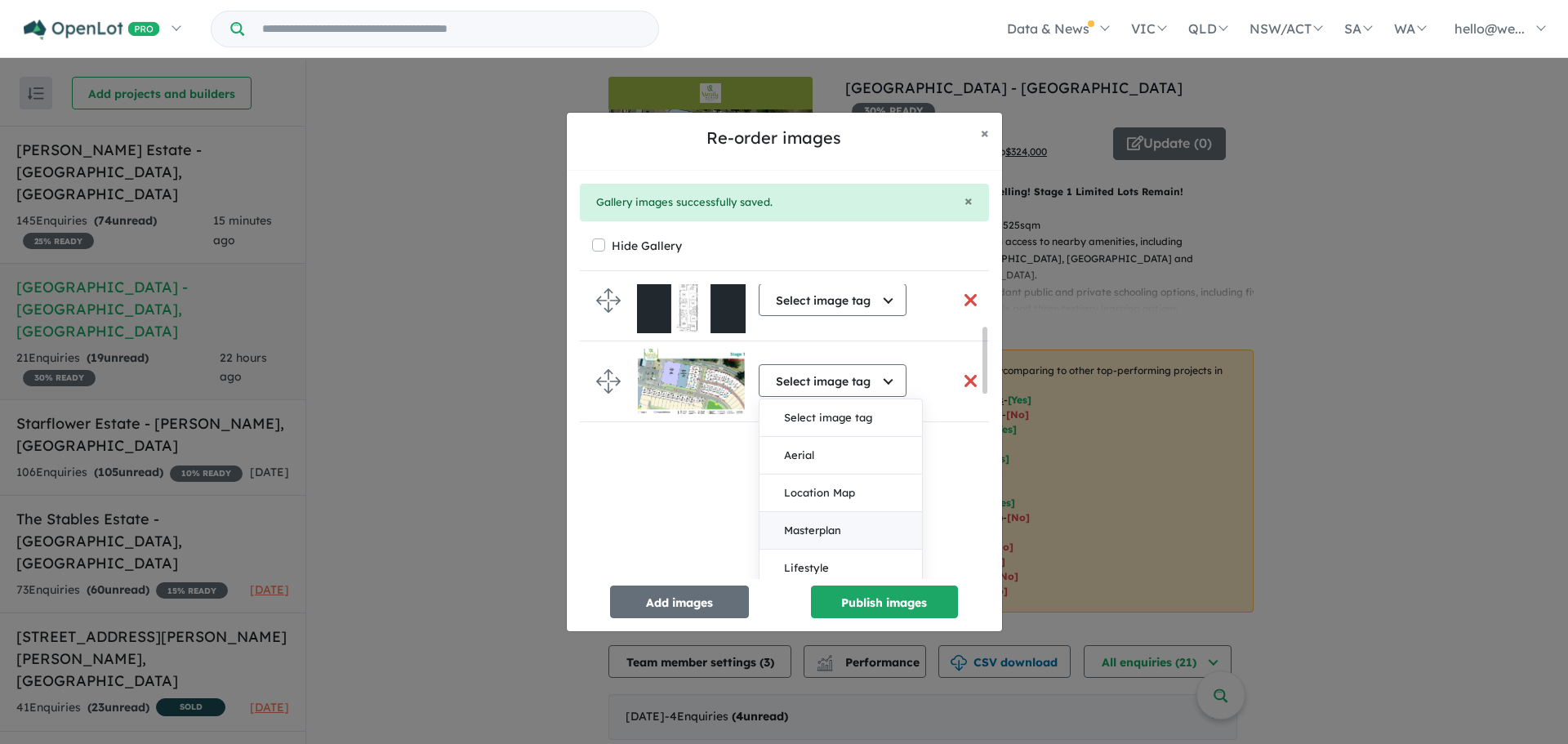
click at [835, 526] on button "Masterplan" at bounding box center [840, 532] width 162 height 38
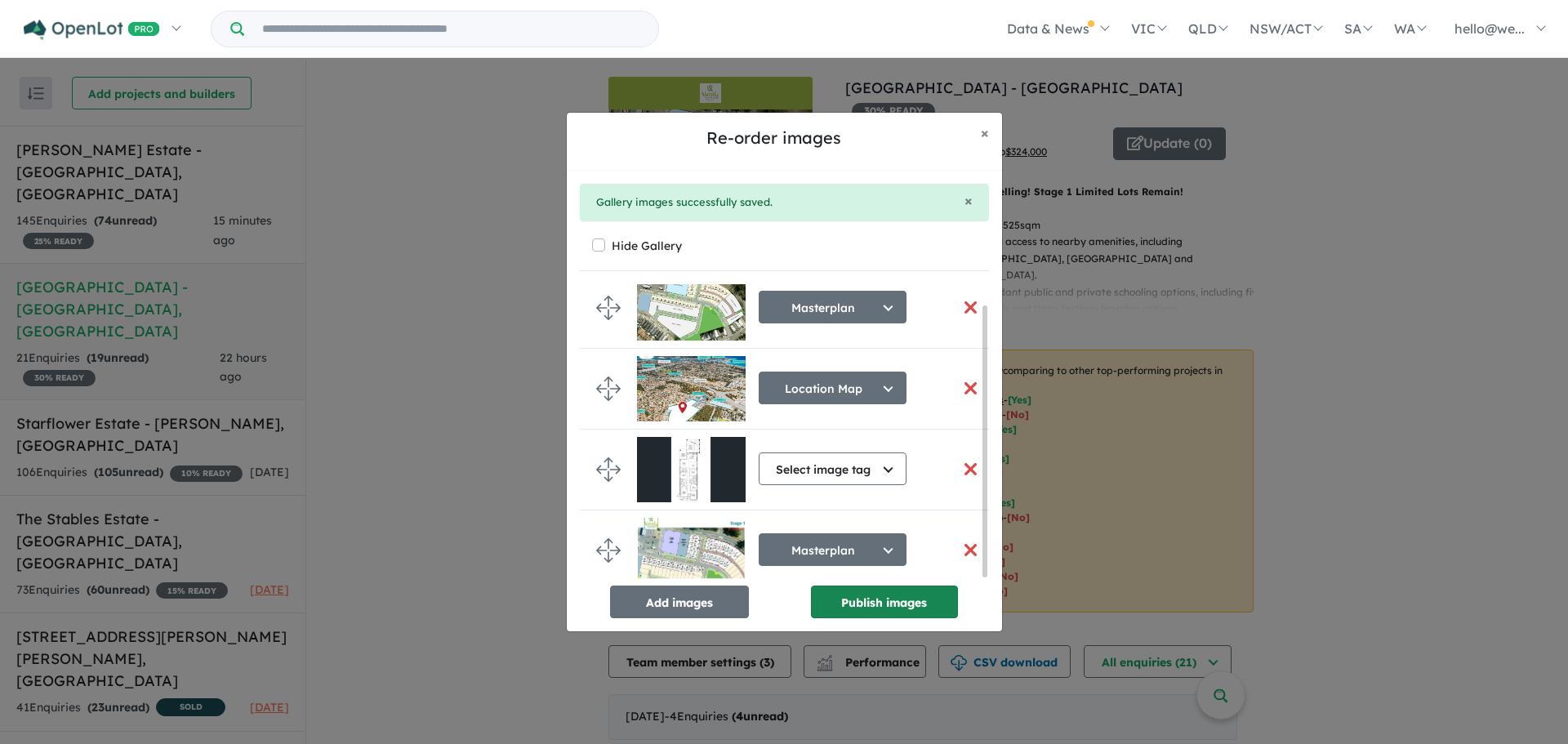
click at [872, 593] on button "Publish images" at bounding box center [884, 602] width 147 height 33
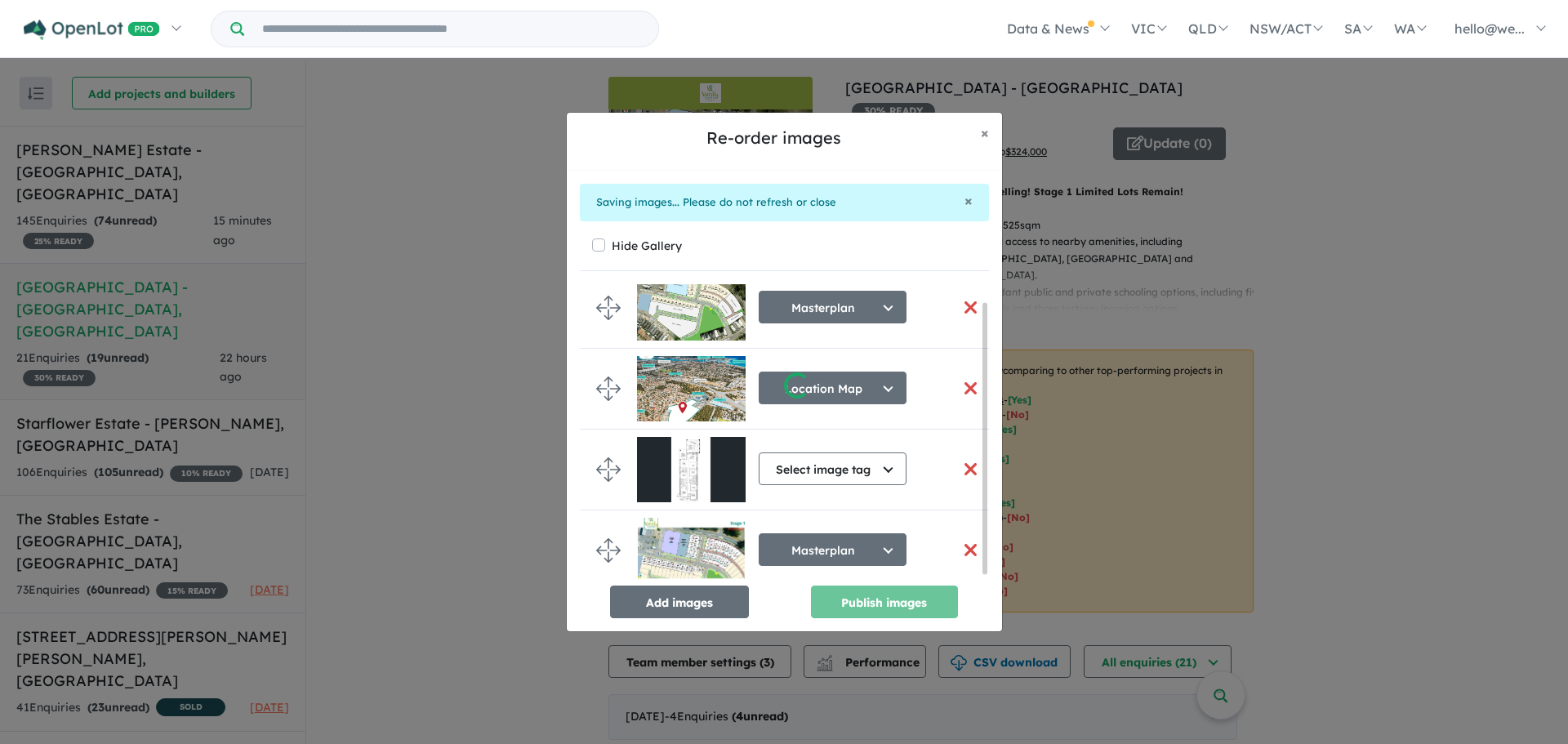
scroll to position [15, 0]
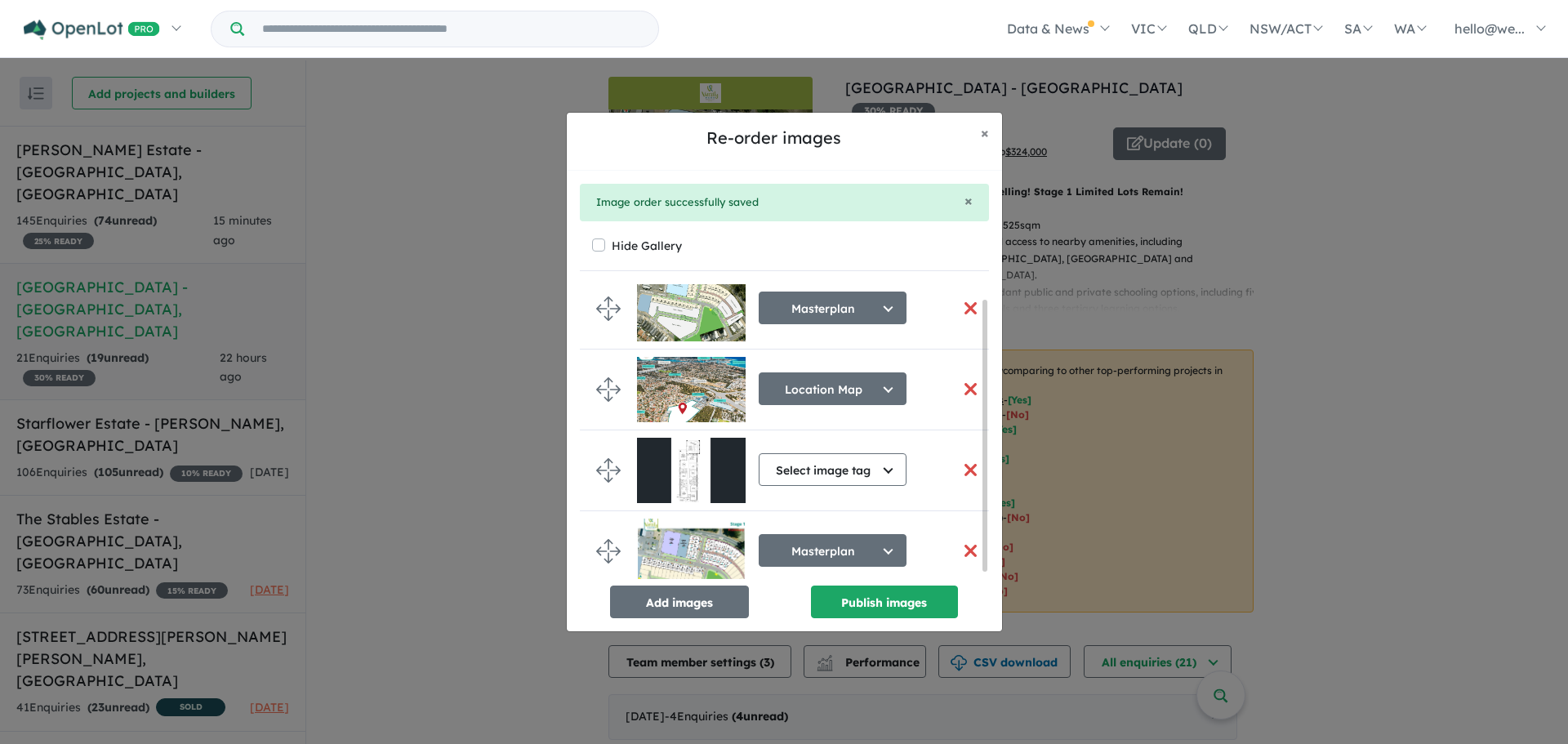
click at [954, 302] on button "button" at bounding box center [971, 308] width 34 height 35
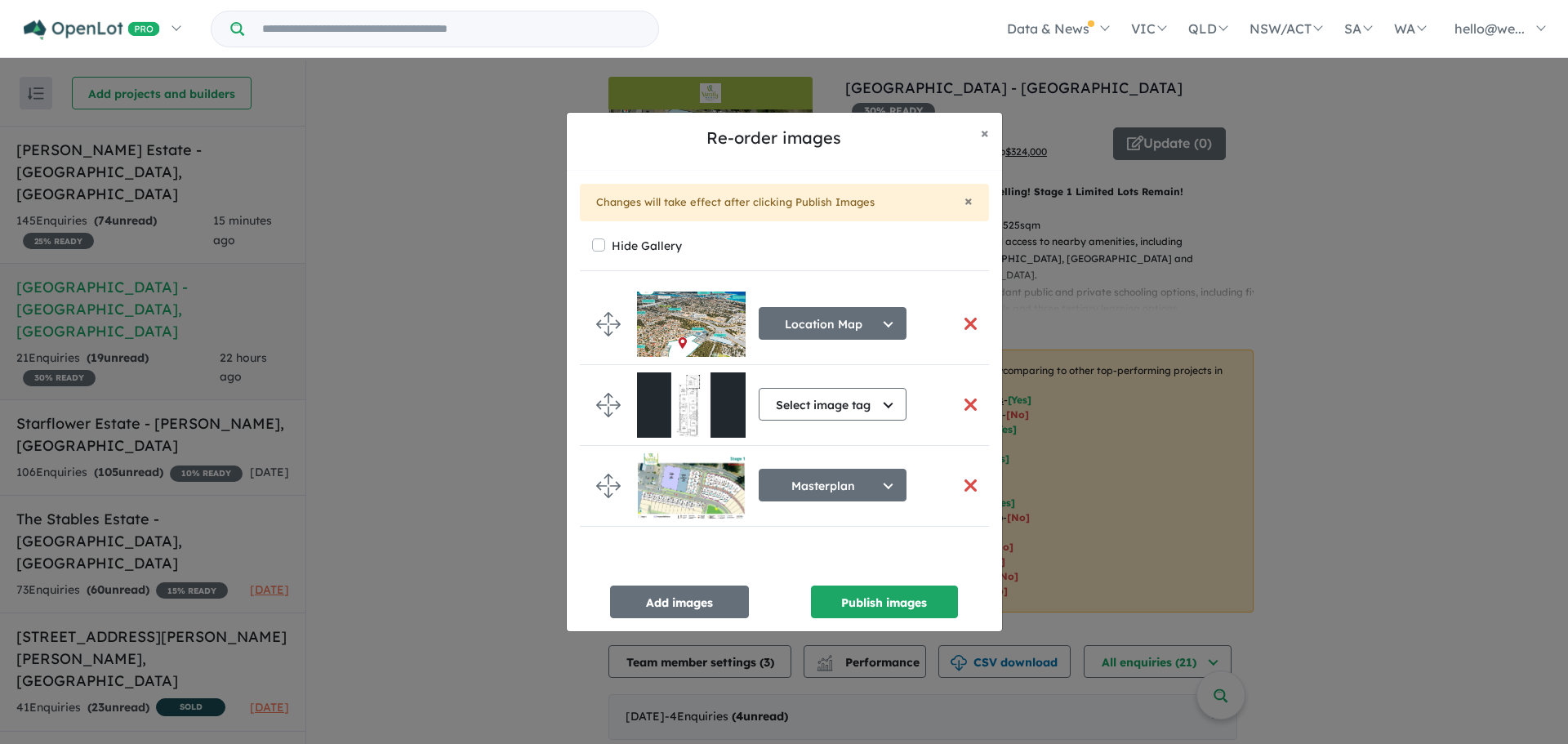
click at [963, 403] on button "button" at bounding box center [971, 404] width 34 height 35
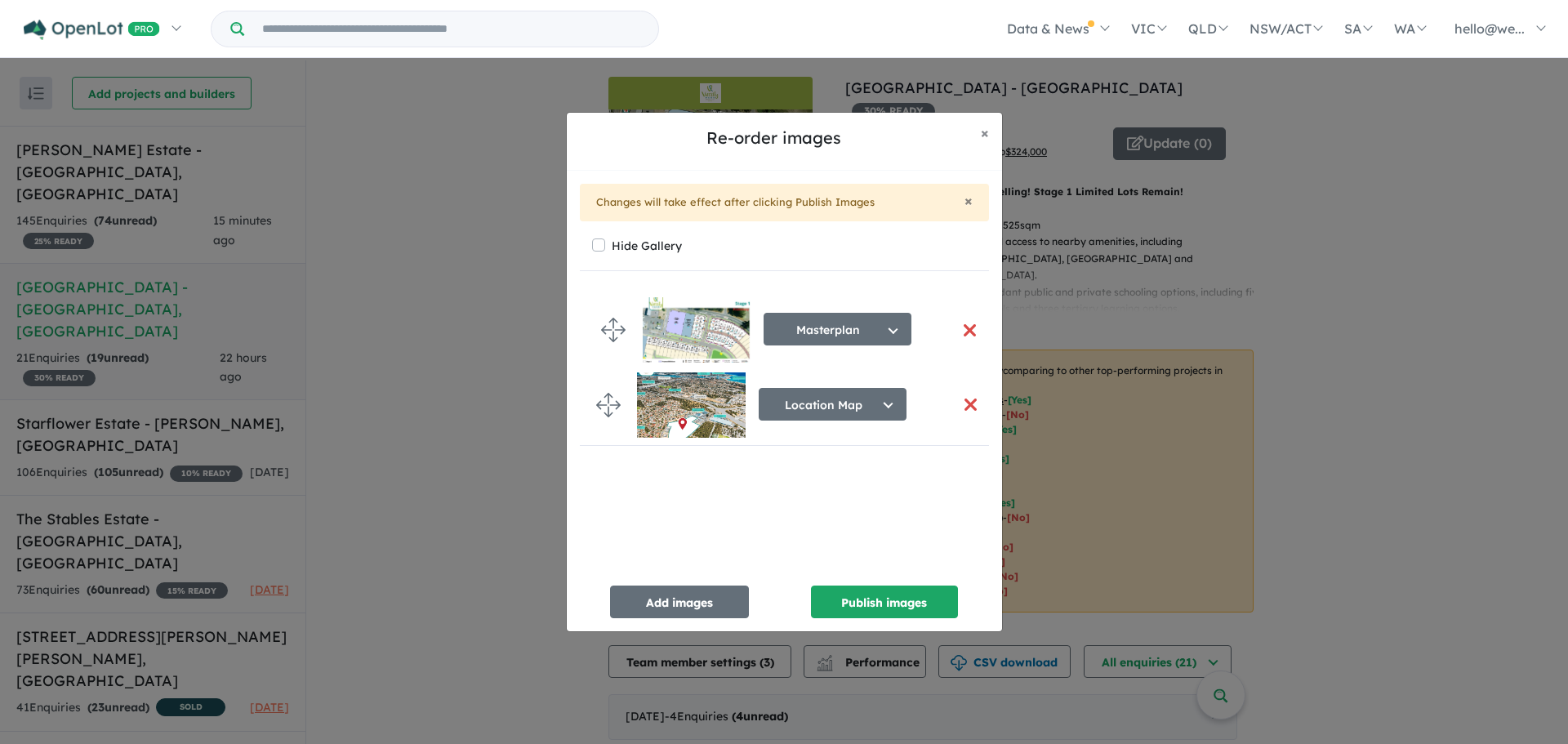
drag, startPoint x: 600, startPoint y: 398, endPoint x: 605, endPoint y: 321, distance: 77.2
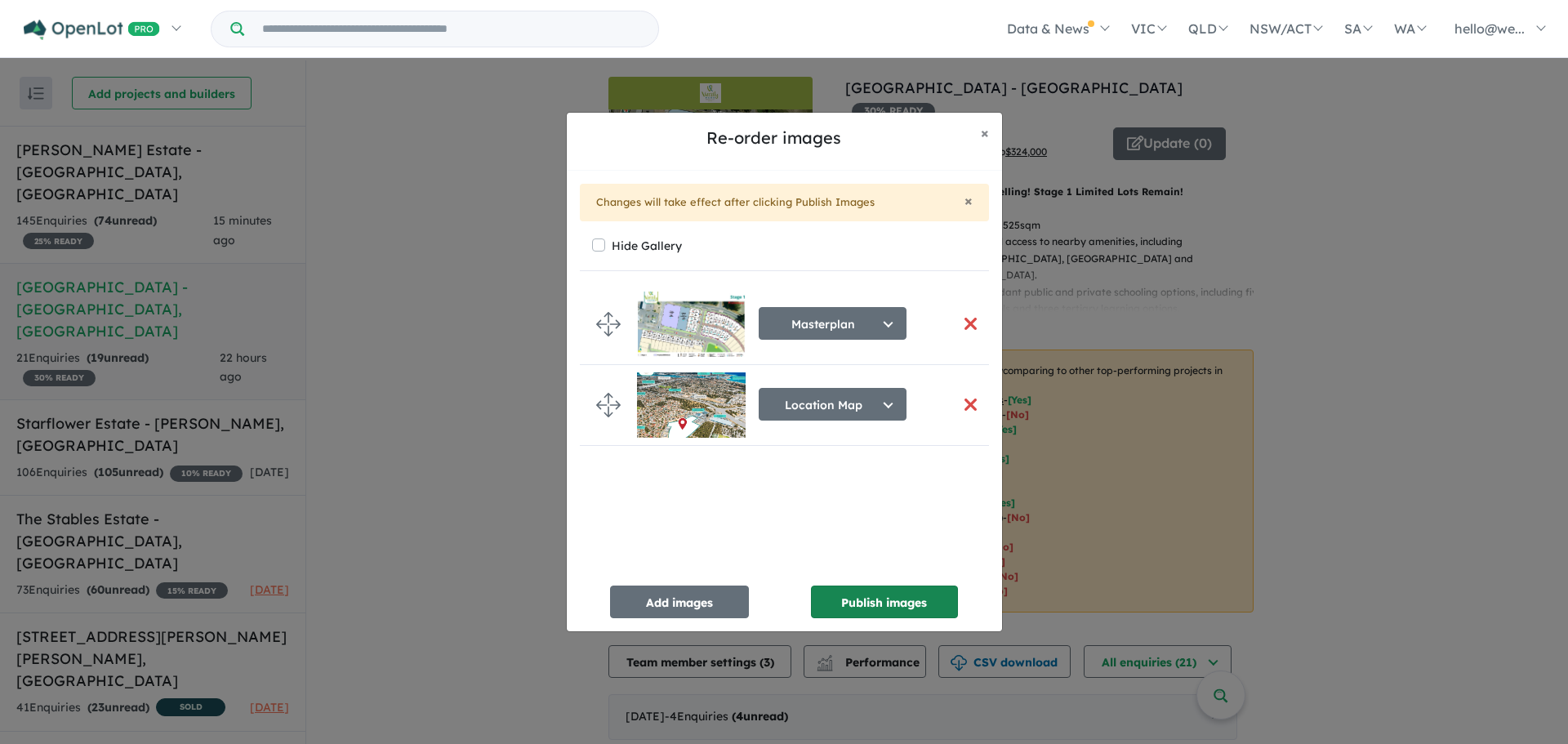
click at [853, 593] on button "Publish images" at bounding box center [884, 602] width 147 height 33
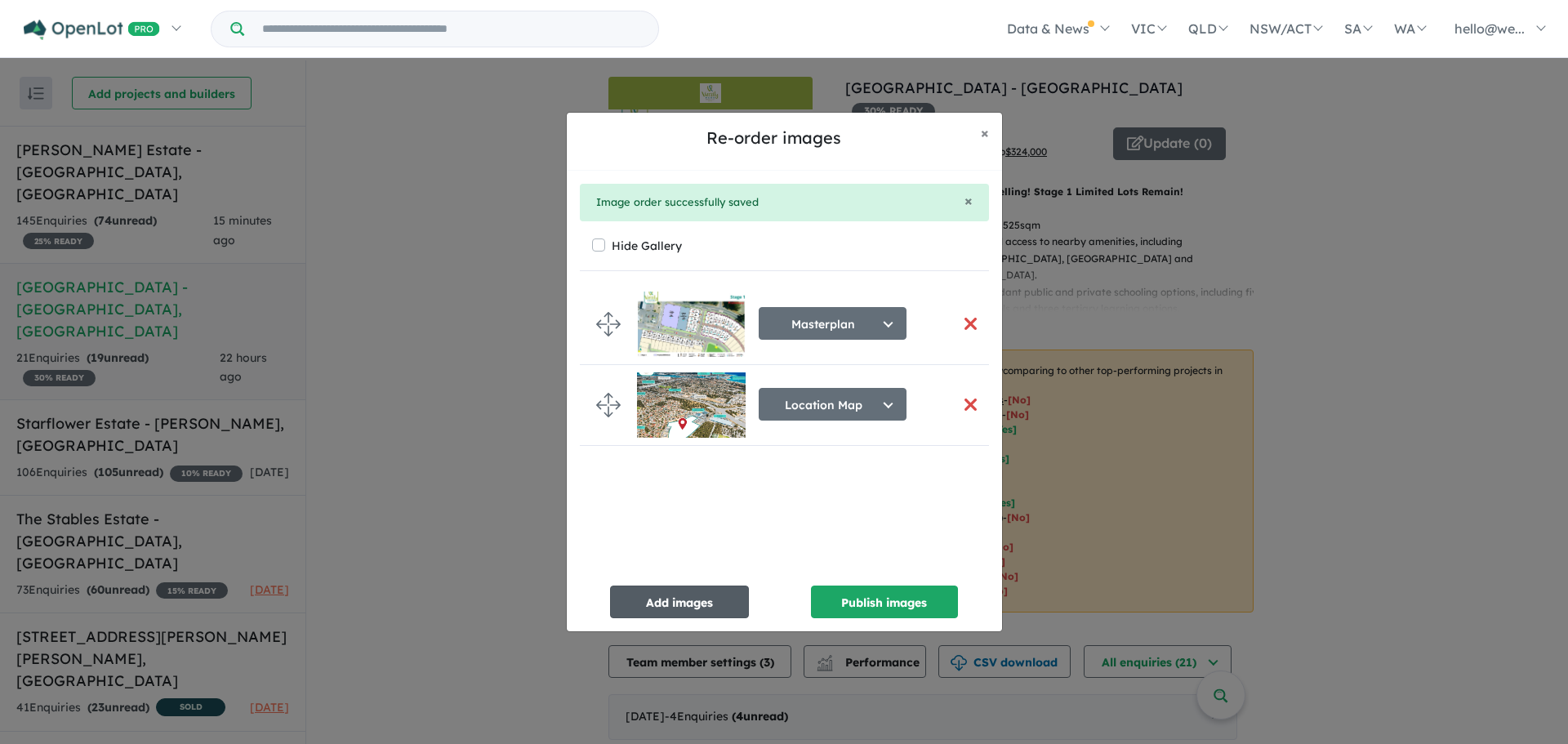
click at [678, 601] on button "Add images" at bounding box center [679, 602] width 138 height 33
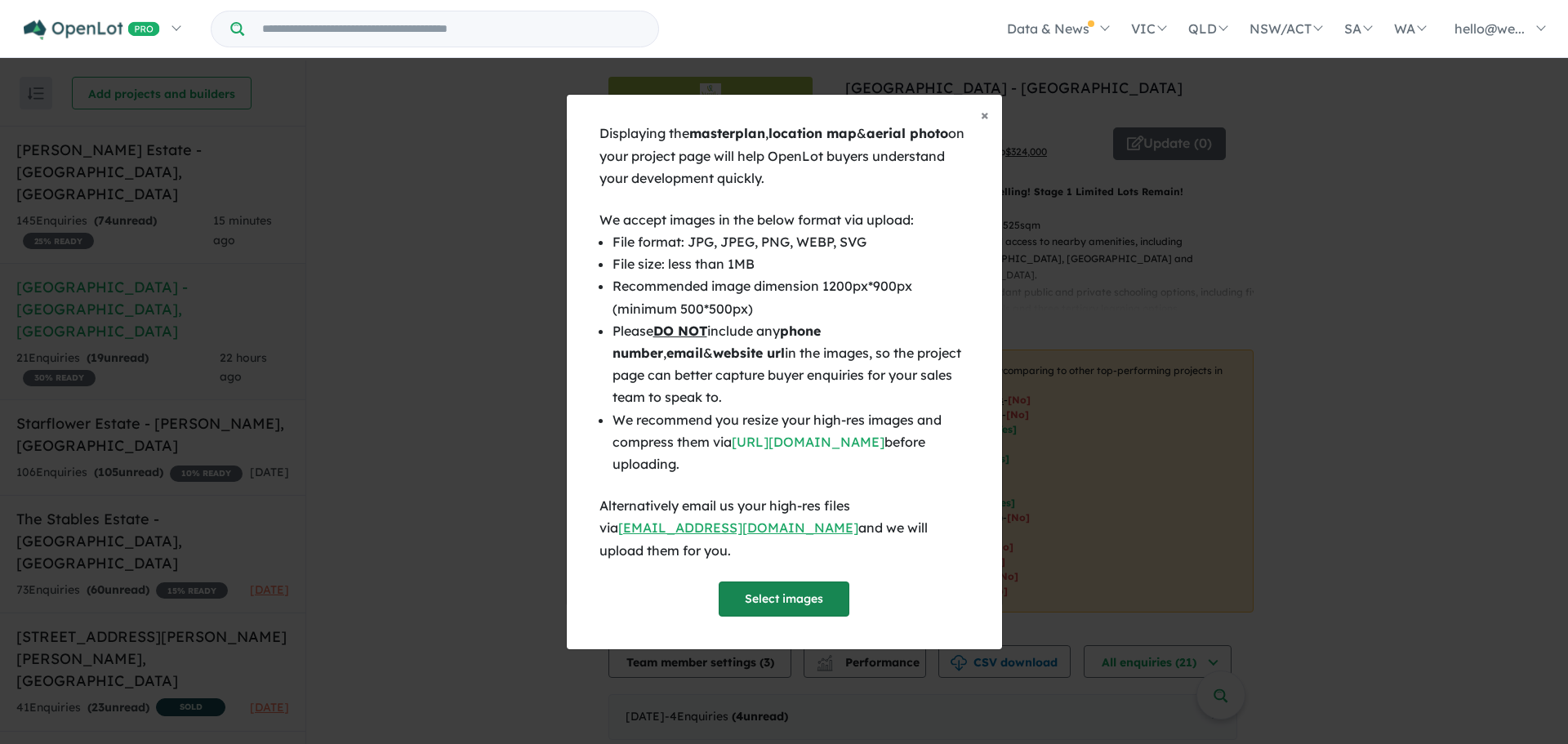
click at [768, 600] on button "Select images" at bounding box center [784, 599] width 131 height 35
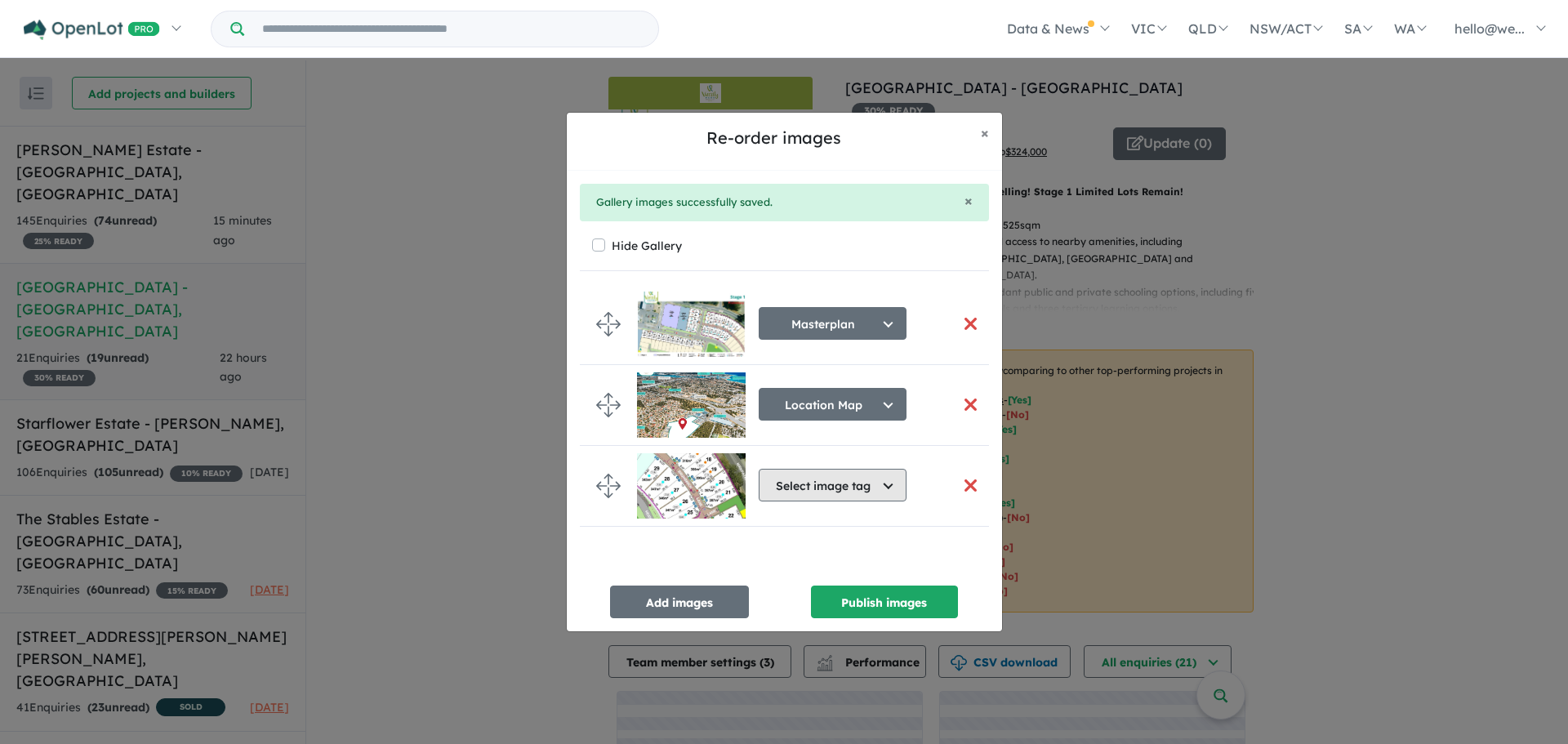
click at [816, 481] on button "Select image tag" at bounding box center [832, 485] width 148 height 33
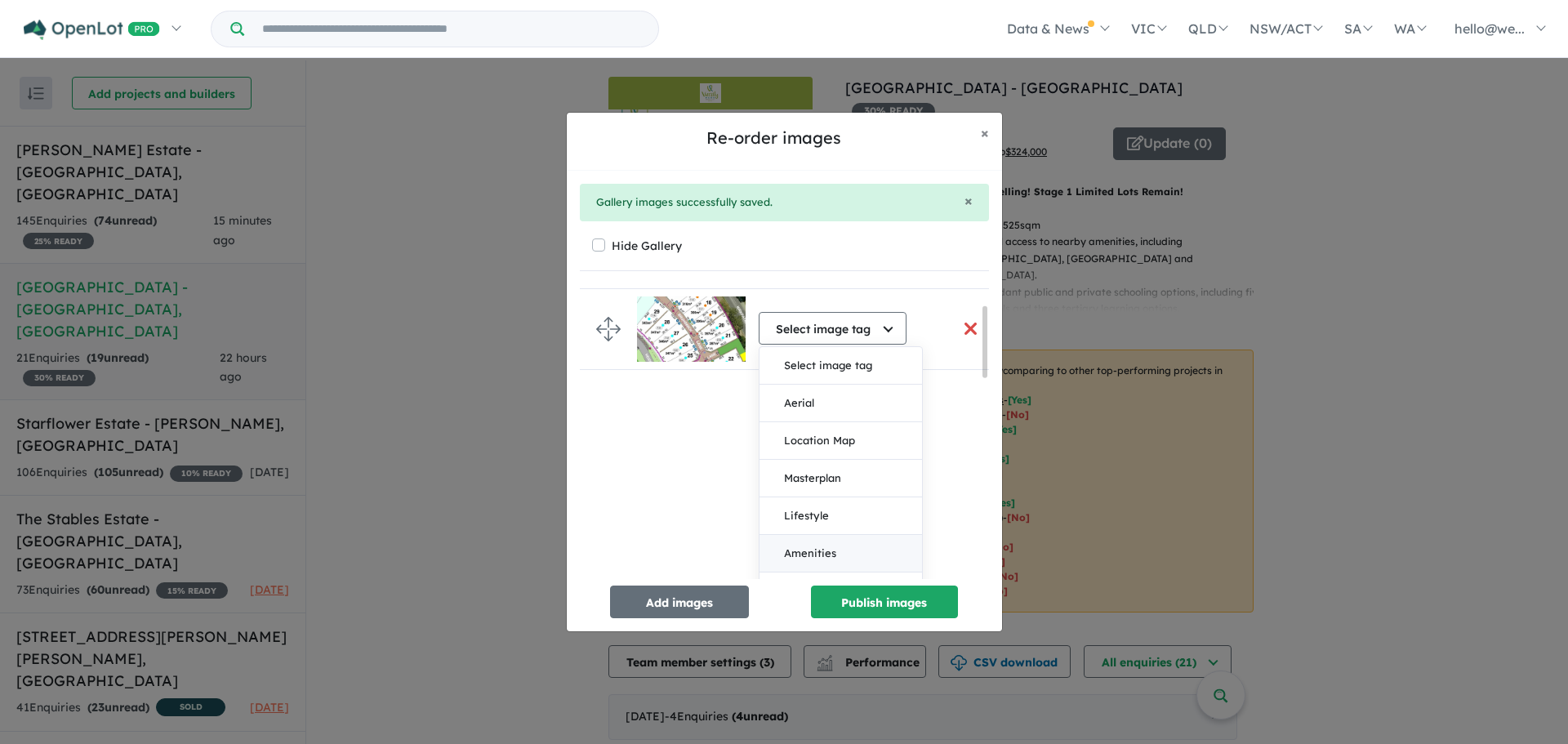
scroll to position [163, 0]
click at [818, 481] on button "Masterplan" at bounding box center [840, 472] width 162 height 38
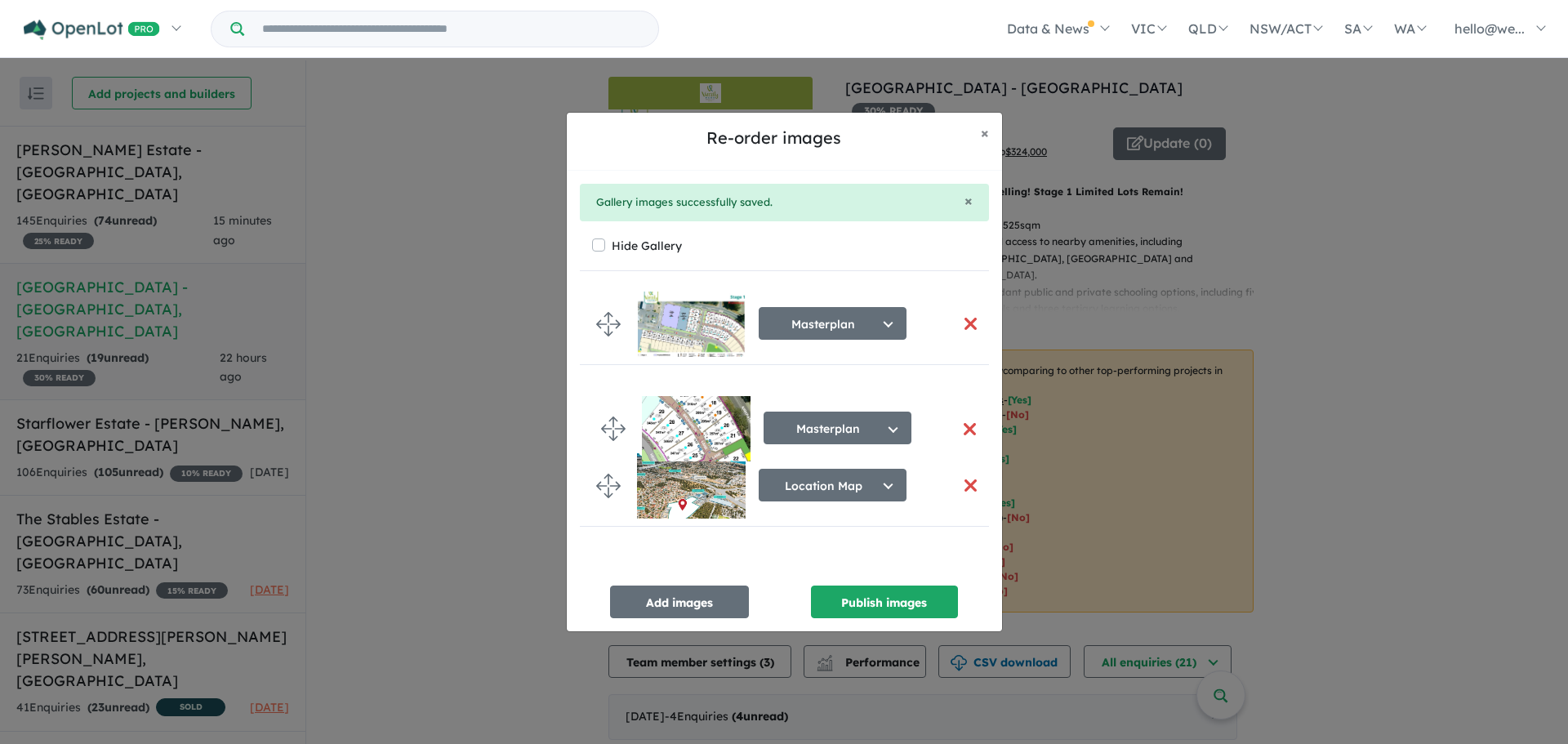
drag, startPoint x: 599, startPoint y: 486, endPoint x: 604, endPoint y: 429, distance: 57.2
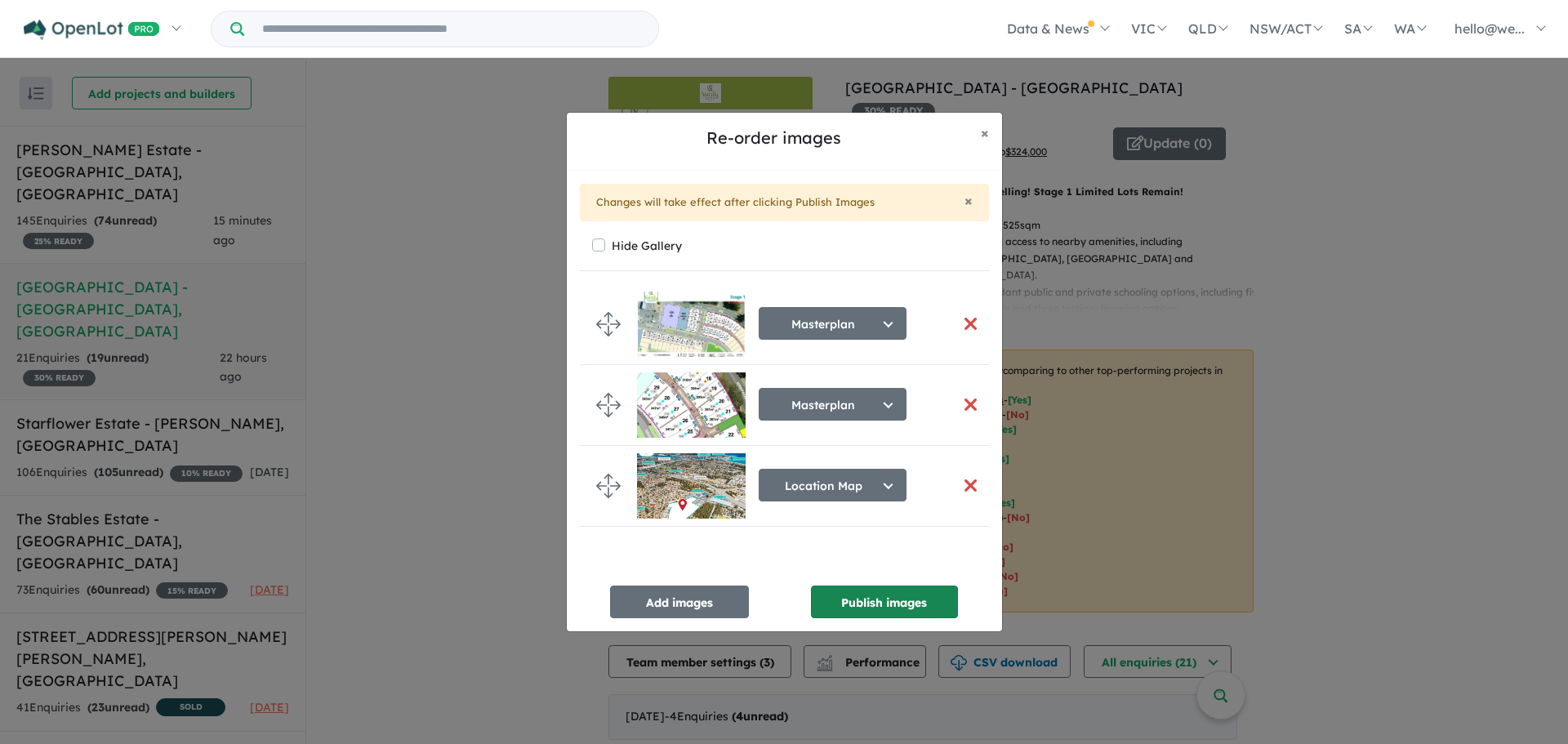
click at [848, 594] on button "Publish images" at bounding box center [884, 602] width 147 height 33
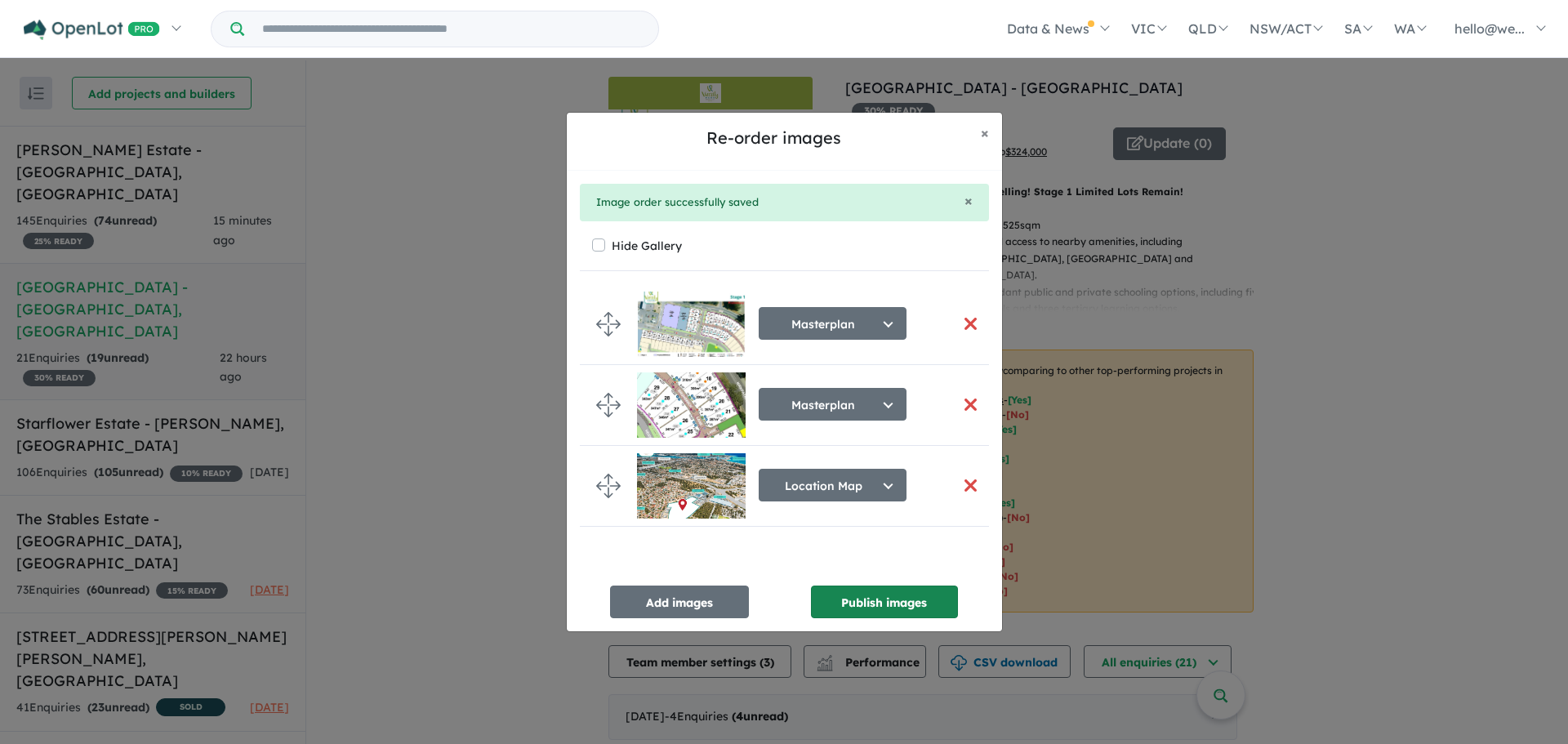
click at [890, 598] on button "Publish images" at bounding box center [884, 602] width 147 height 33
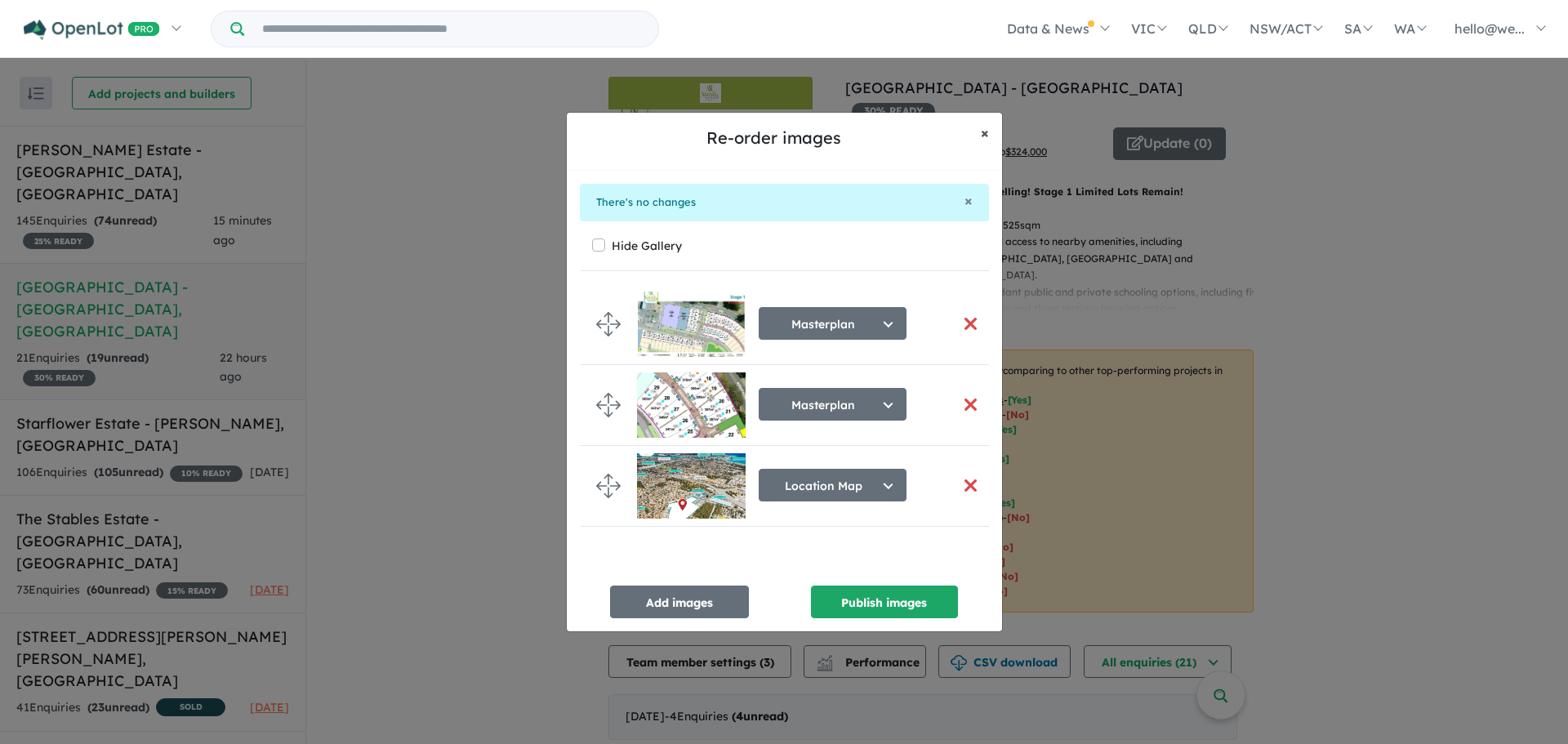
click at [981, 135] on span "×" at bounding box center [984, 132] width 8 height 19
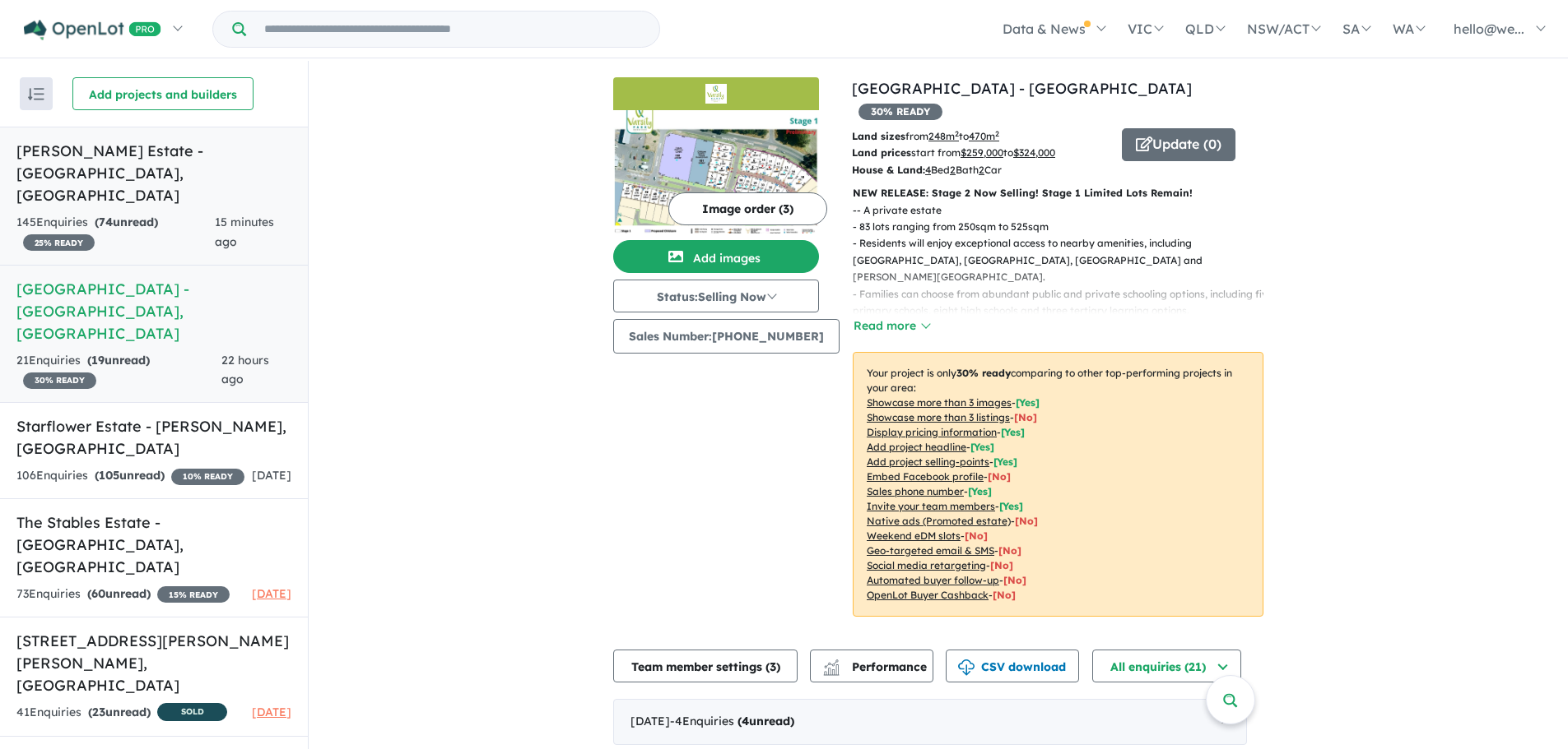
click at [122, 213] on div "145 Enquir ies ( 74 unread) 25 % READY" at bounding box center [115, 233] width 198 height 40
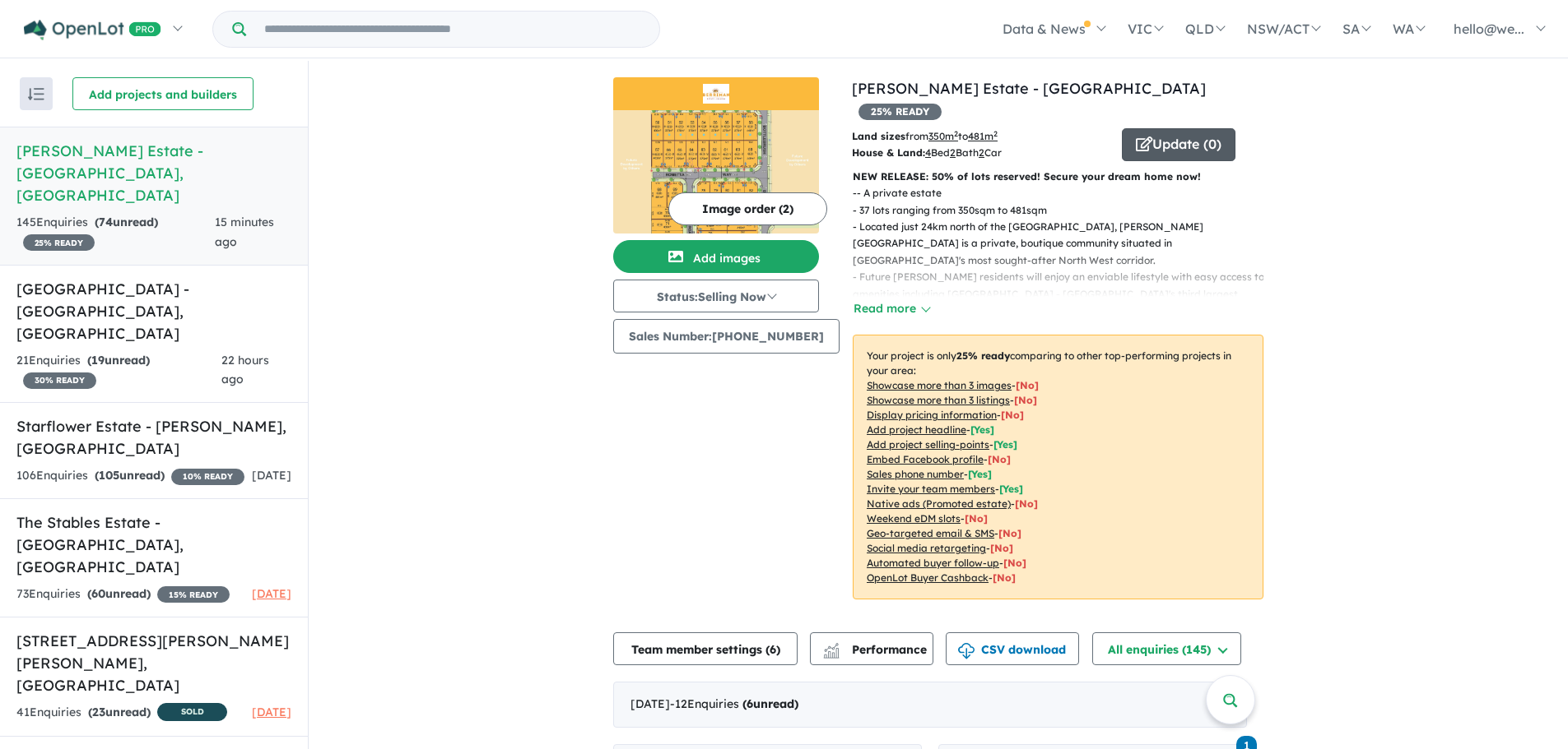
click at [1162, 128] on button "Update ( 0 )" at bounding box center [1178, 145] width 113 height 33
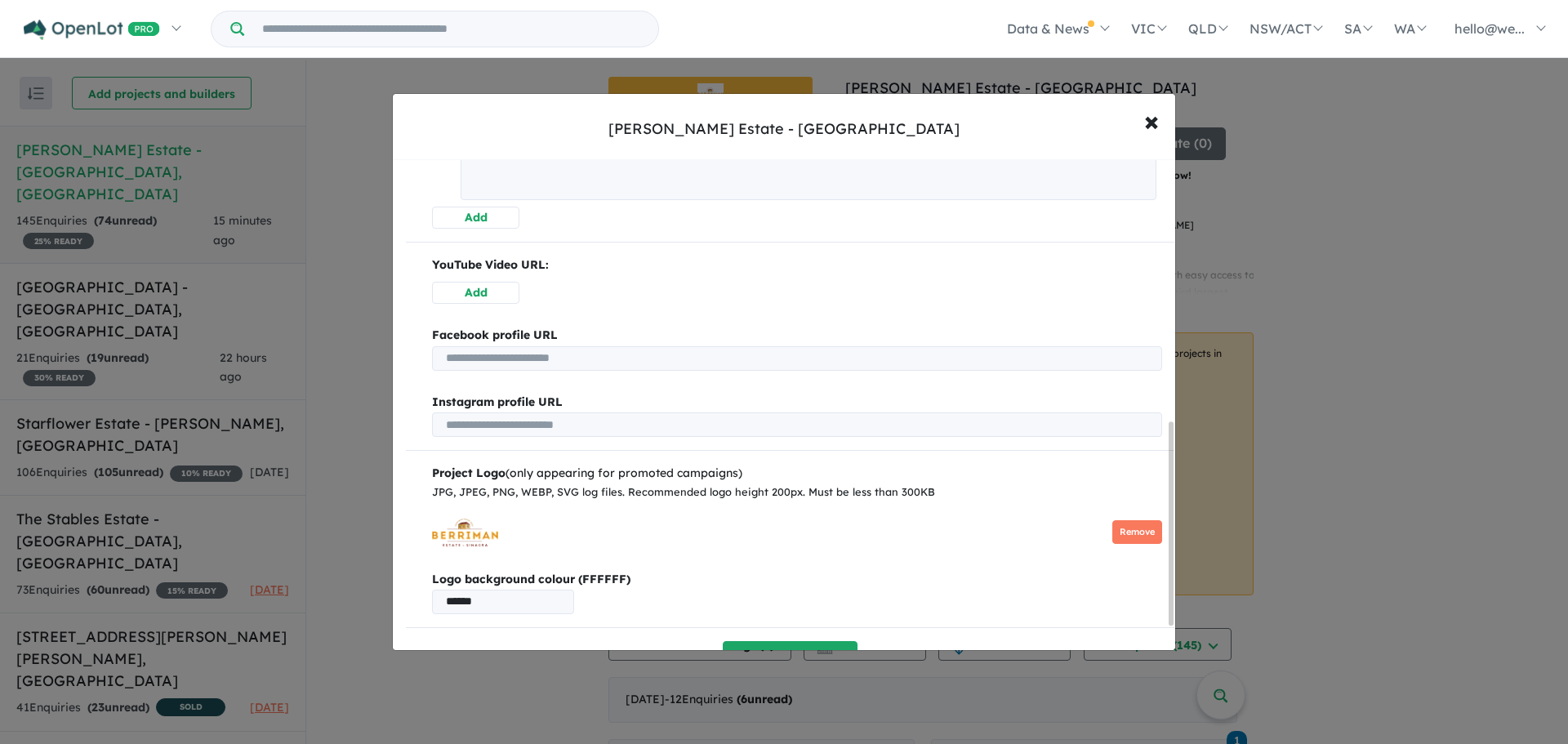
scroll to position [692, 0]
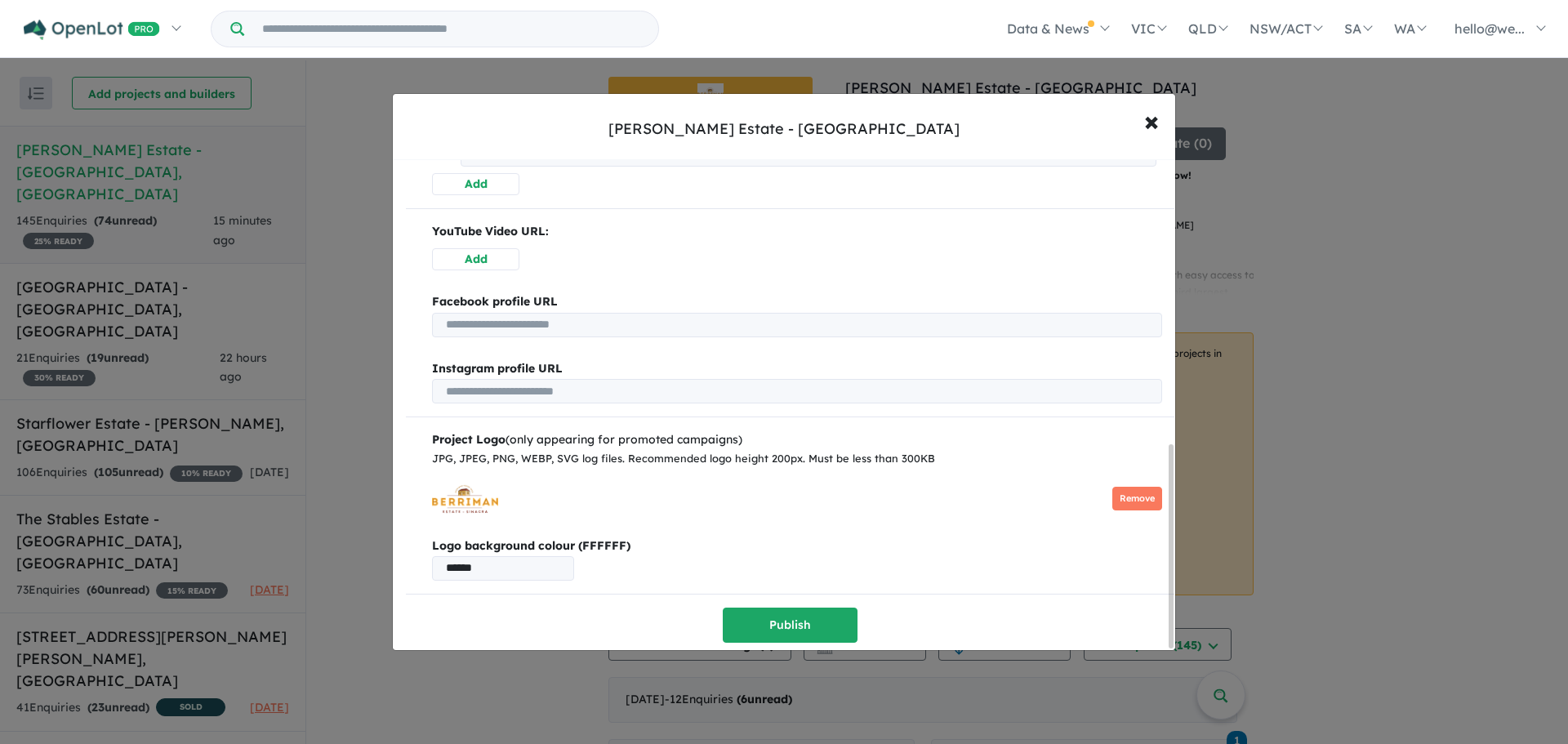
drag, startPoint x: 490, startPoint y: 563, endPoint x: 425, endPoint y: 562, distance: 65.0
click at [425, 562] on div "Project Logo (only appearing for promoted campaigns) JPG, JPEG, PNG, WEBP, SVG …" at bounding box center [790, 506] width 769 height 151
type input "*****"
click at [684, 587] on div "**********" at bounding box center [790, 88] width 769 height 1110
click at [756, 612] on button "Publish" at bounding box center [790, 625] width 135 height 35
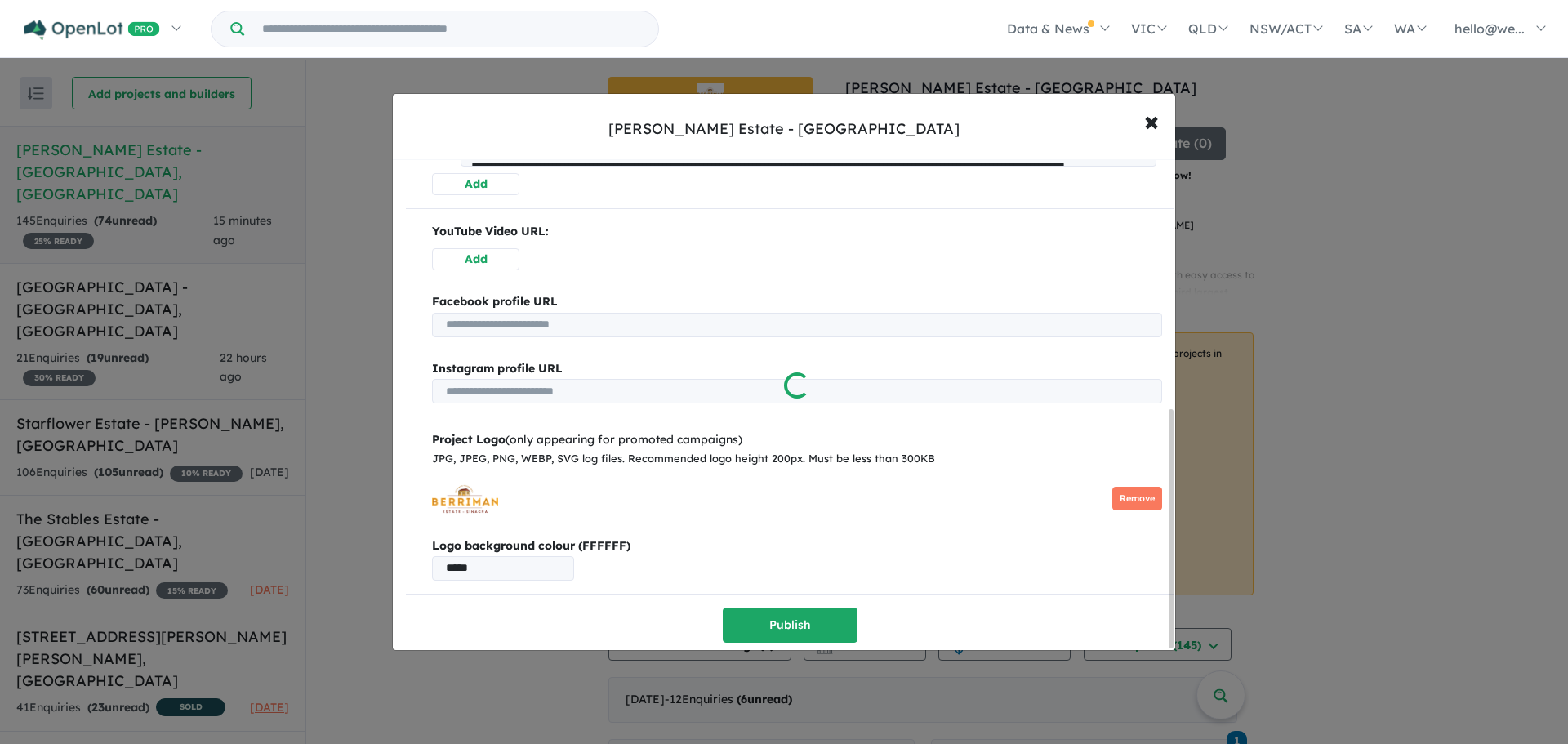
scroll to position [0, 0]
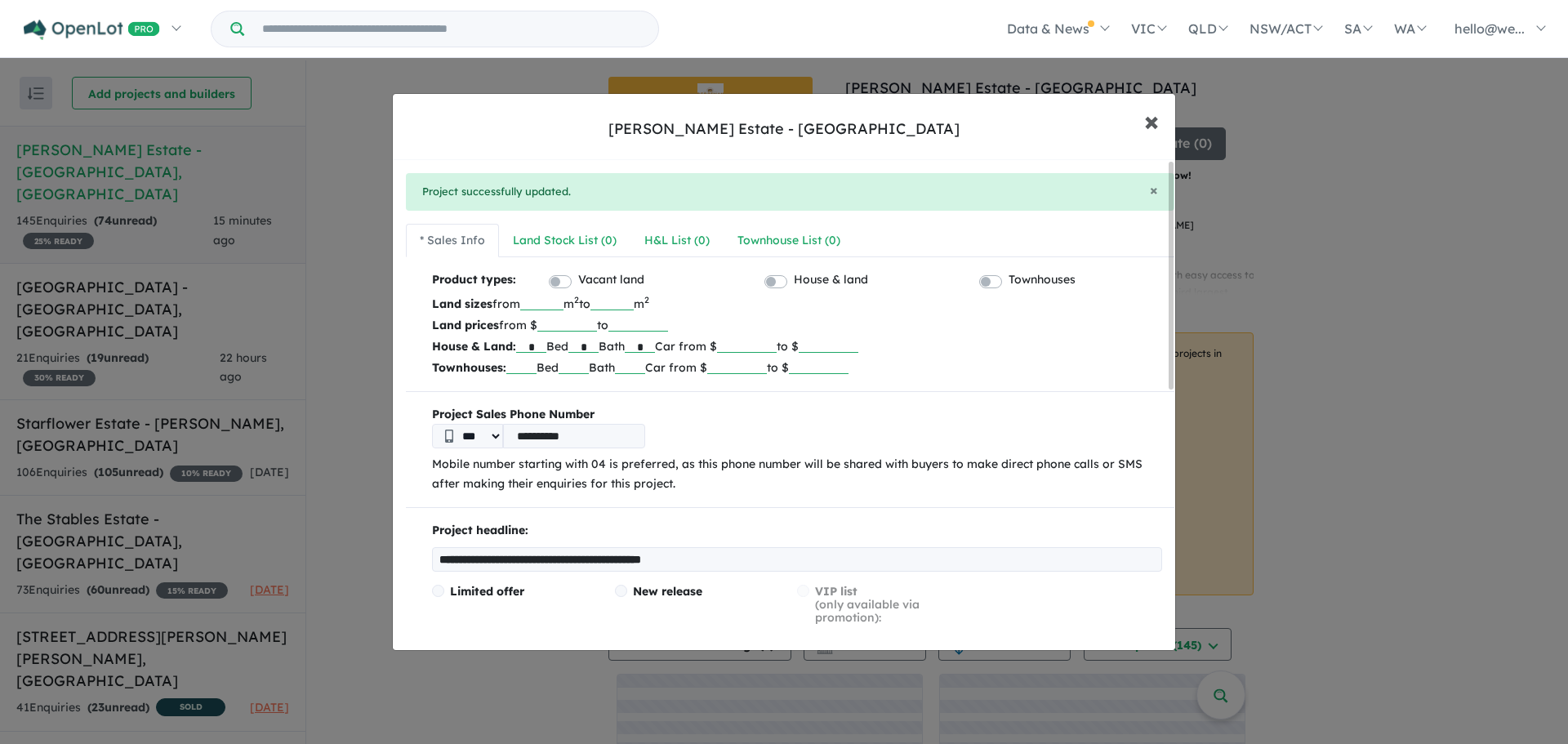
click at [1162, 127] on button "× Close" at bounding box center [1151, 120] width 47 height 44
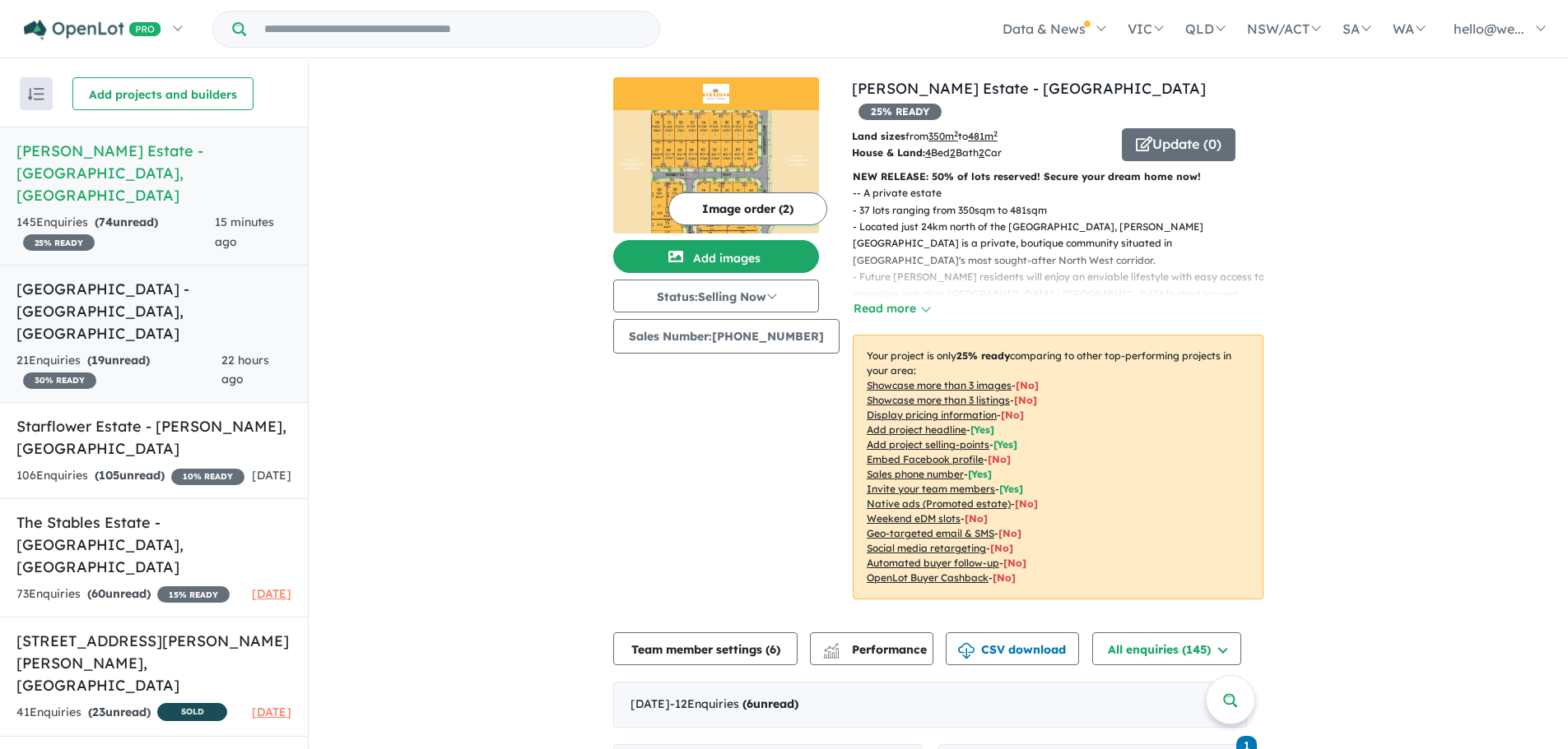
click at [182, 278] on h5 "Varsity Park Estate - Greenfields , WA" at bounding box center [153, 311] width 275 height 67
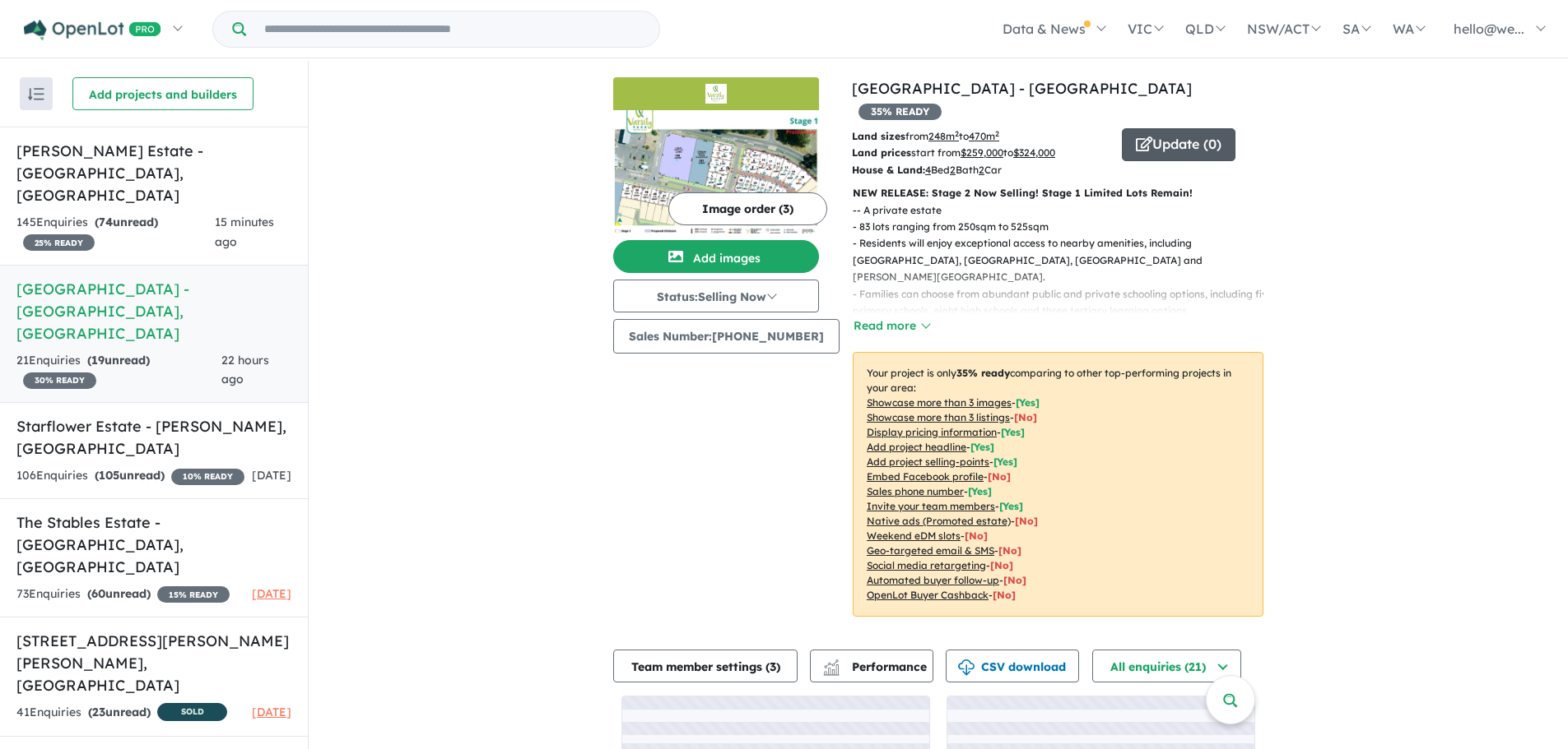
click at [1175, 128] on button "Update ( 0 )" at bounding box center [1178, 145] width 113 height 33
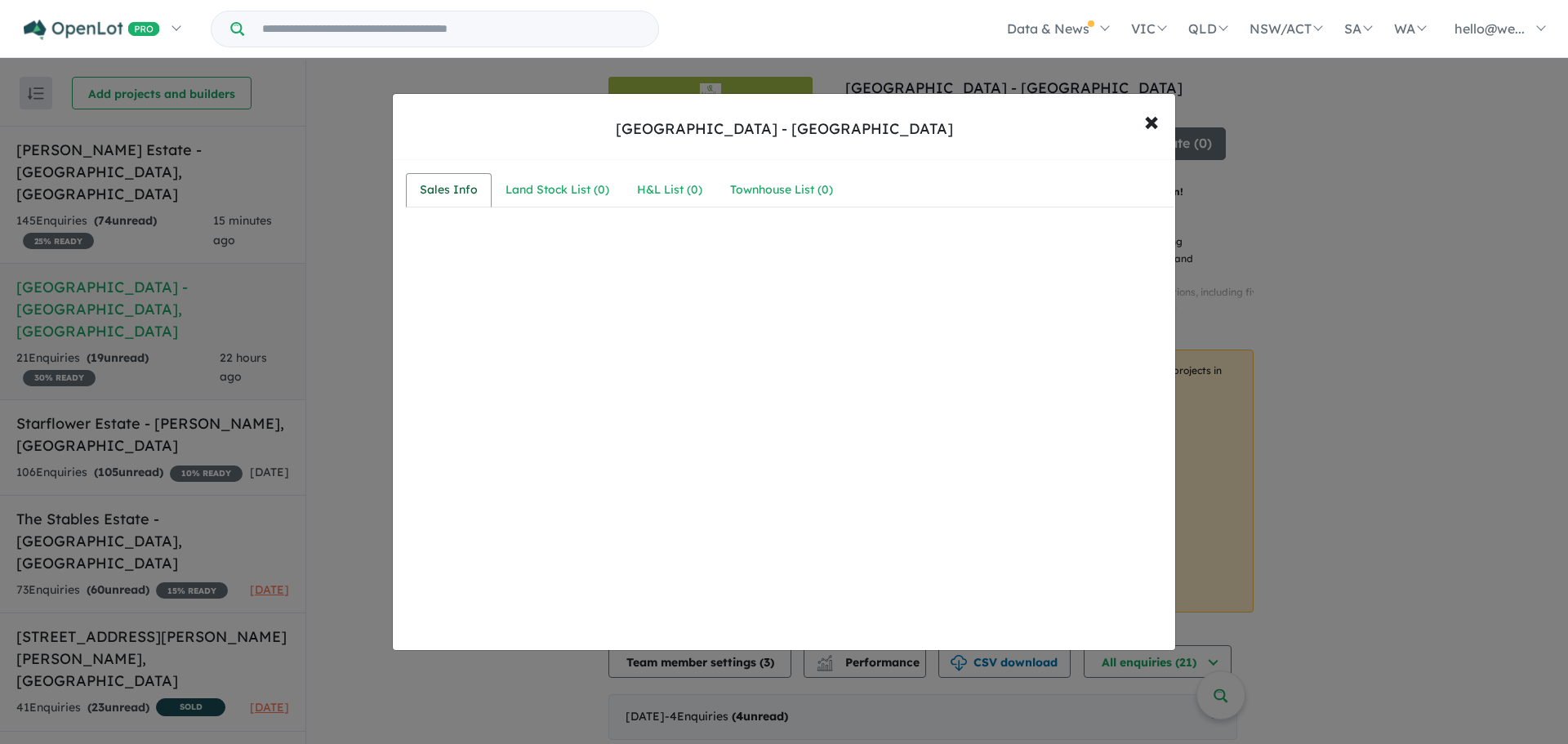
click at [477, 197] on link "Sales Info" at bounding box center [449, 190] width 86 height 34
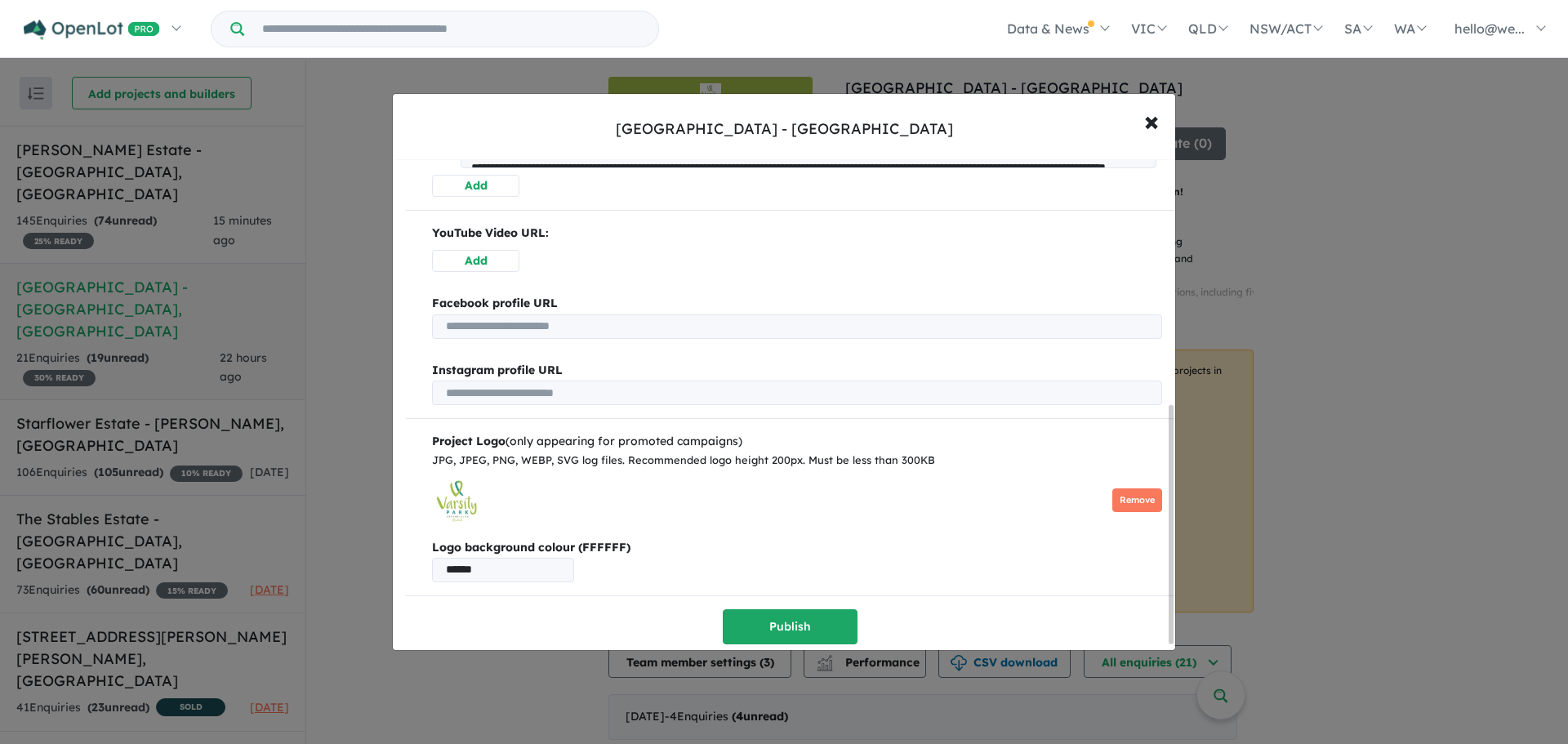
scroll to position [513, 0]
drag, startPoint x: 536, startPoint y: 563, endPoint x: 322, endPoint y: 566, distance: 214.0
click at [322, 566] on div "**********" at bounding box center [784, 372] width 1568 height 744
type input "******"
click at [753, 600] on div "**********" at bounding box center [790, 177] width 769 height 932
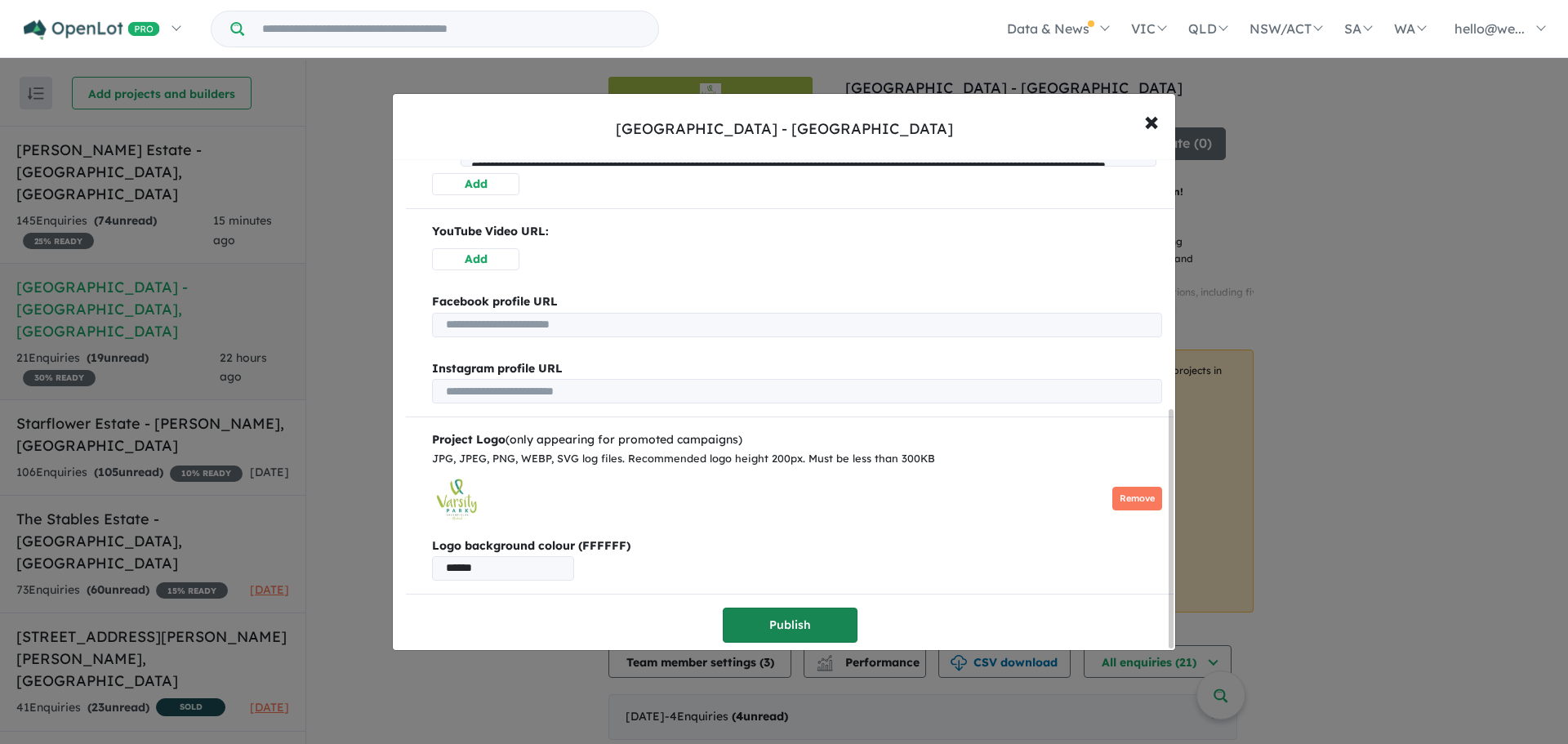
click at [753, 608] on button "Publish" at bounding box center [790, 625] width 135 height 35
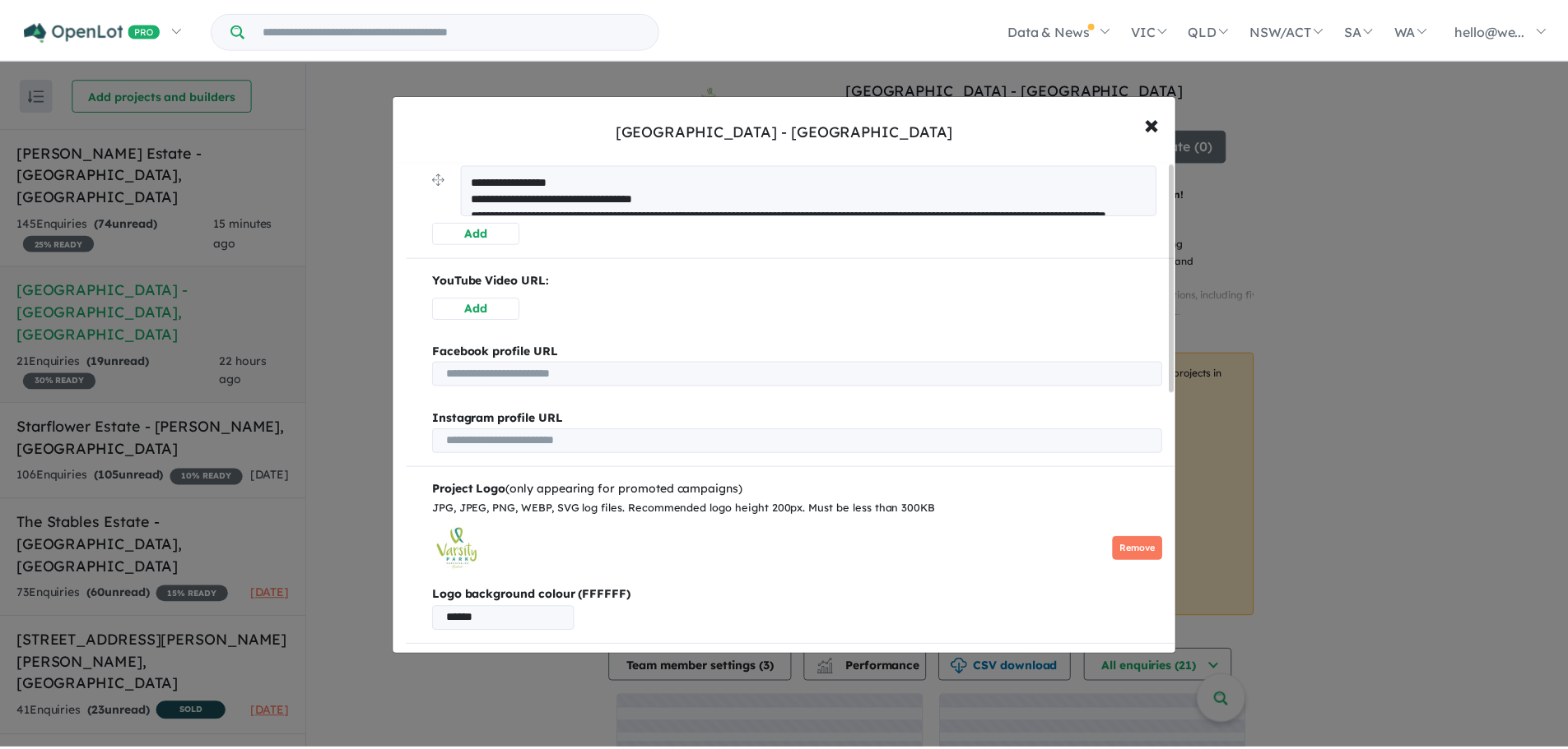
scroll to position [0, 0]
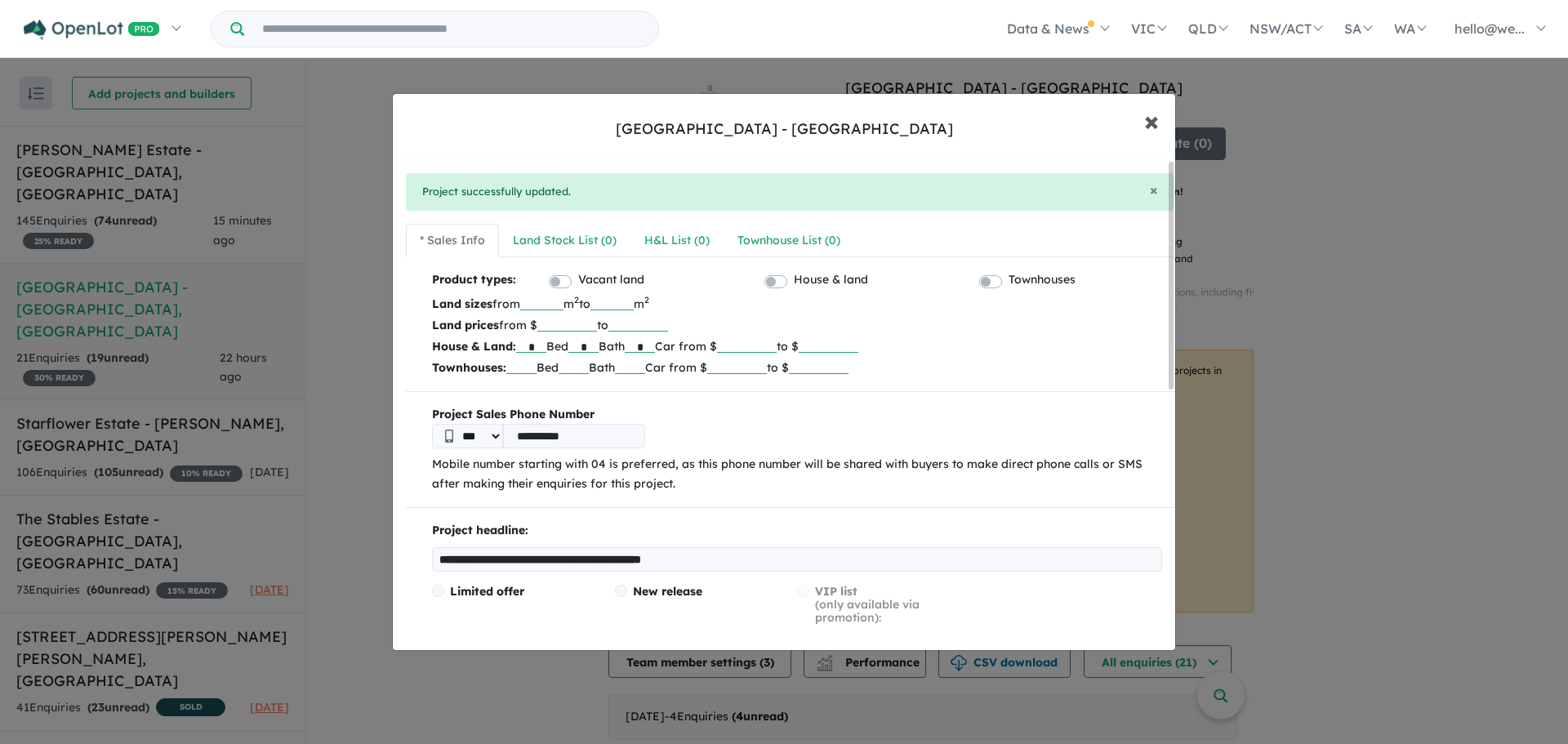
click at [1149, 132] on span "×" at bounding box center [1151, 120] width 15 height 35
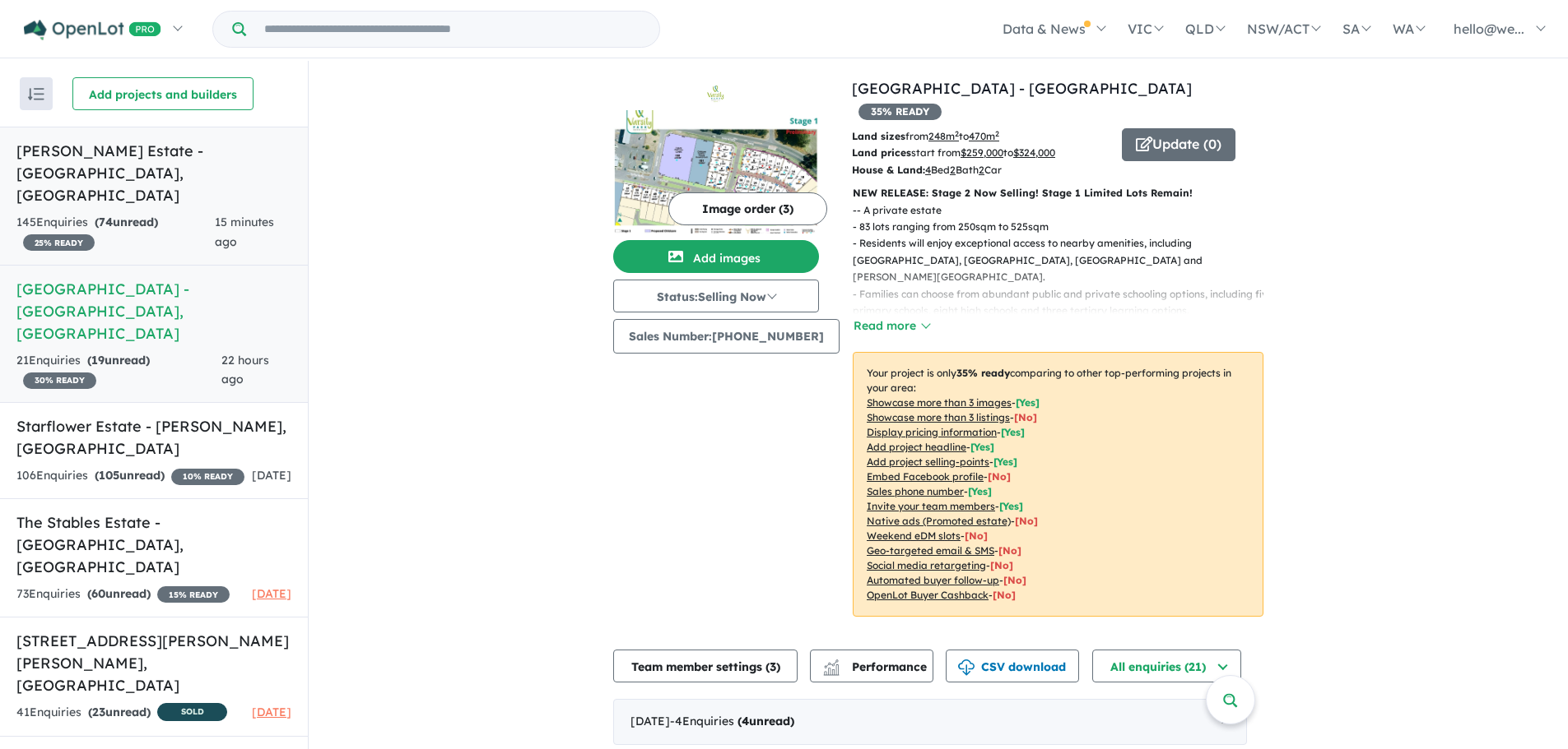
click at [232, 213] on div "15 minutes ago" at bounding box center [253, 233] width 76 height 40
